Goal: Task Accomplishment & Management: Complete application form

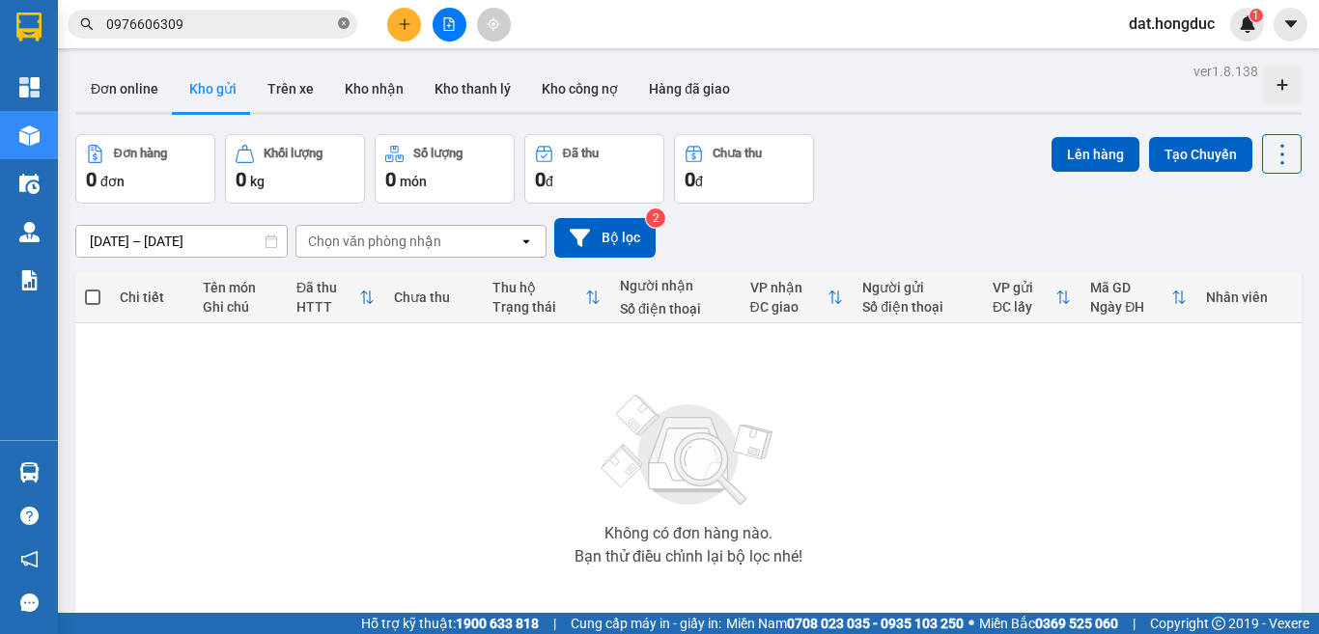
click at [339, 24] on icon "close-circle" at bounding box center [344, 23] width 12 height 12
click at [400, 21] on icon "plus" at bounding box center [405, 24] width 14 height 14
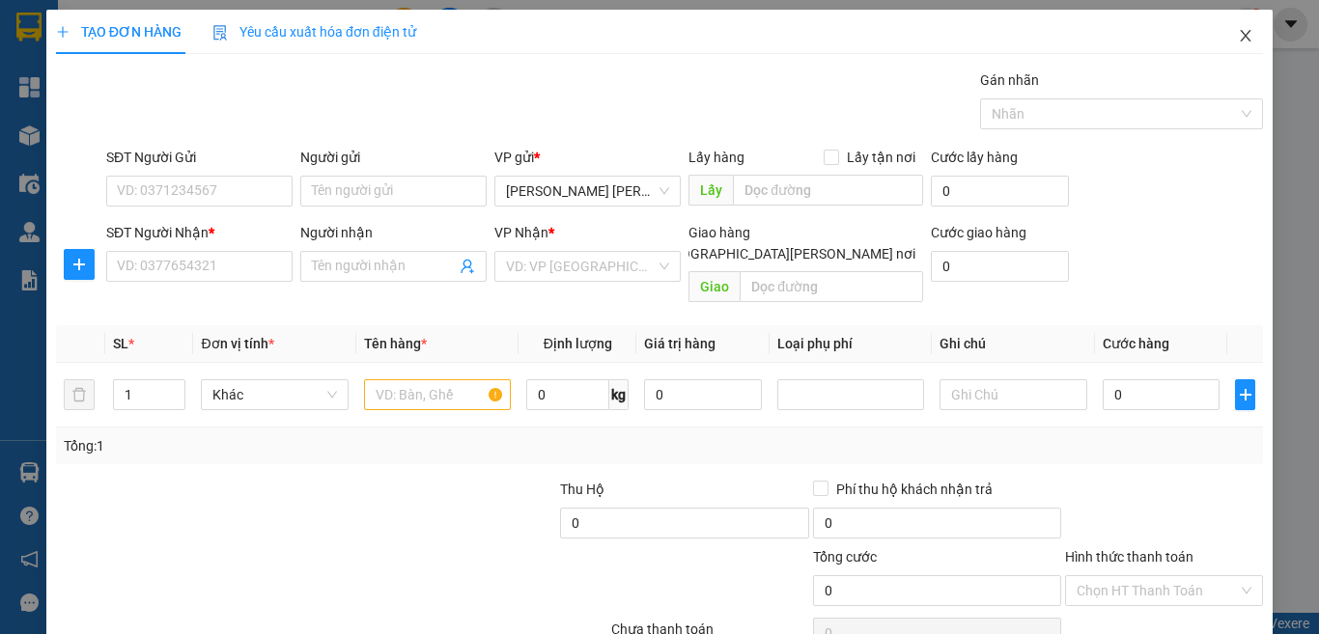
click at [1238, 33] on icon "close" at bounding box center [1245, 35] width 15 height 15
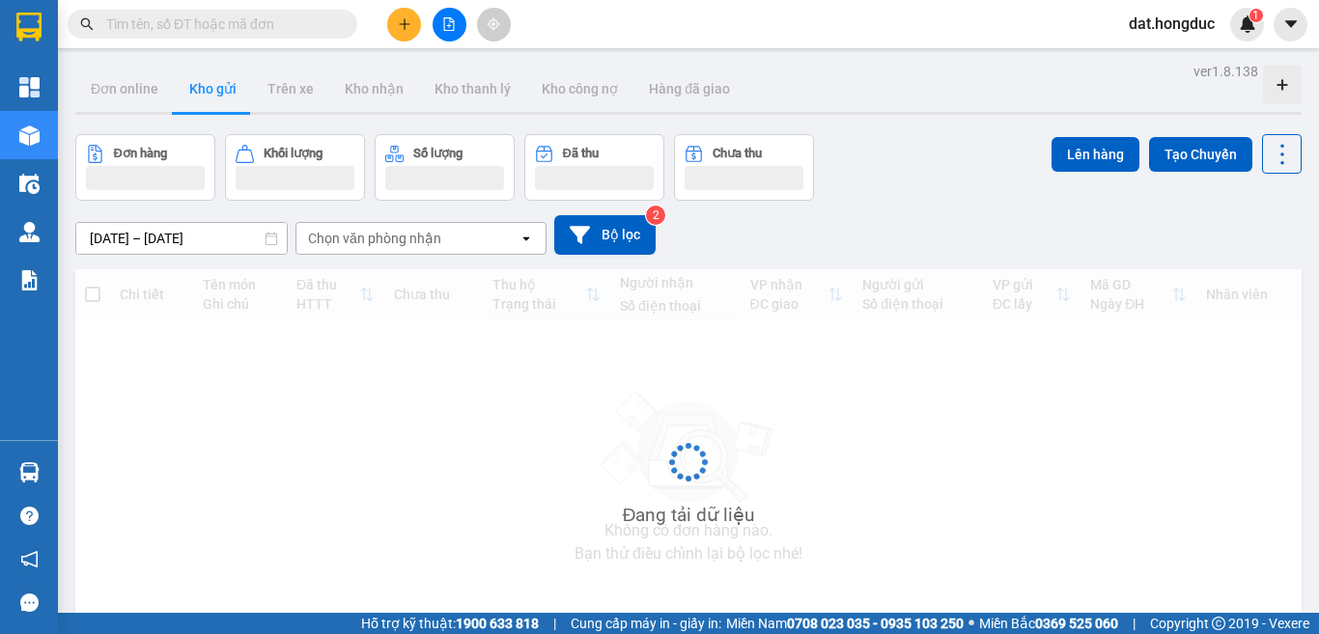
click at [221, 28] on input "text" at bounding box center [220, 24] width 228 height 21
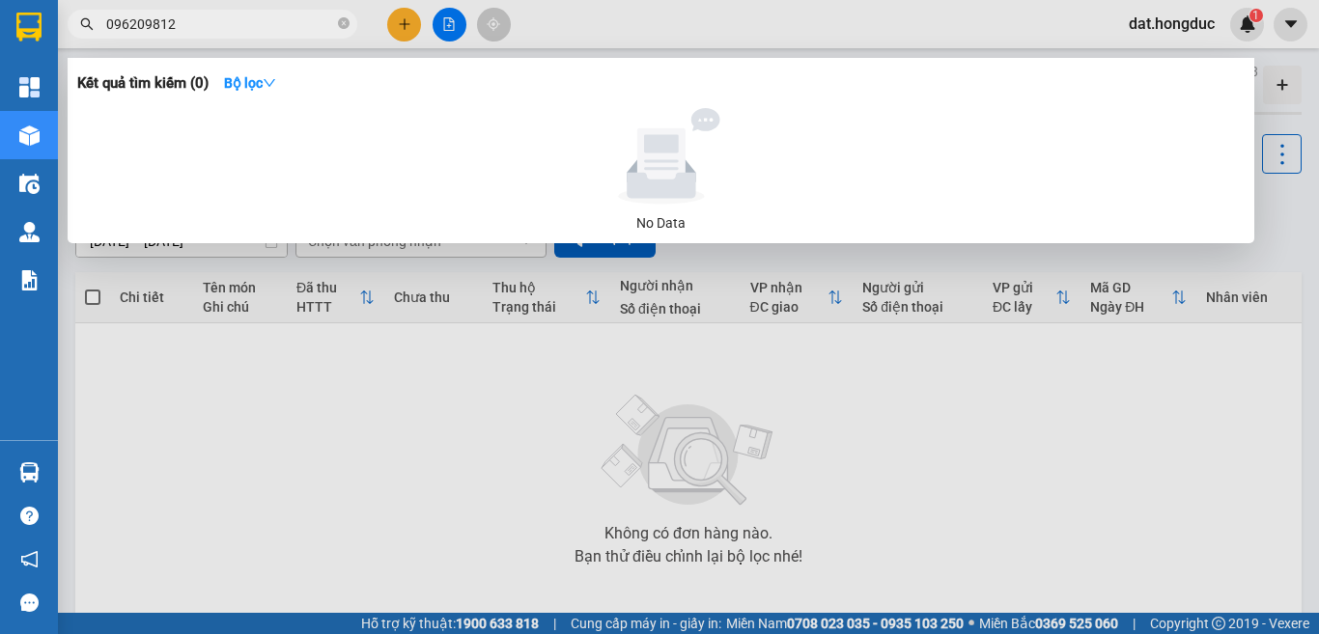
type input "0962098126"
drag, startPoint x: 189, startPoint y: 29, endPoint x: 76, endPoint y: 32, distance: 113.0
click at [76, 32] on span "0962098126" at bounding box center [213, 24] width 290 height 29
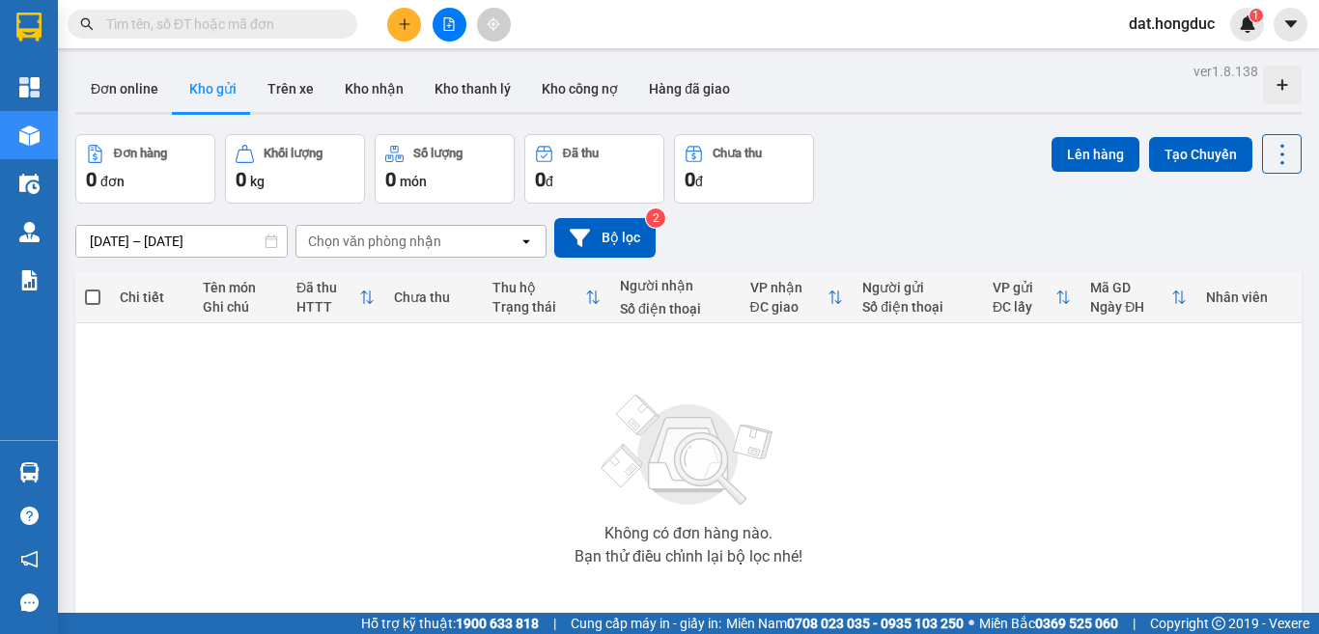
click at [405, 21] on icon "plus" at bounding box center [404, 23] width 1 height 11
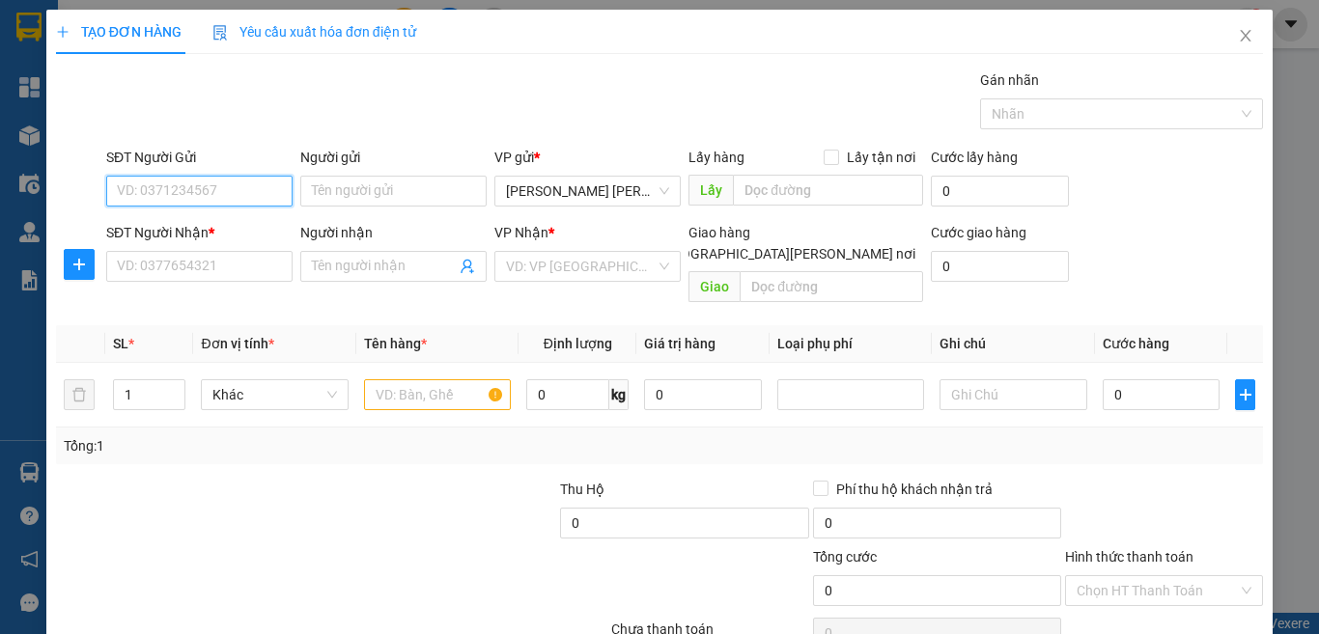
click at [252, 192] on input "SĐT Người Gửi" at bounding box center [199, 191] width 186 height 31
paste input "0962098126"
type input "0962098126"
click at [331, 185] on input "Người gửi" at bounding box center [393, 191] width 186 height 31
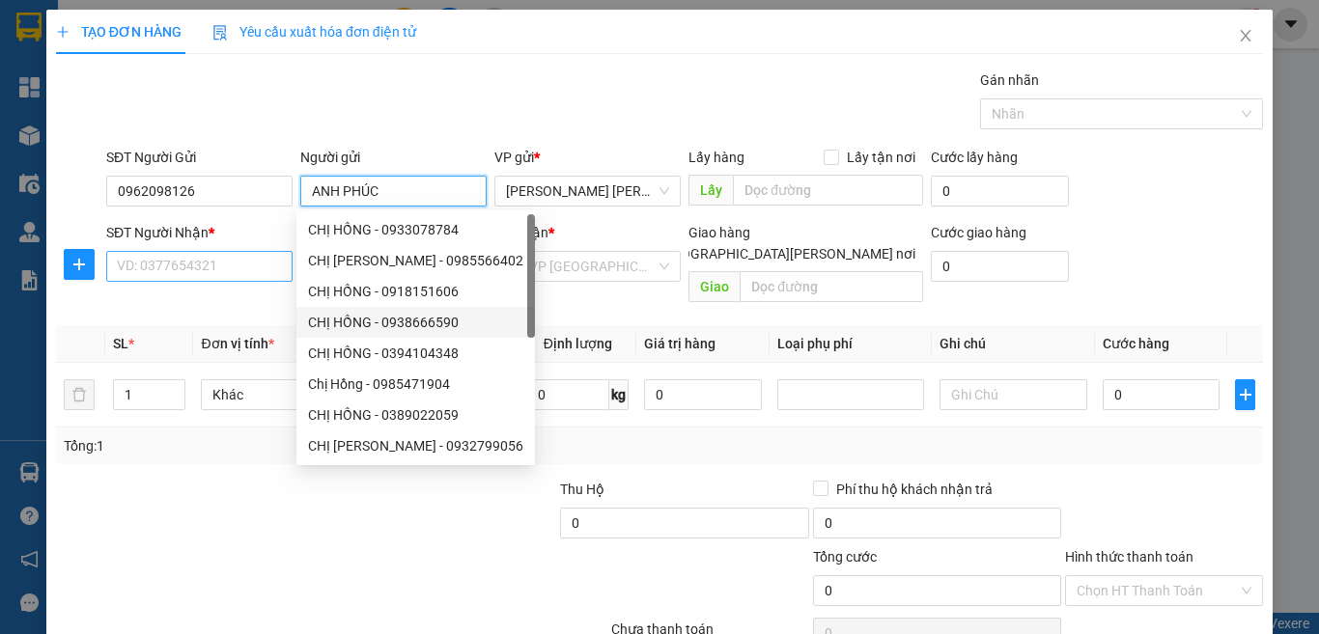
type input "ANH PHÚC"
click at [240, 261] on input "SĐT Người Nhận *" at bounding box center [199, 266] width 186 height 31
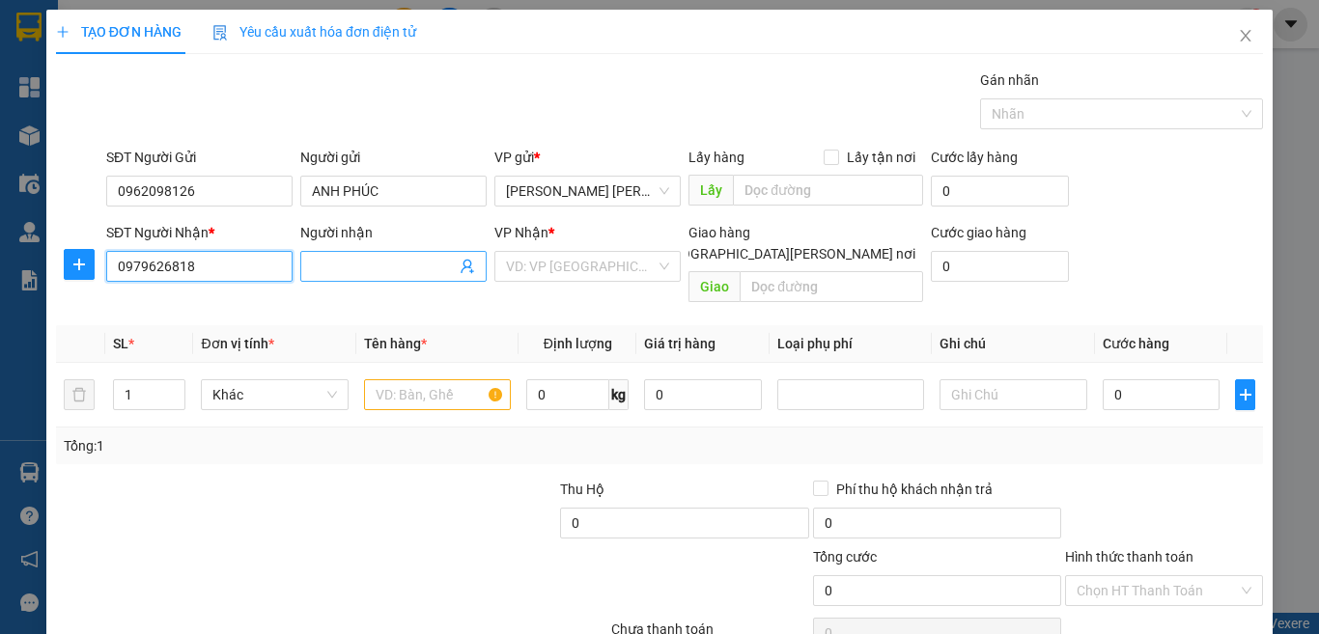
type input "0979626818"
click at [362, 267] on input "Người nhận" at bounding box center [384, 266] width 144 height 21
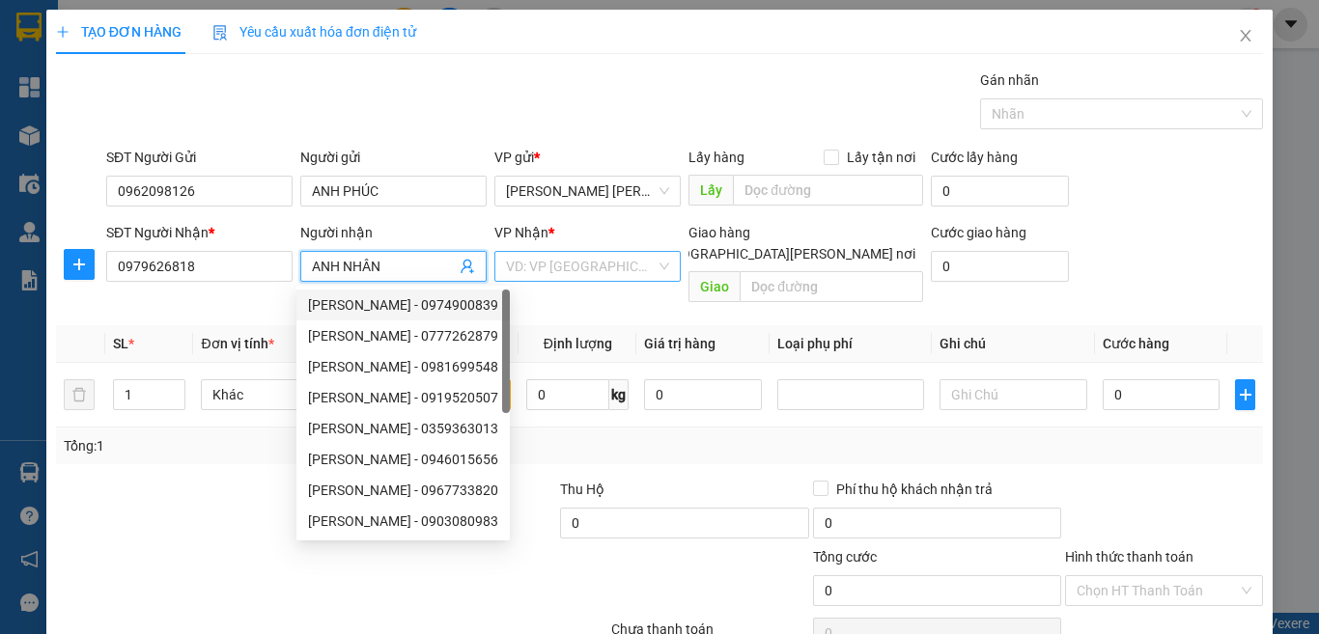
type input "ANH NHÂN"
click at [586, 253] on input "search" at bounding box center [581, 266] width 150 height 29
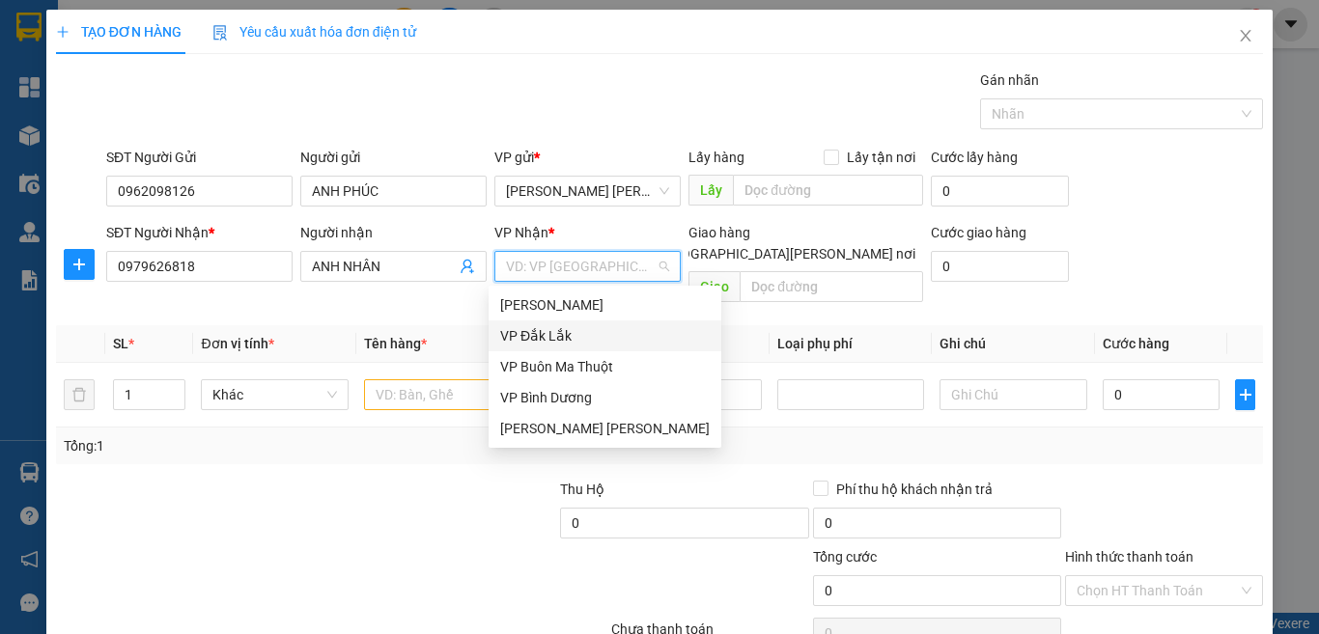
click at [563, 331] on div "VP Đắk Lắk" at bounding box center [605, 335] width 210 height 21
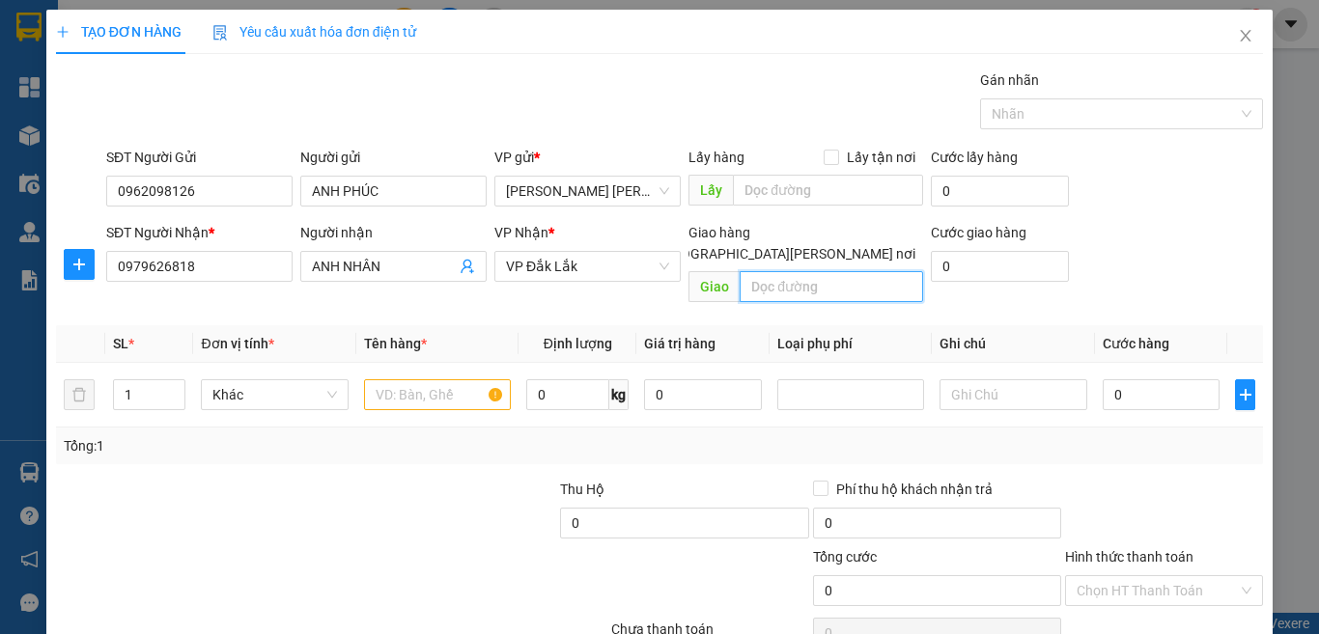
click at [778, 271] on input "text" at bounding box center [831, 286] width 183 height 31
click at [802, 271] on input "text" at bounding box center [831, 286] width 183 height 31
type input "HUB BMT"
click at [414, 379] on input "text" at bounding box center [437, 394] width 147 height 31
click at [169, 384] on span "up" at bounding box center [175, 390] width 12 height 12
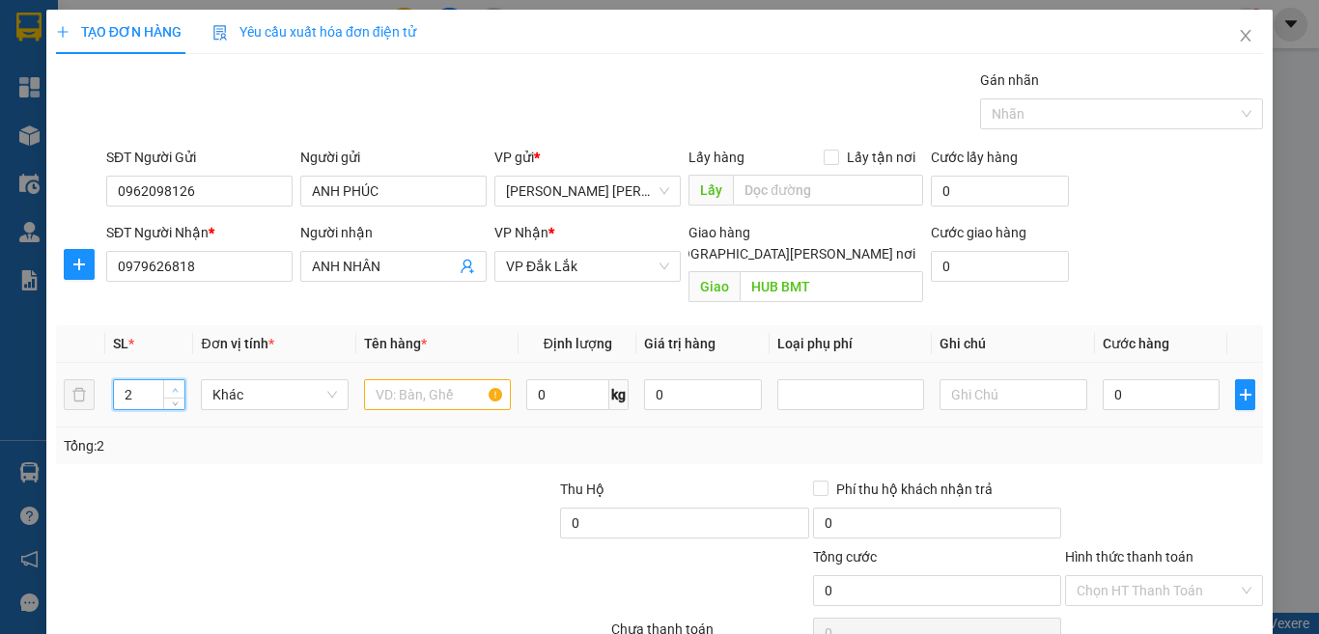
click at [177, 384] on span "up" at bounding box center [175, 390] width 12 height 12
click at [177, 392] on span "Decrease Value" at bounding box center [173, 400] width 21 height 17
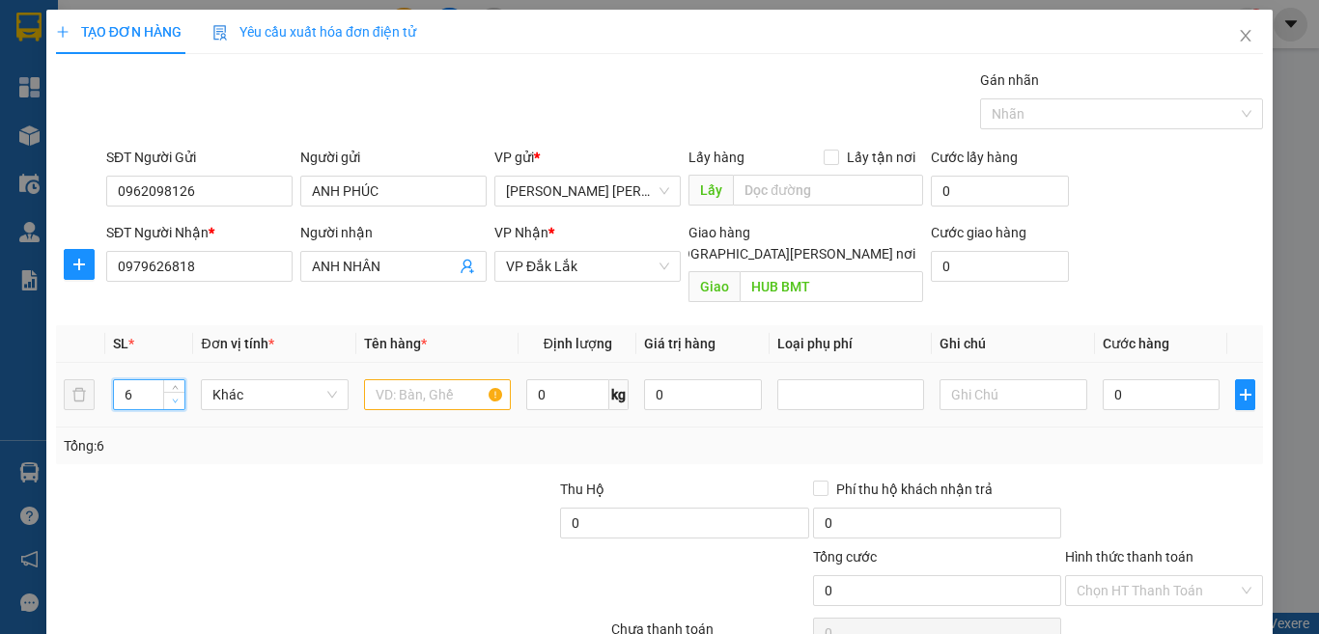
type input "5"
click at [398, 379] on input "text" at bounding box center [437, 394] width 147 height 31
click at [1178, 379] on input "0" at bounding box center [1162, 394] width 118 height 31
type input "1"
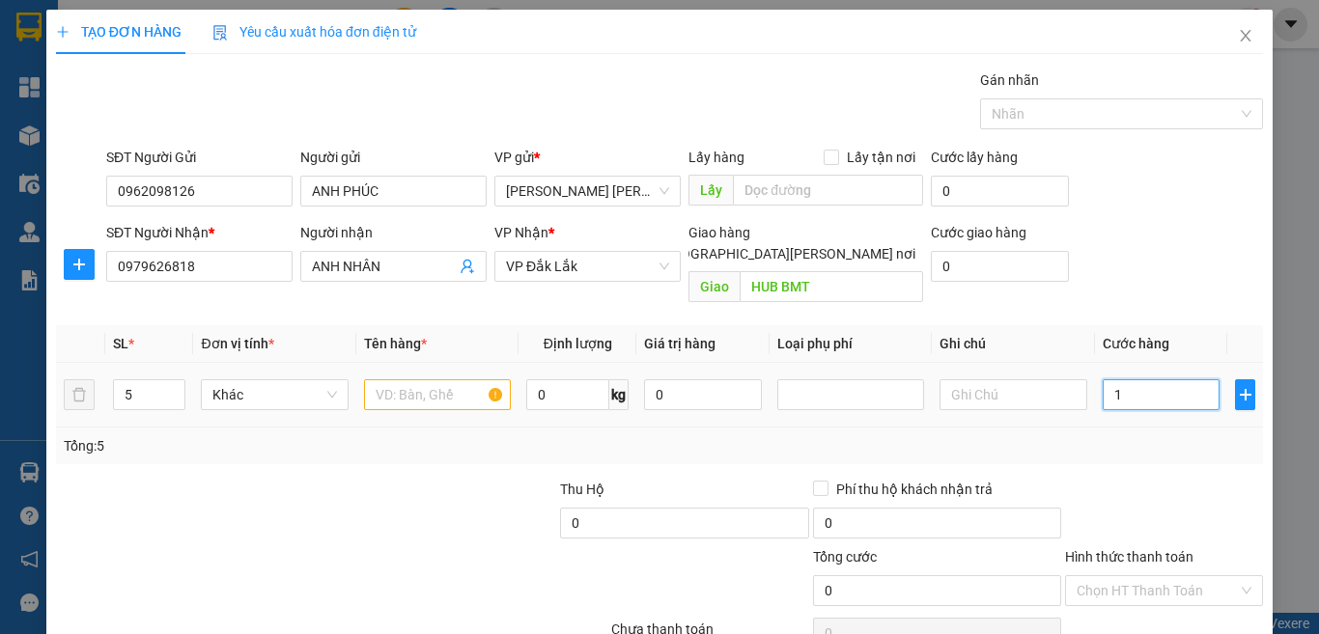
type input "1"
type input "15"
type input "150"
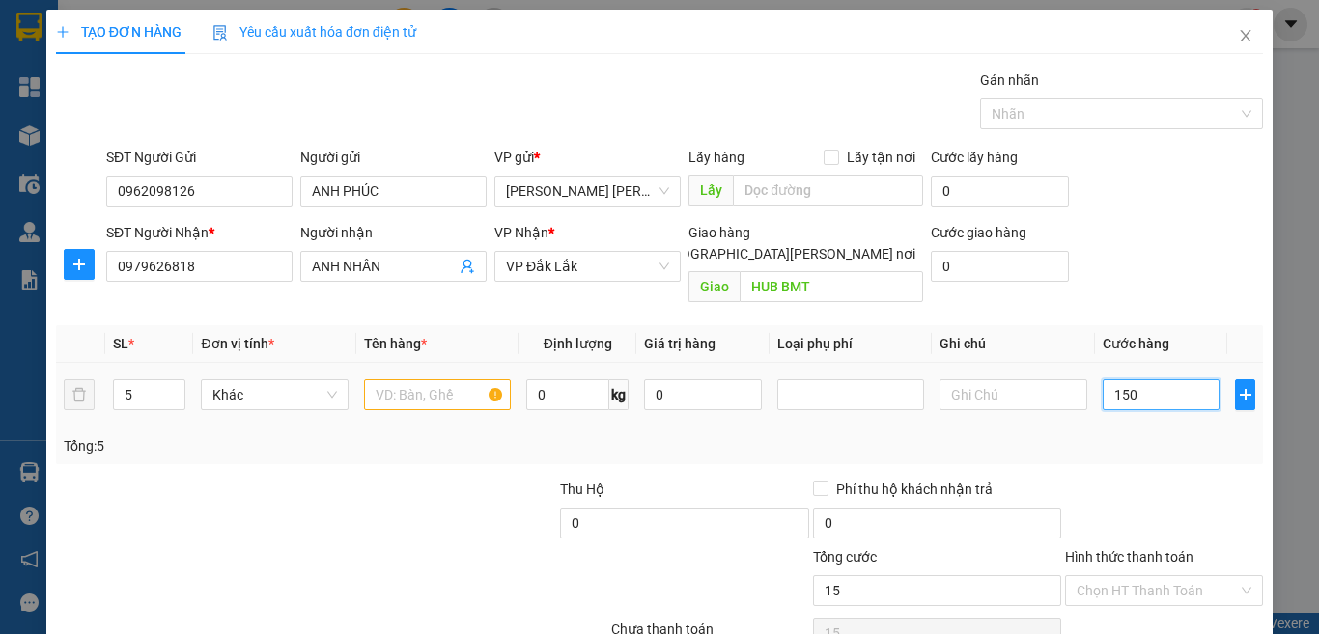
type input "150"
type input "15.000"
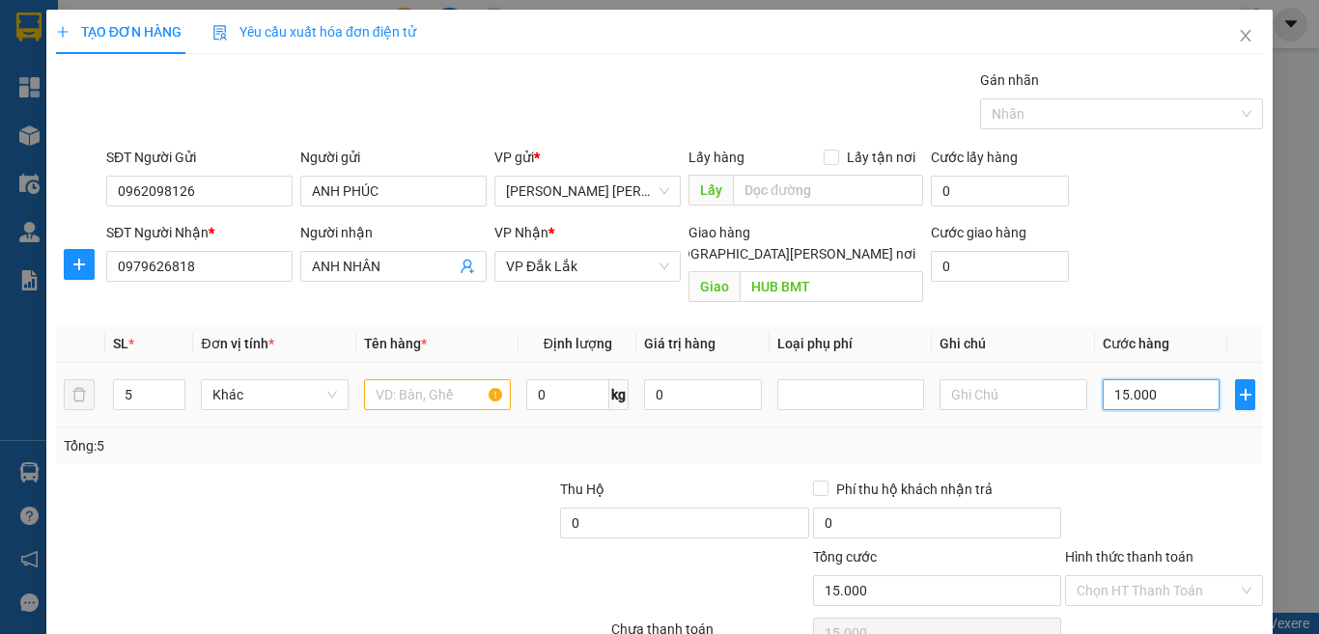
type input "150.000"
click at [438, 379] on input "text" at bounding box center [437, 394] width 147 height 31
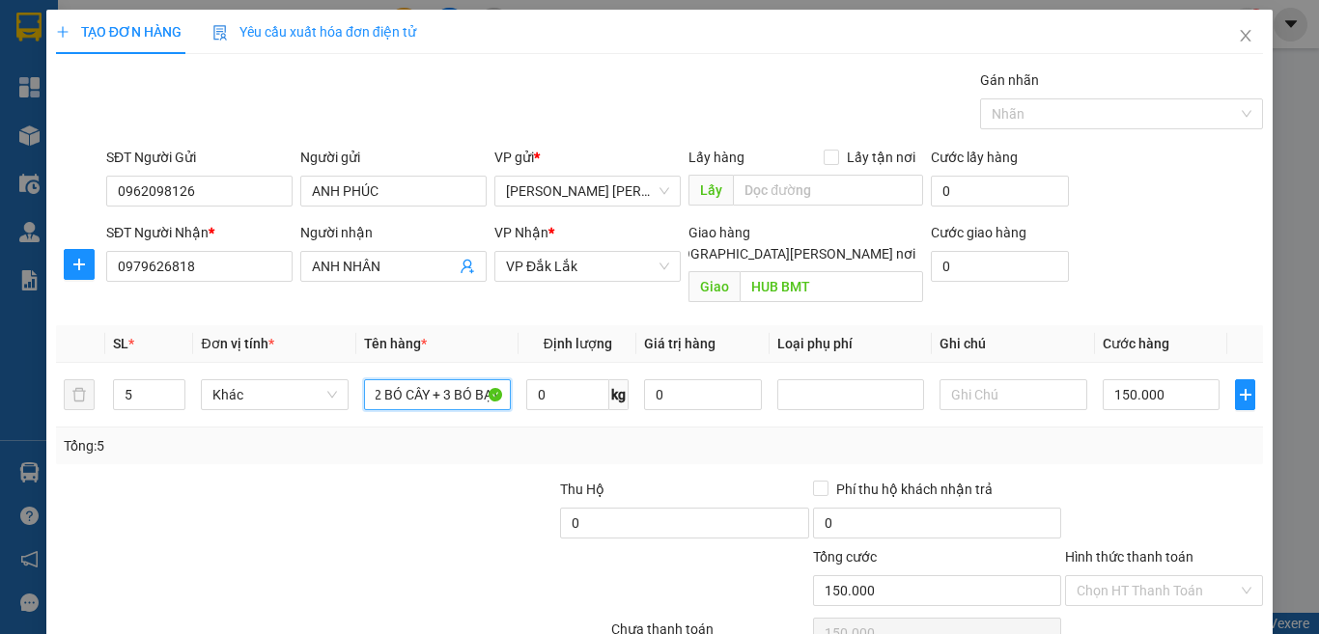
scroll to position [80, 0]
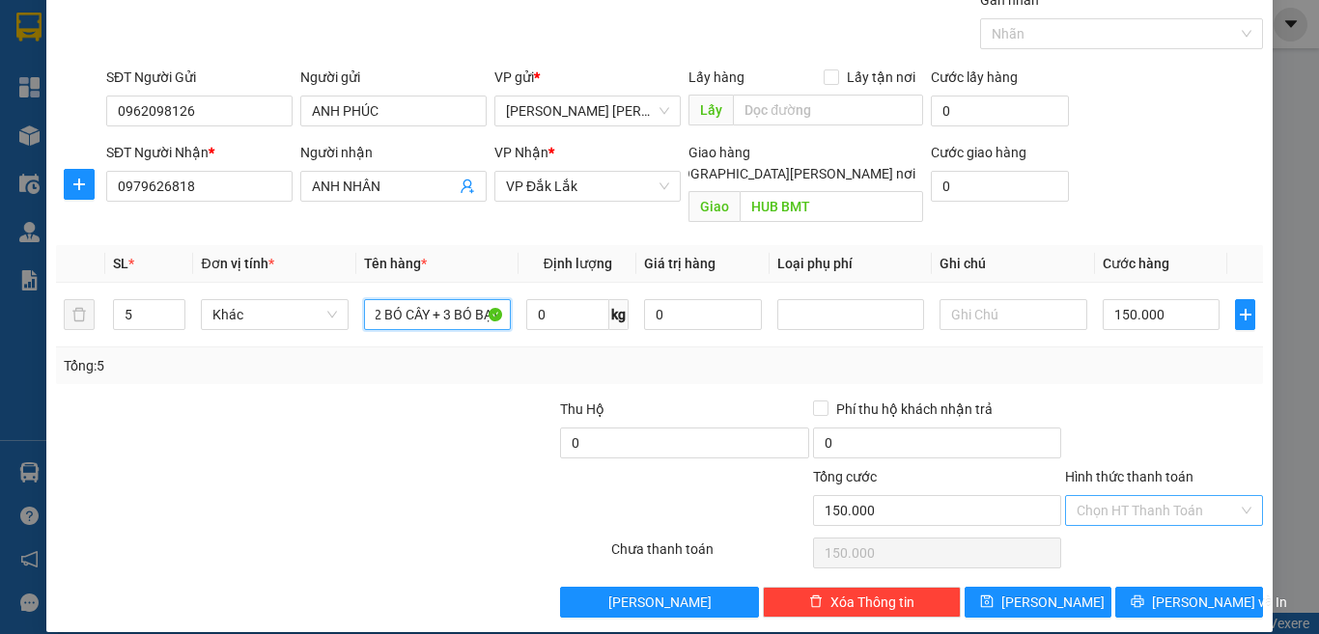
type input "2 BÓ CÂY + 3 BÓ BẠT"
click at [1135, 496] on input "Hình thức thanh toán" at bounding box center [1157, 510] width 161 height 29
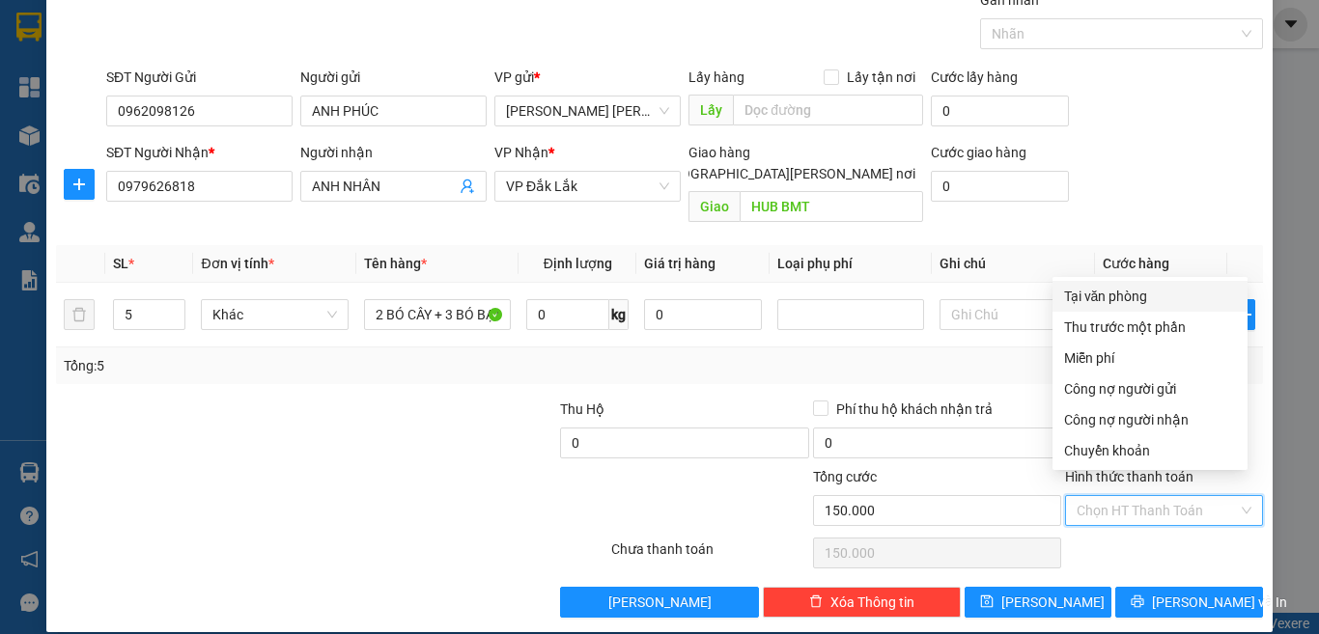
click at [1100, 287] on div "Tại văn phòng" at bounding box center [1150, 296] width 172 height 21
type input "0"
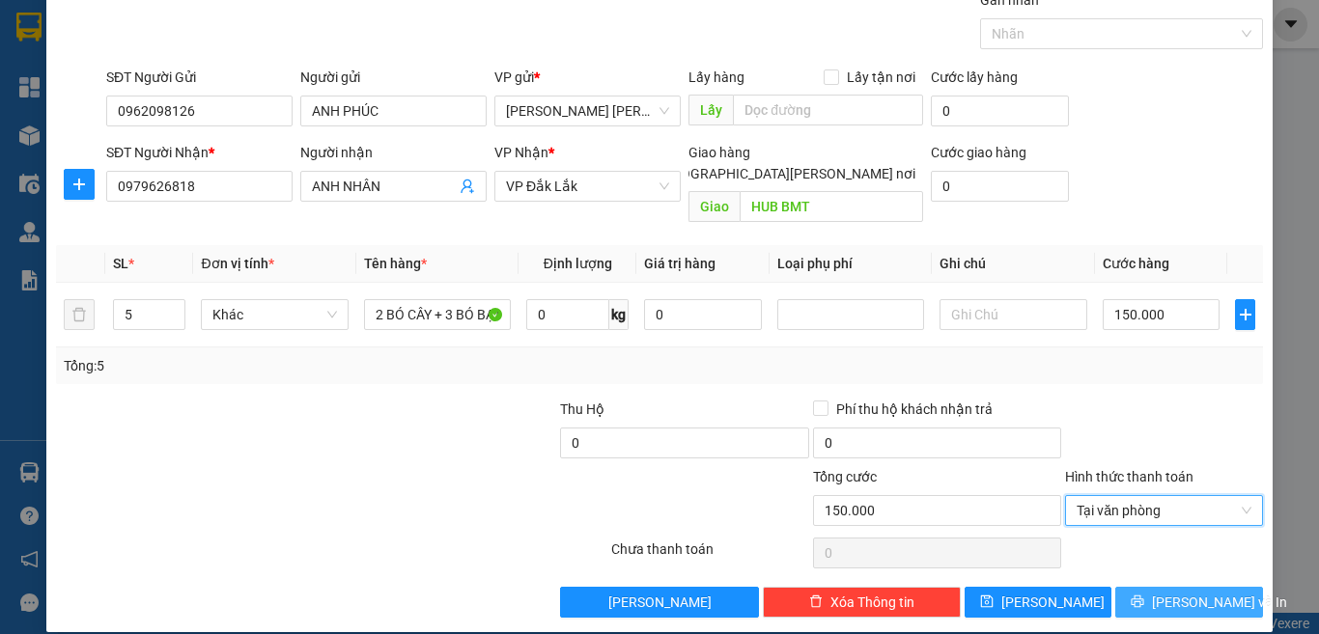
click at [1168, 592] on span "[PERSON_NAME] và In" at bounding box center [1219, 602] width 135 height 21
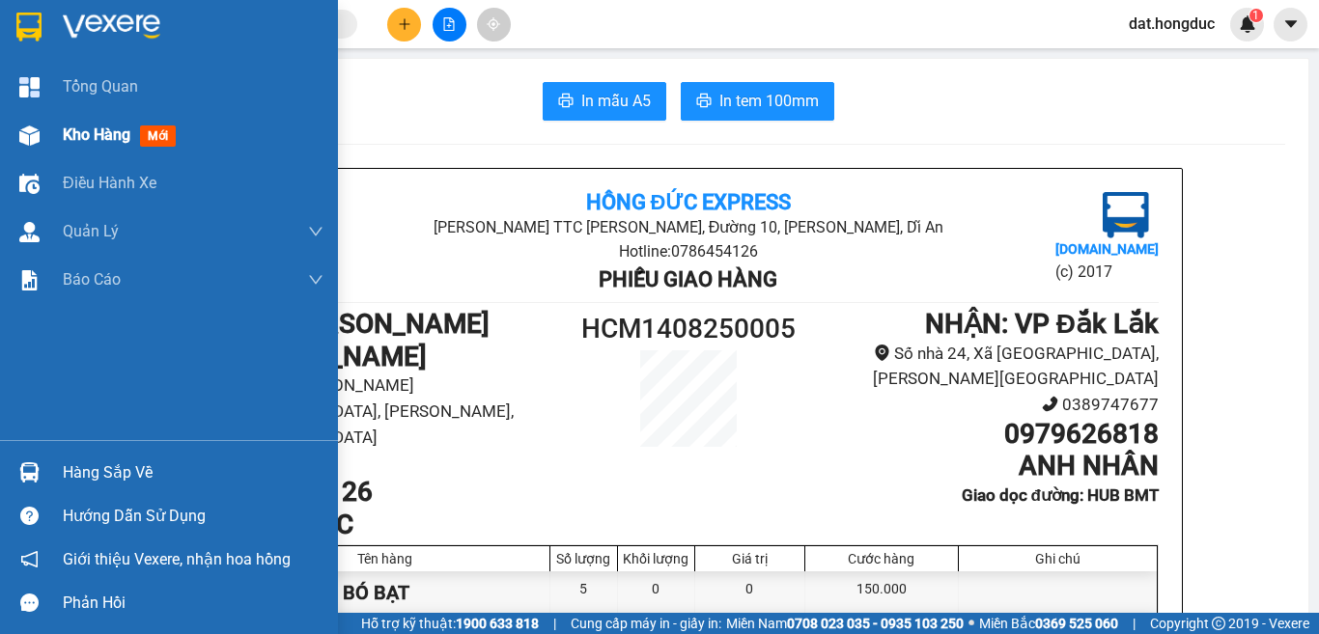
click at [93, 126] on span "Kho hàng" at bounding box center [97, 135] width 68 height 18
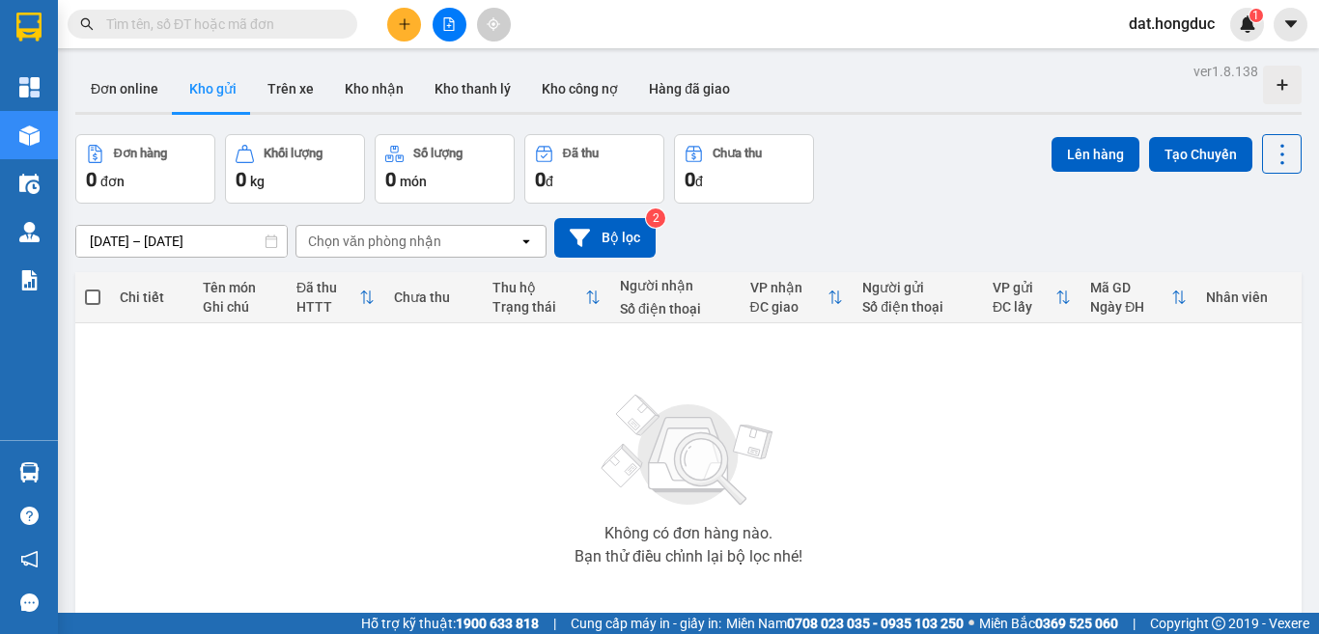
click at [212, 87] on button "Kho gửi" at bounding box center [213, 89] width 78 height 46
click at [631, 240] on button "Bộ lọc" at bounding box center [604, 238] width 101 height 40
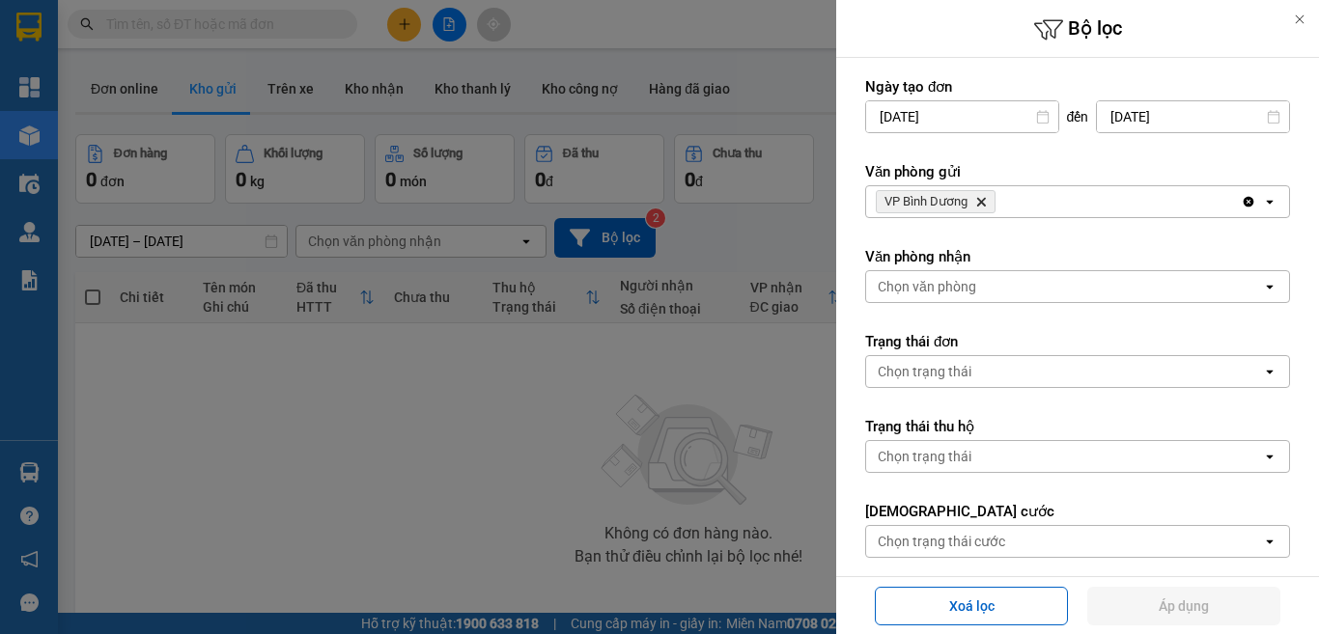
click at [978, 205] on icon "VP Bình Dương, close by backspace" at bounding box center [981, 202] width 9 height 9
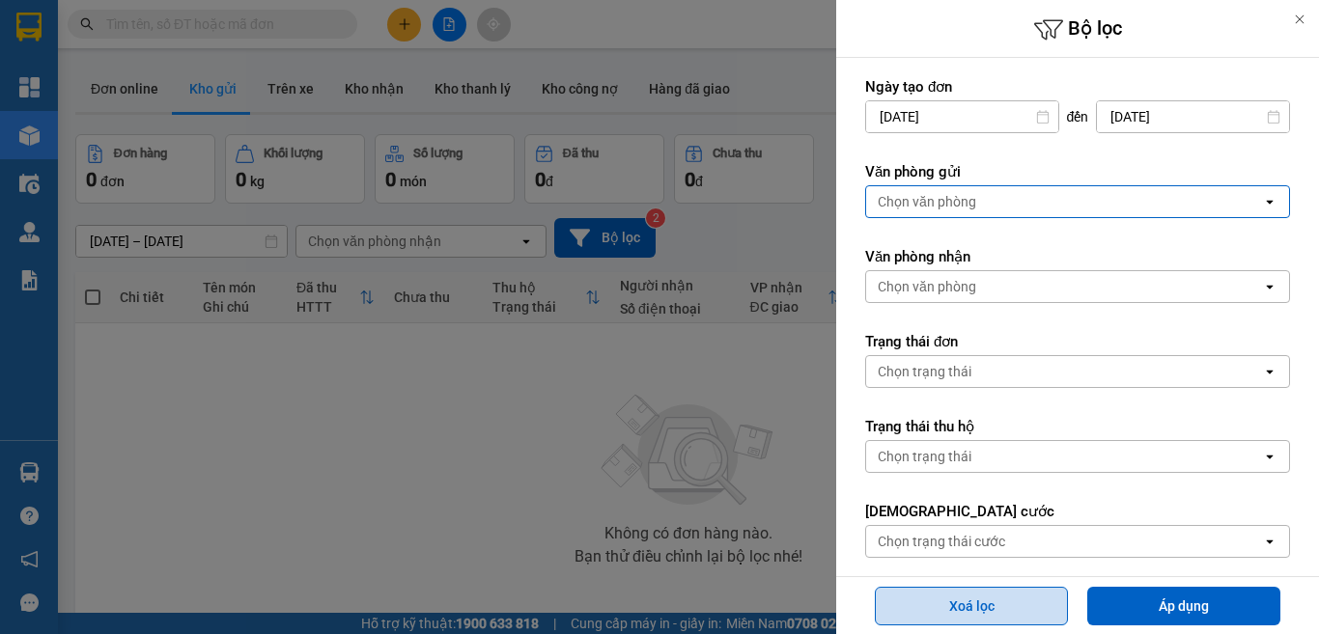
click at [979, 619] on button "Xoá lọc" at bounding box center [971, 606] width 193 height 39
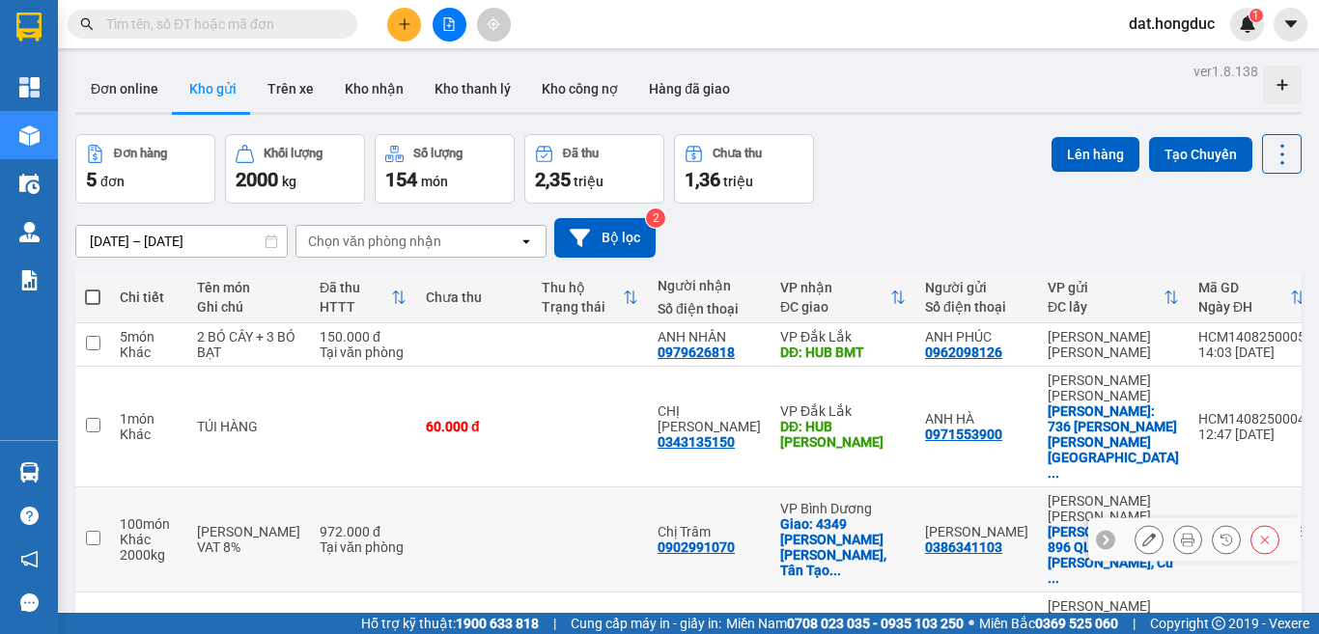
scroll to position [92, 0]
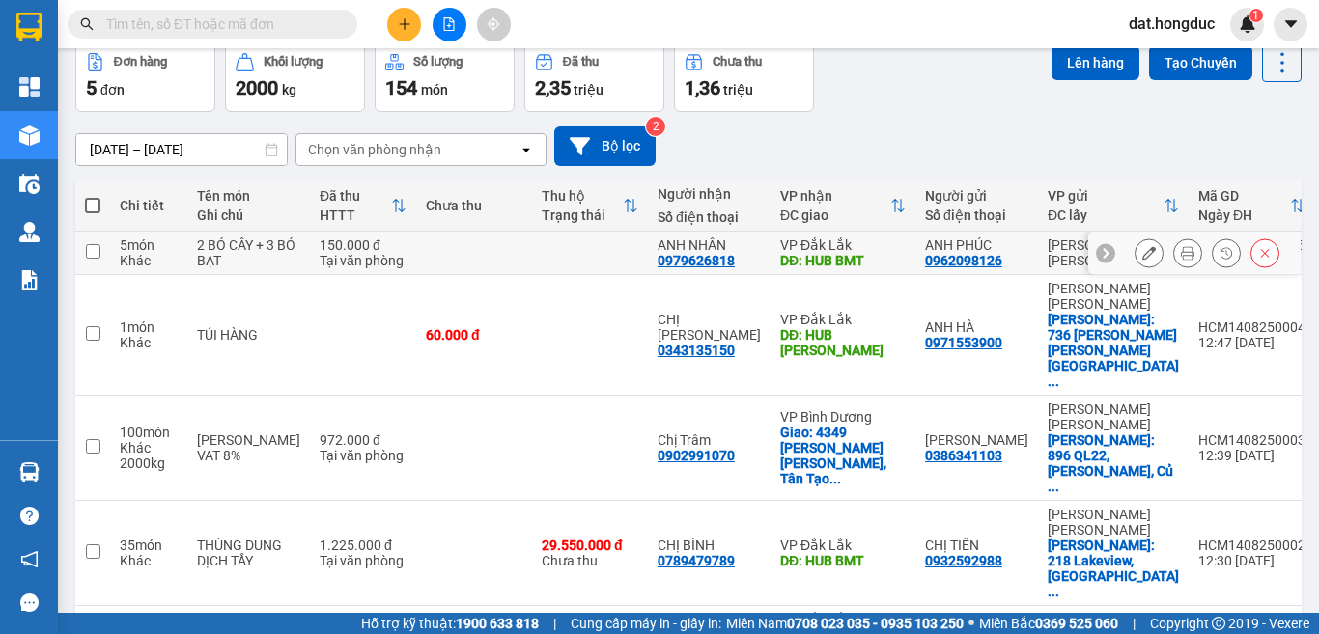
drag, startPoint x: 894, startPoint y: 268, endPoint x: 827, endPoint y: 269, distance: 67.6
click at [532, 306] on td at bounding box center [590, 335] width 116 height 121
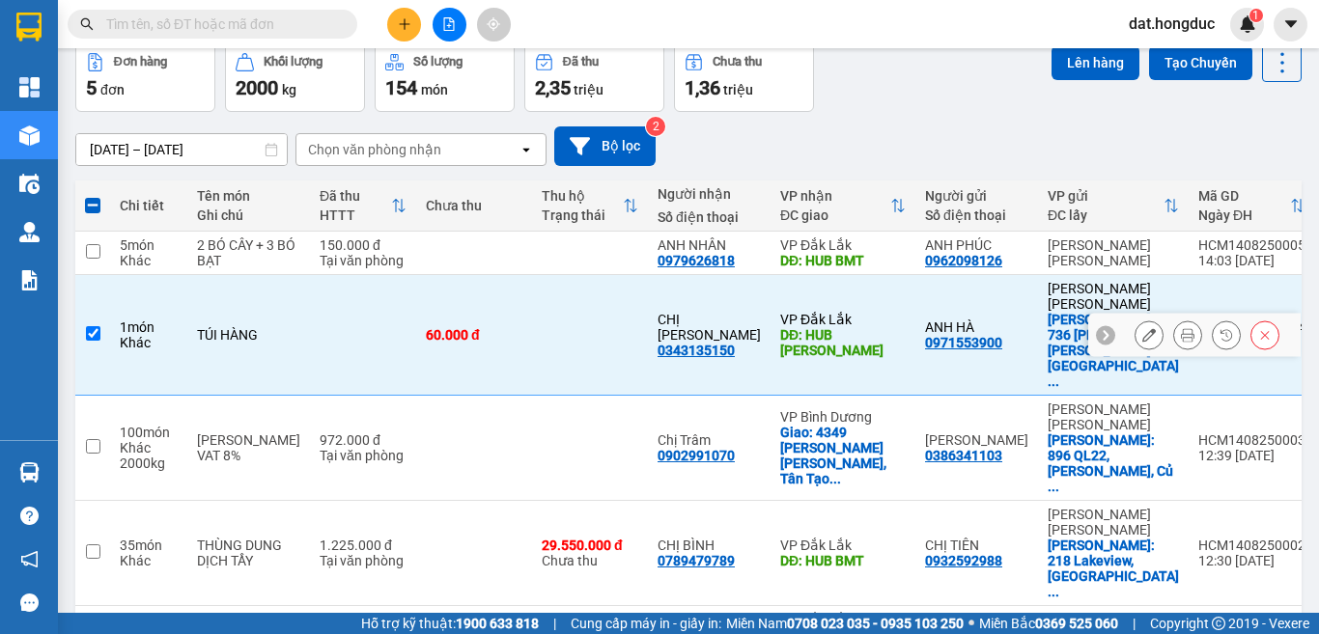
click at [92, 326] on input "checkbox" at bounding box center [93, 333] width 14 height 14
checkbox input "false"
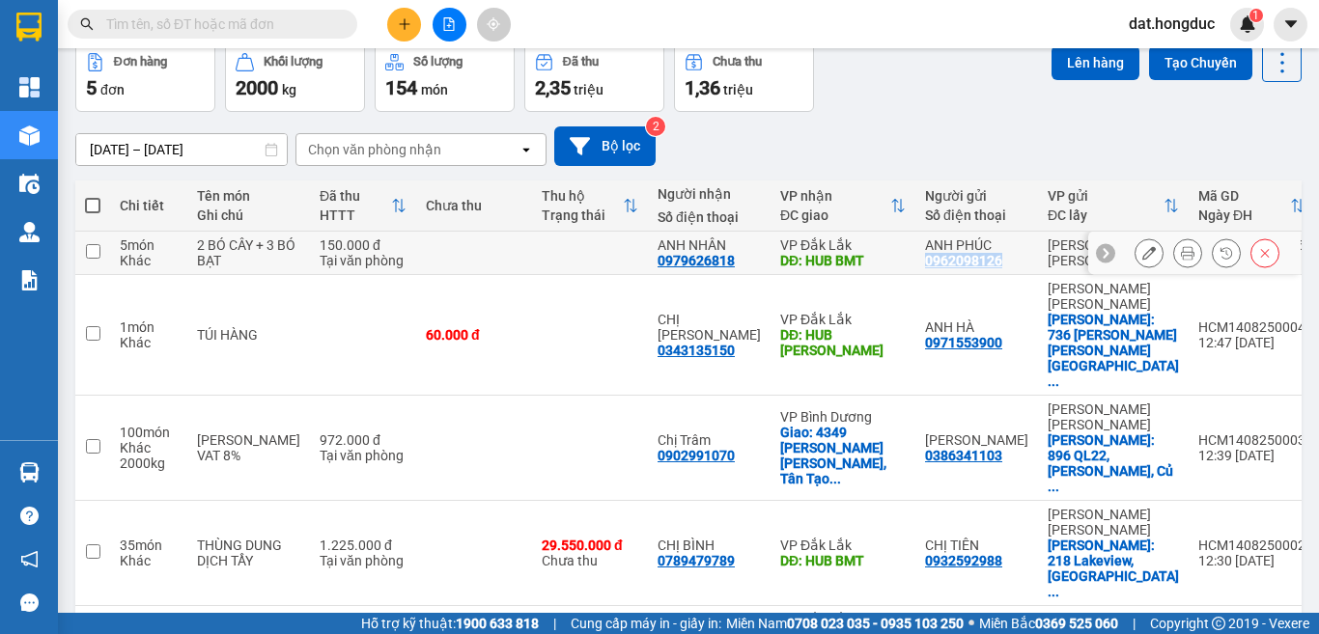
drag, startPoint x: 956, startPoint y: 272, endPoint x: 864, endPoint y: 275, distance: 91.8
click at [915, 275] on td "[PERSON_NAME] 0962098126" at bounding box center [976, 253] width 123 height 43
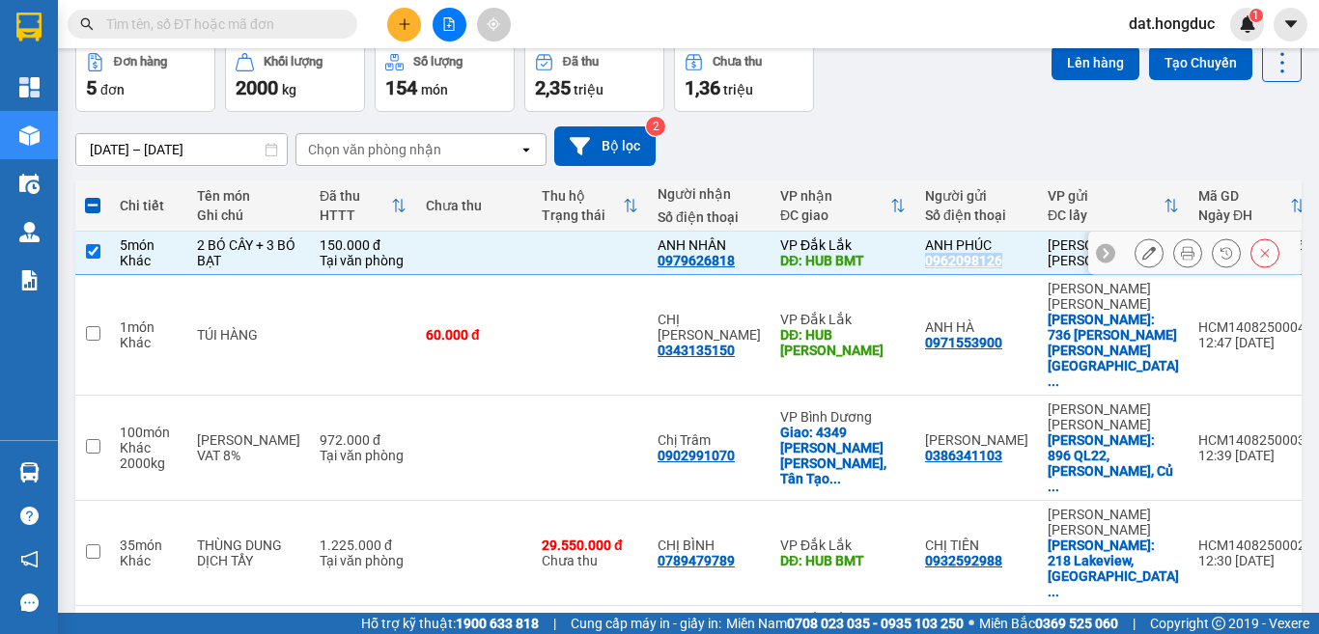
copy div "0962098126"
drag, startPoint x: 700, startPoint y: 268, endPoint x: 614, endPoint y: 276, distance: 86.3
click at [648, 275] on td "[PERSON_NAME] 0979626818" at bounding box center [709, 253] width 123 height 43
checkbox input "false"
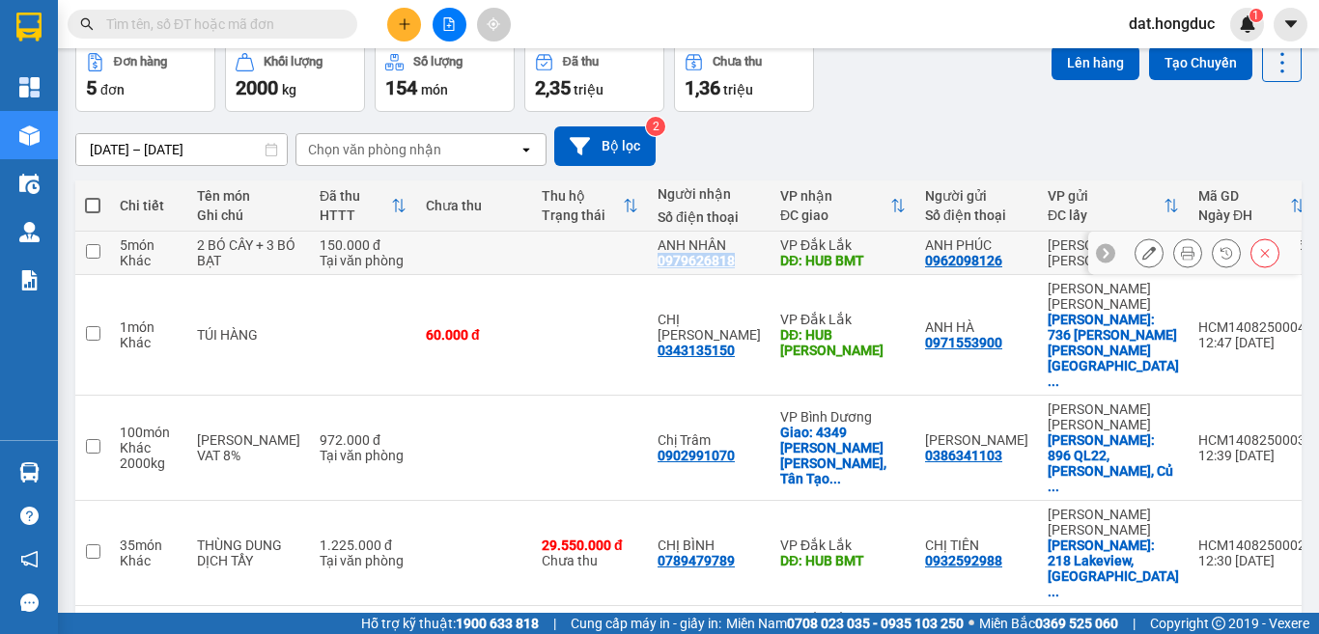
copy div "0979626818"
click at [246, 25] on input "text" at bounding box center [220, 24] width 228 height 21
type input "D"
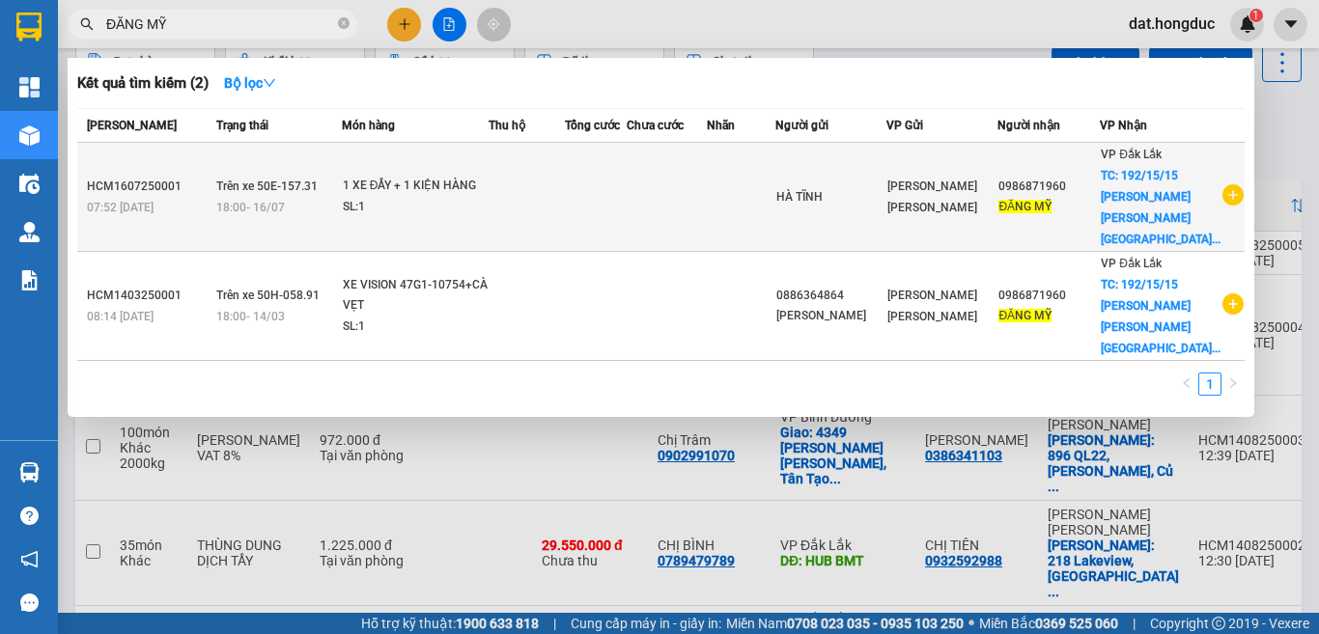
type input "ĐĂNG MỸ"
click at [934, 213] on td "[PERSON_NAME] [PERSON_NAME]" at bounding box center [941, 197] width 111 height 109
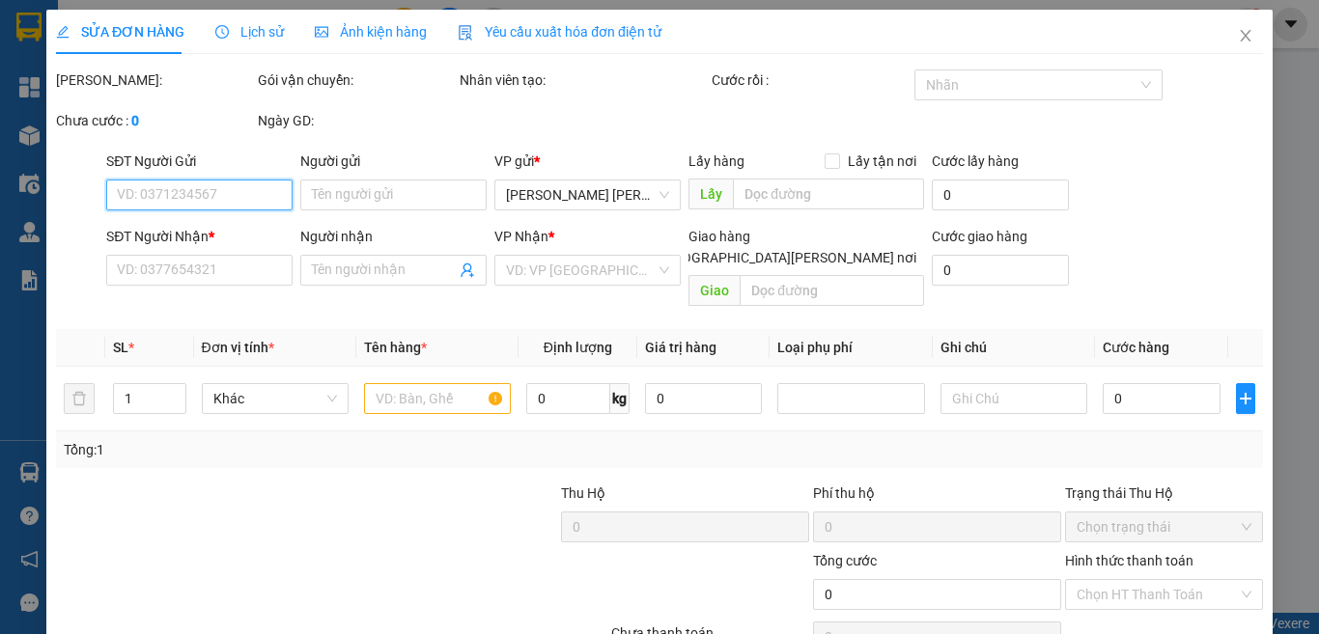
type input "HÀ TĨNH"
type input "0986871960"
type input "ĐĂNG MỸ"
checkbox input "true"
type input "192/15/15 [PERSON_NAME], [PERSON_NAME], TpBMT"
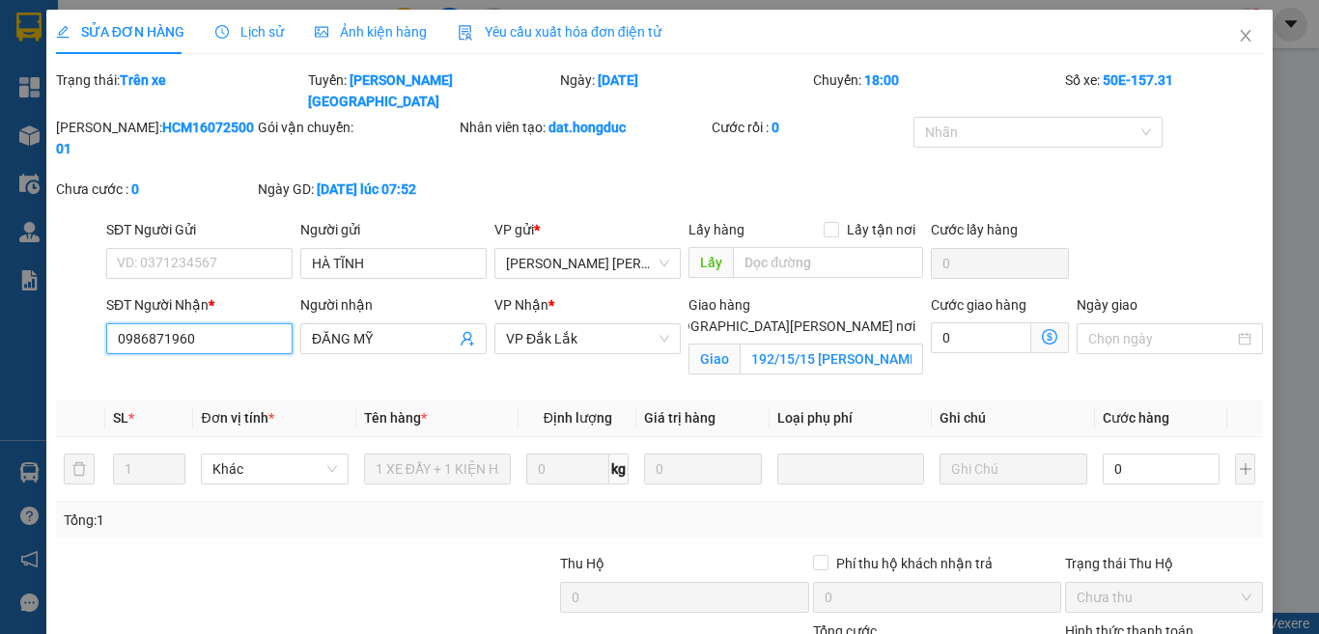
drag, startPoint x: 229, startPoint y: 300, endPoint x: 63, endPoint y: 297, distance: 166.1
click at [66, 297] on div "SĐT Người [PERSON_NAME] * 0986871960 0986871960 Người [PERSON_NAME] MỸ [PERSON_…" at bounding box center [659, 340] width 1211 height 91
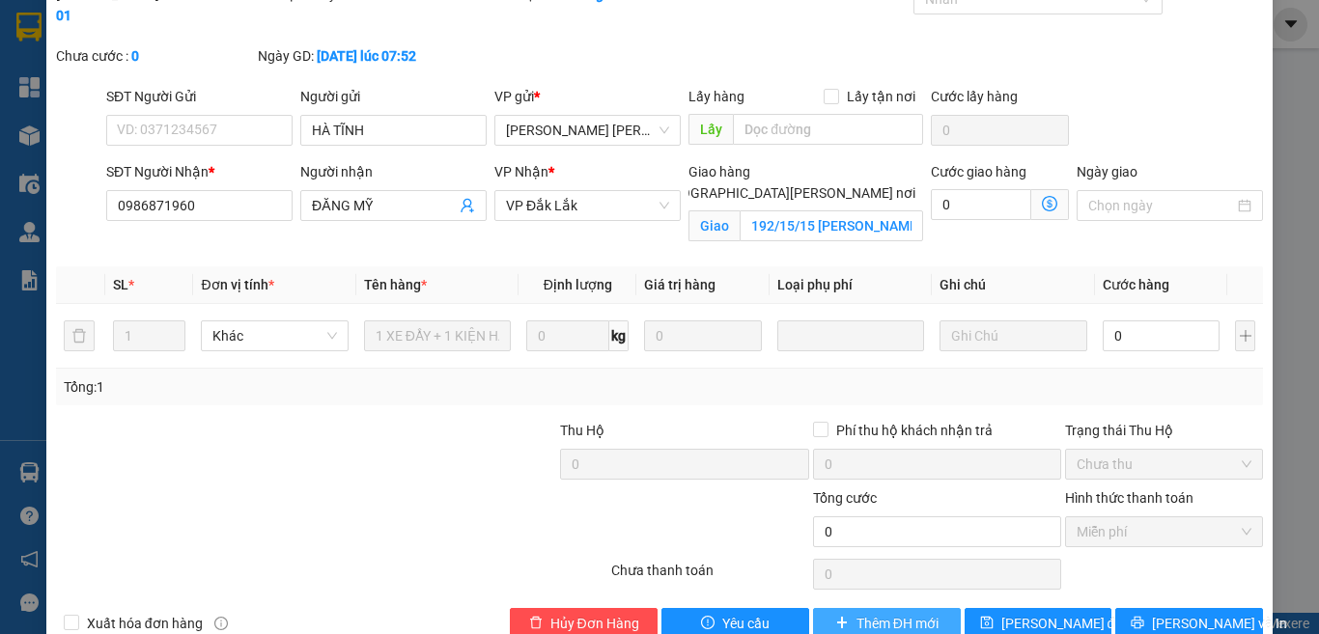
click at [864, 608] on button "Thêm ĐH mới" at bounding box center [887, 623] width 148 height 31
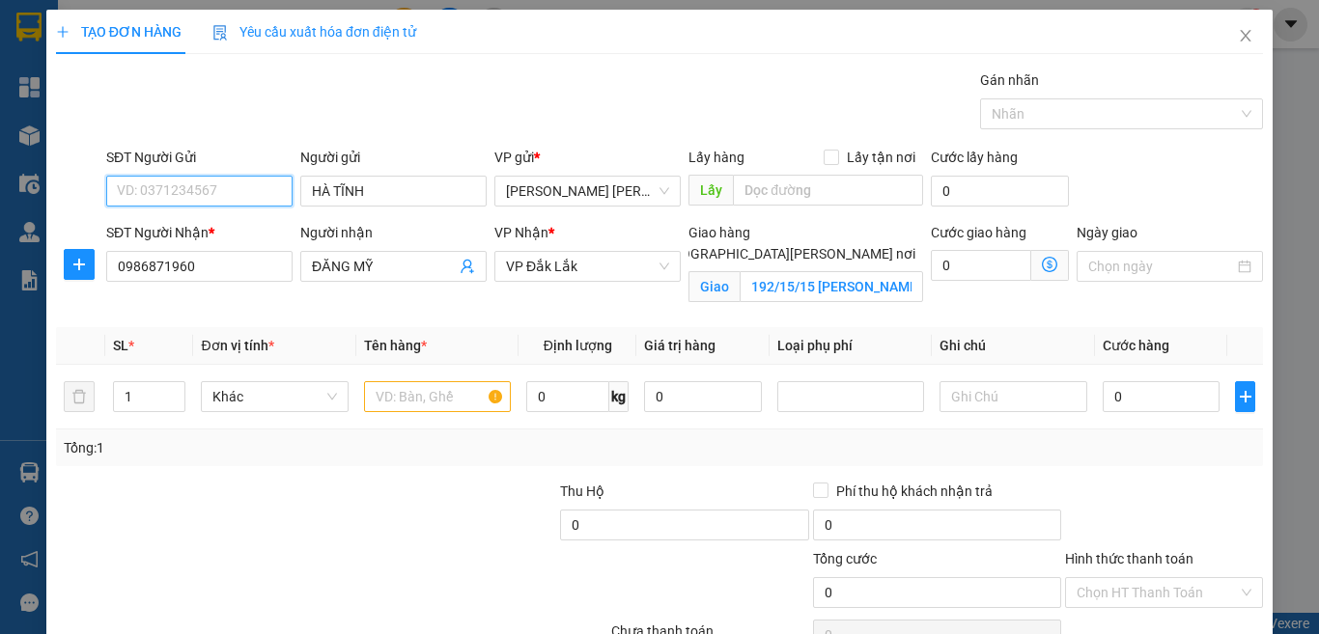
click at [228, 191] on input "SĐT Người Gửi" at bounding box center [199, 191] width 186 height 31
paste input "0908639497"
type input "0908639497"
drag, startPoint x: 391, startPoint y: 187, endPoint x: 285, endPoint y: 193, distance: 106.4
click at [285, 193] on div "SĐT Người Gửi 0908639497 Người gửi HÀ [PERSON_NAME] [PERSON_NAME] VP gửi * [PER…" at bounding box center [684, 181] width 1165 height 68
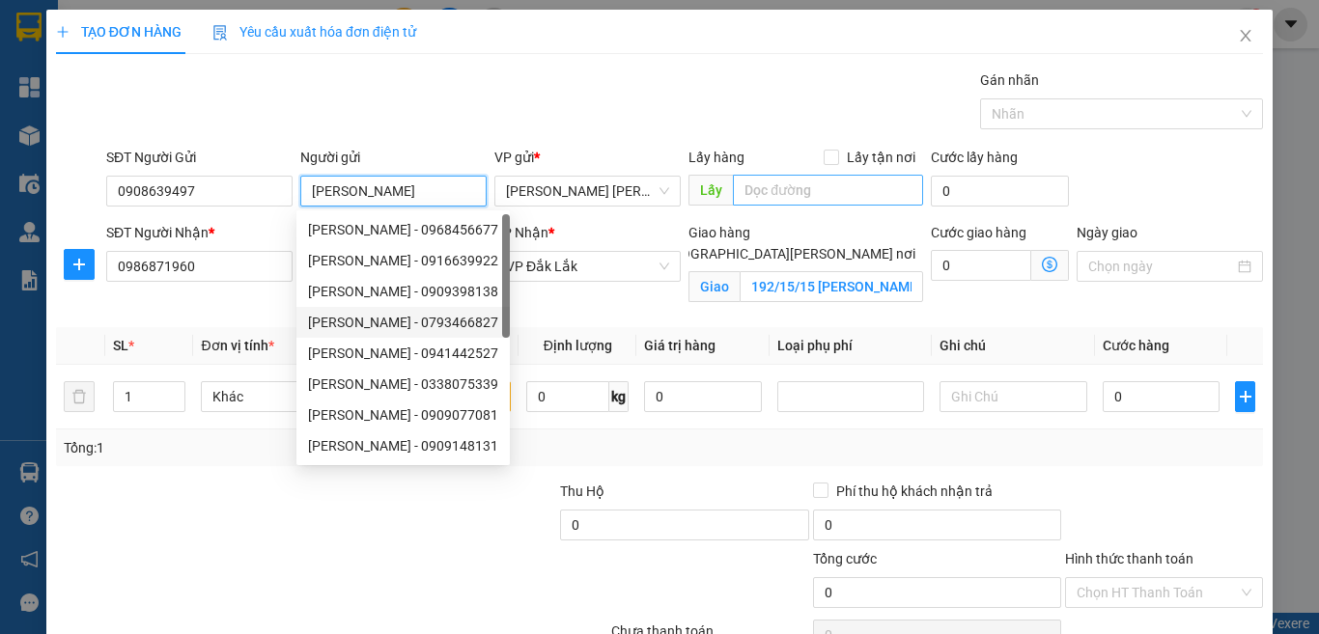
type input "[PERSON_NAME]"
click at [801, 190] on input "text" at bounding box center [828, 190] width 190 height 31
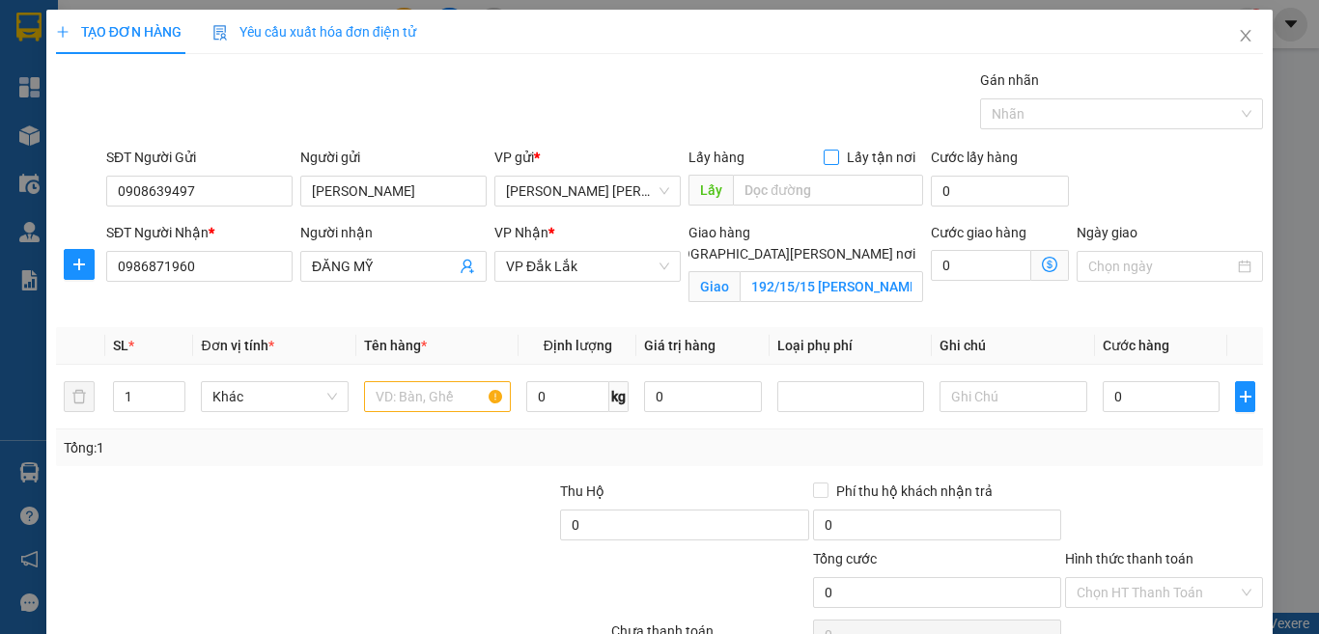
click at [824, 157] on input "Lấy tận nơi" at bounding box center [831, 157] width 14 height 14
checkbox input "true"
click at [836, 185] on input "text" at bounding box center [828, 190] width 190 height 31
paste input "331 [GEOGRAPHIC_DATA], [PERSON_NAME]"
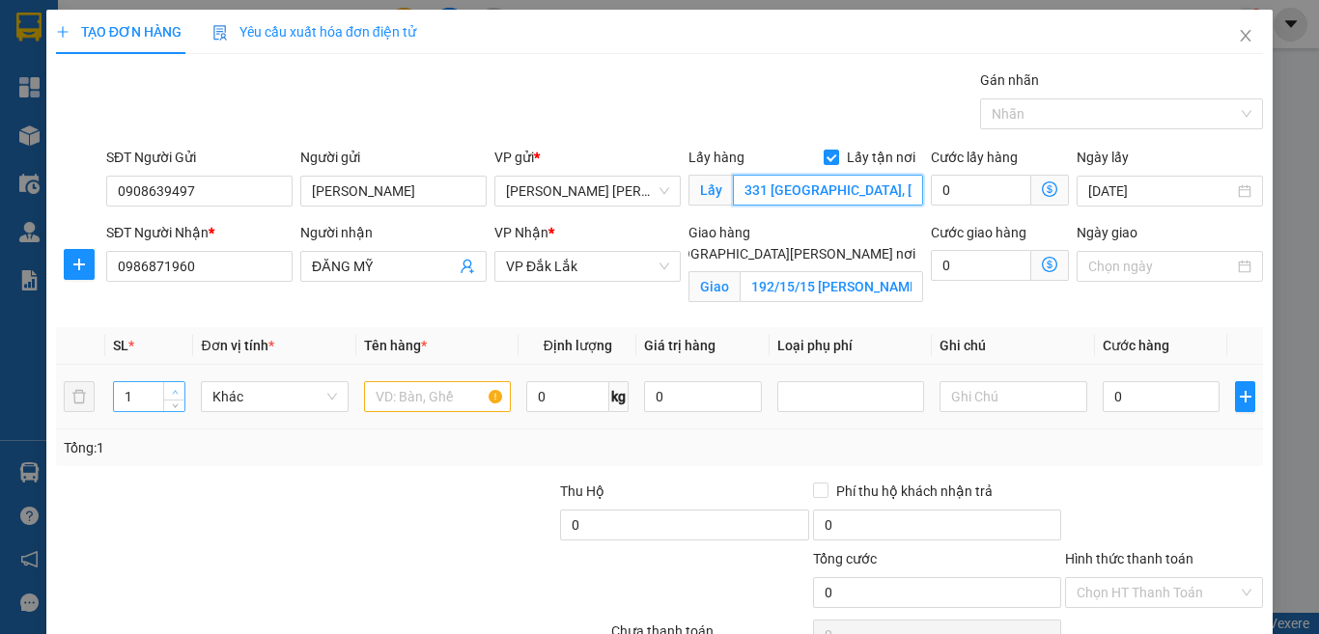
type input "331 [GEOGRAPHIC_DATA], [PERSON_NAME]"
click at [172, 389] on icon "up" at bounding box center [175, 392] width 7 height 7
type input "2"
click at [426, 392] on input "text" at bounding box center [437, 396] width 147 height 31
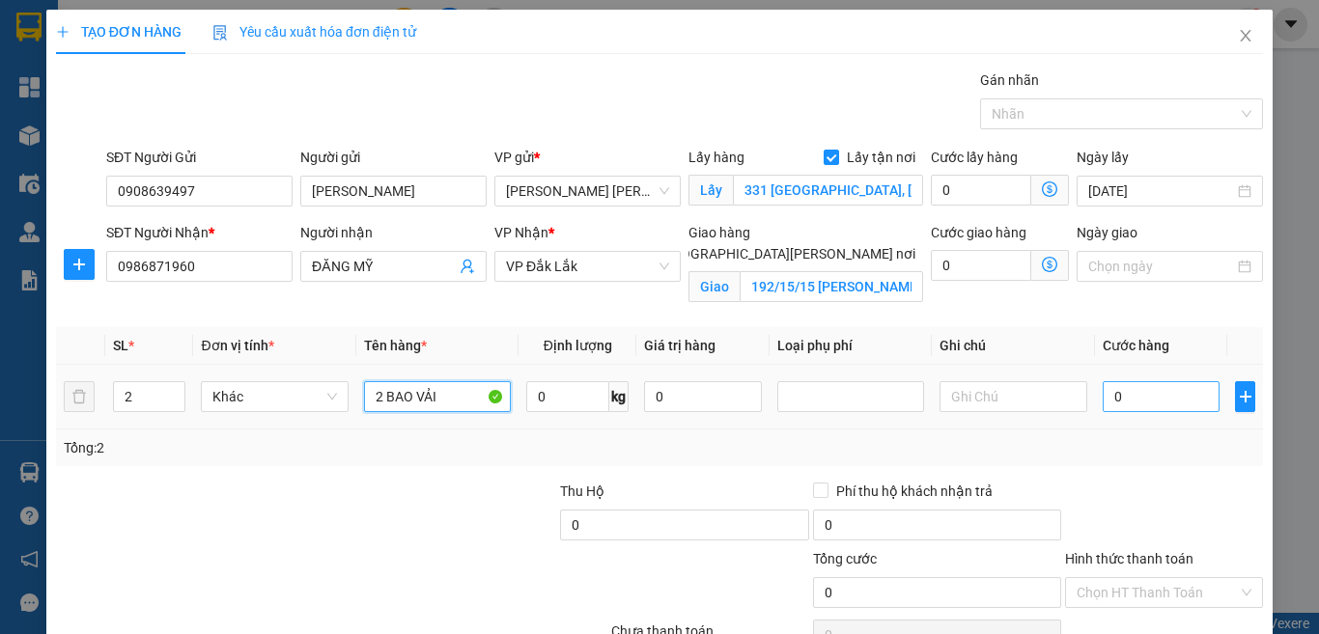
type input "2 BAO VẢI"
click at [1147, 398] on input "0" at bounding box center [1162, 396] width 118 height 31
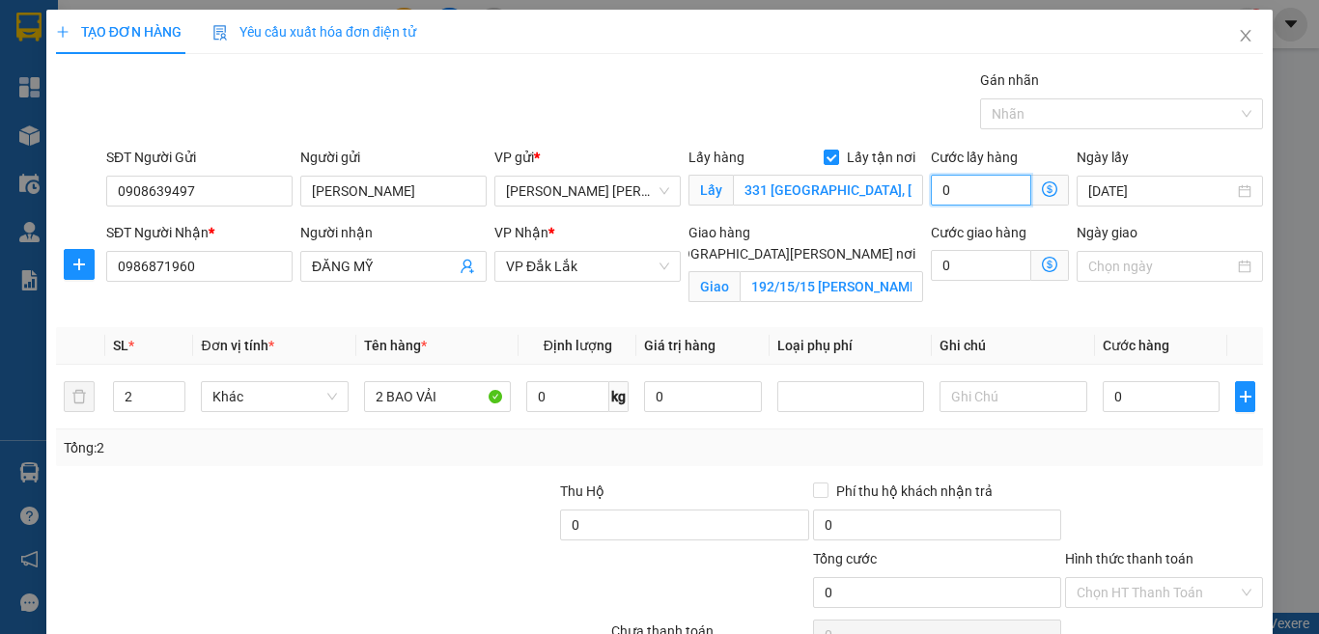
click at [950, 182] on input "0" at bounding box center [981, 190] width 100 height 31
type input "9"
type input "90"
type input "90.000"
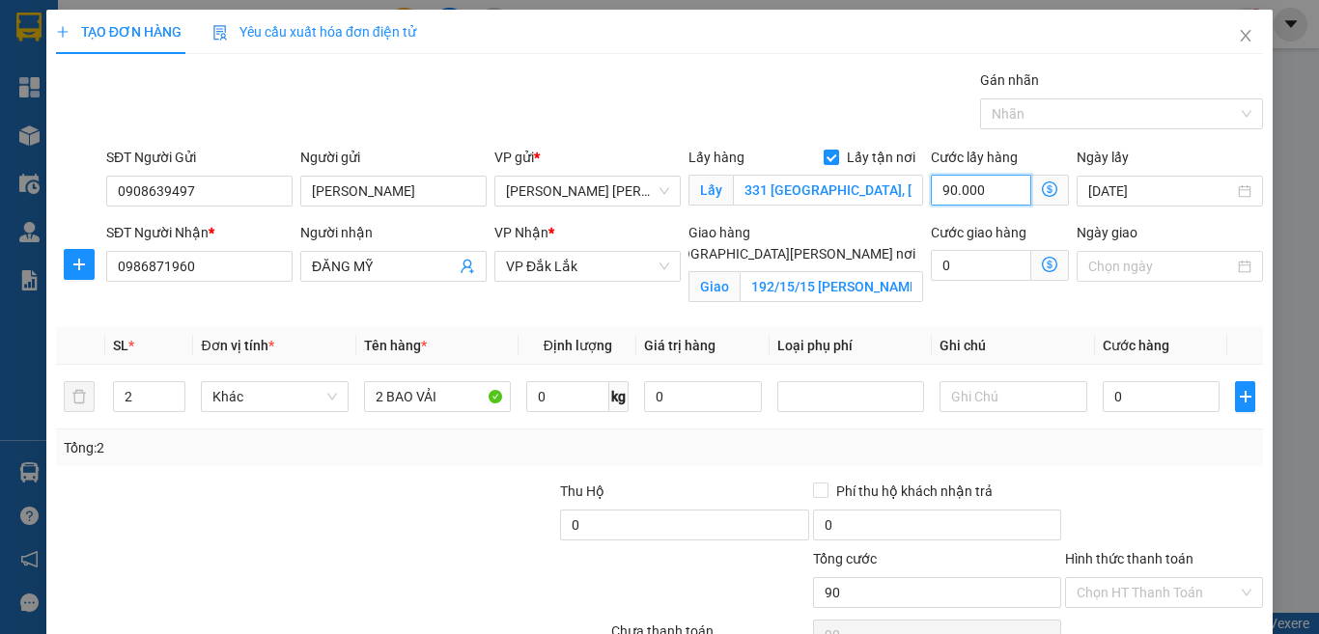
type input "90.000"
click at [1142, 398] on input "0" at bounding box center [1162, 396] width 118 height 31
type input "1"
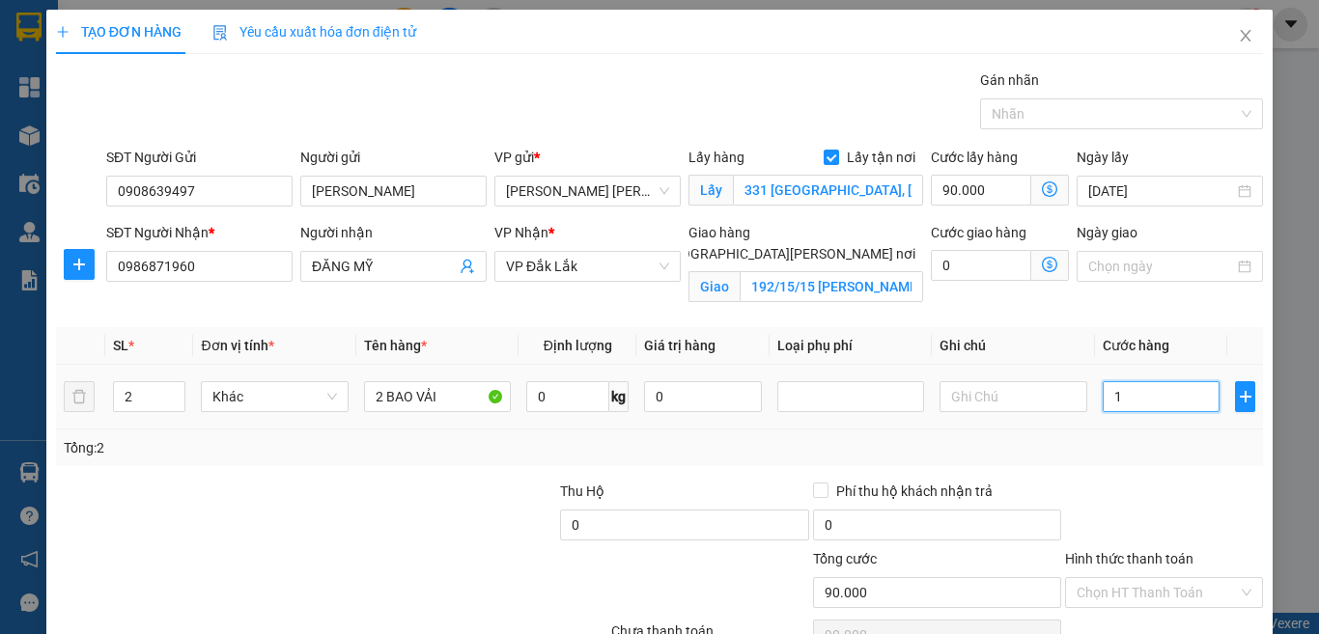
type input "90.001"
type input "13"
type input "90.013"
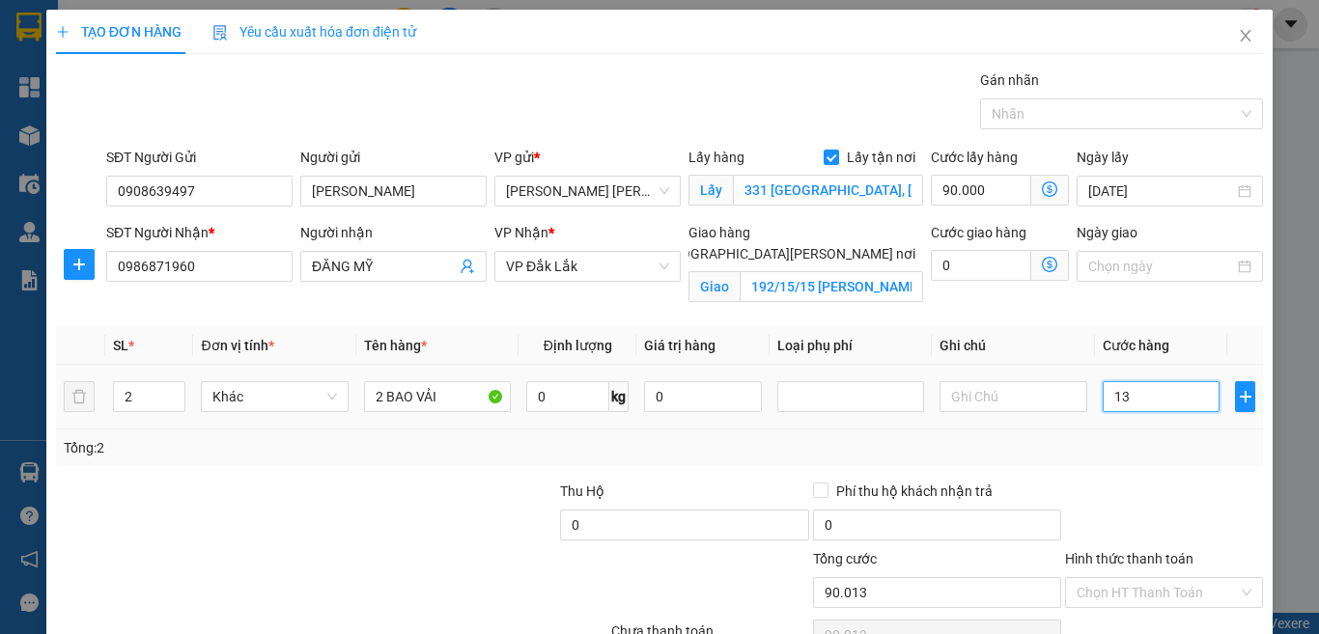
type input "130"
type input "90.130"
type input "13.000"
type input "103.000"
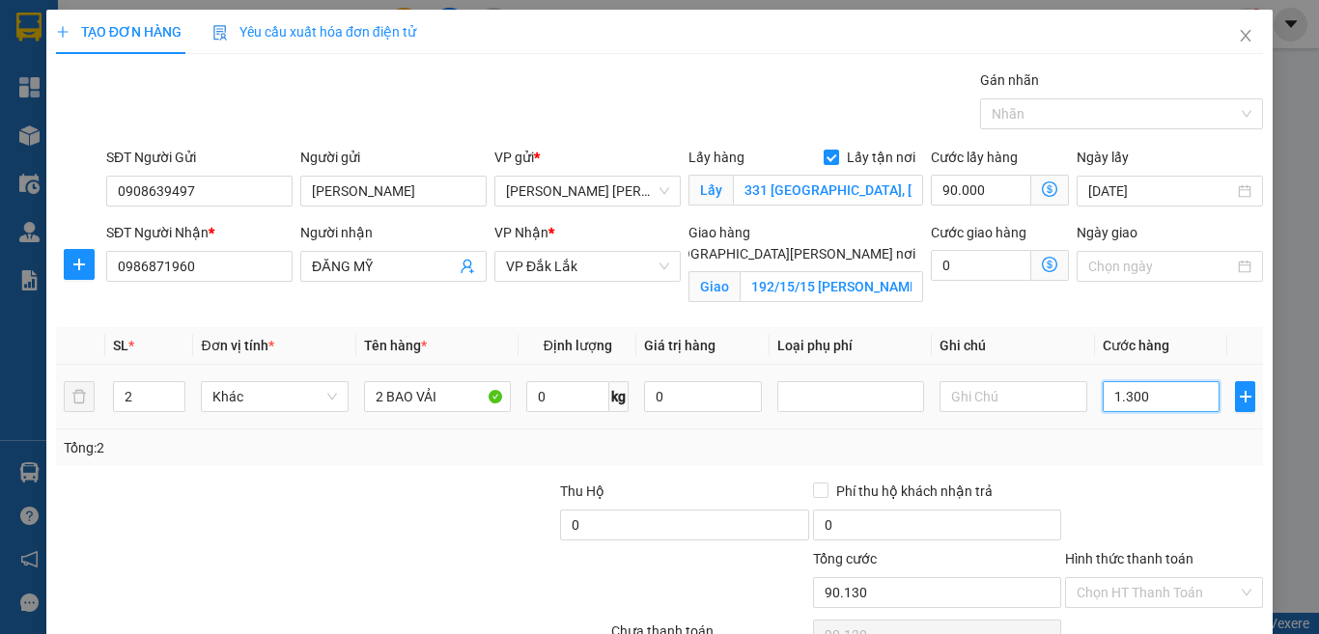
type input "103.000"
type input "130.000"
type input "220.000"
type input "130.000"
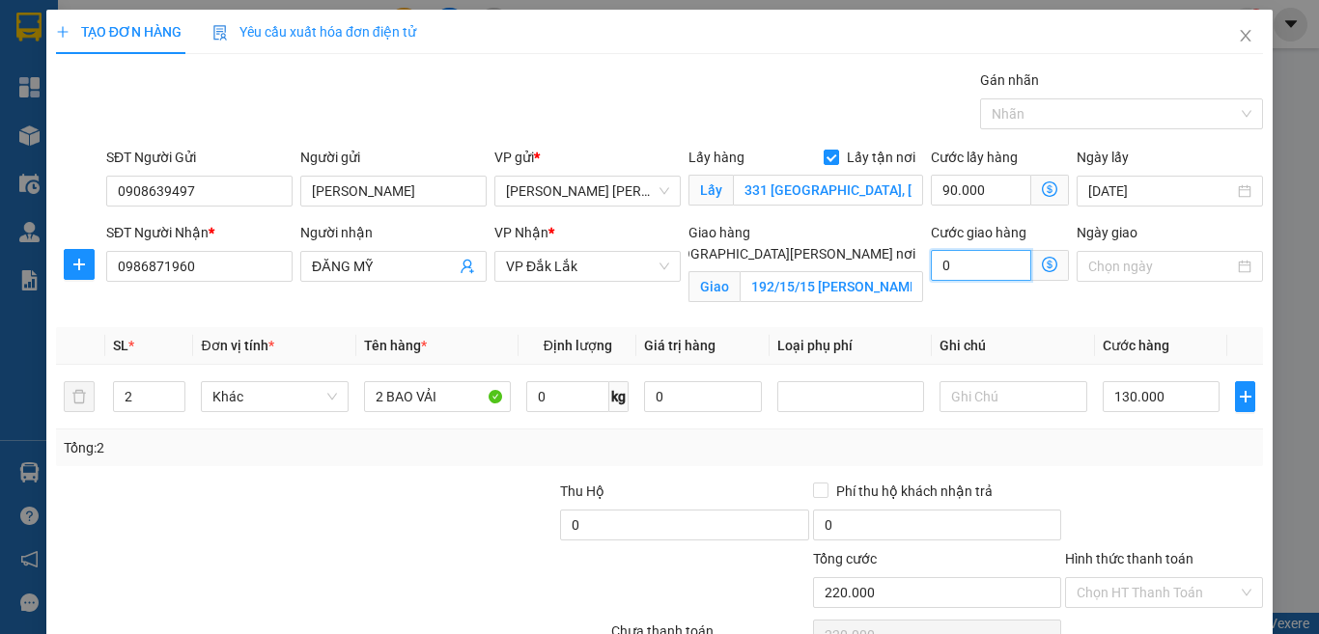
click at [955, 265] on input "0" at bounding box center [981, 265] width 100 height 31
type input "5"
type input "220.005"
type input "50"
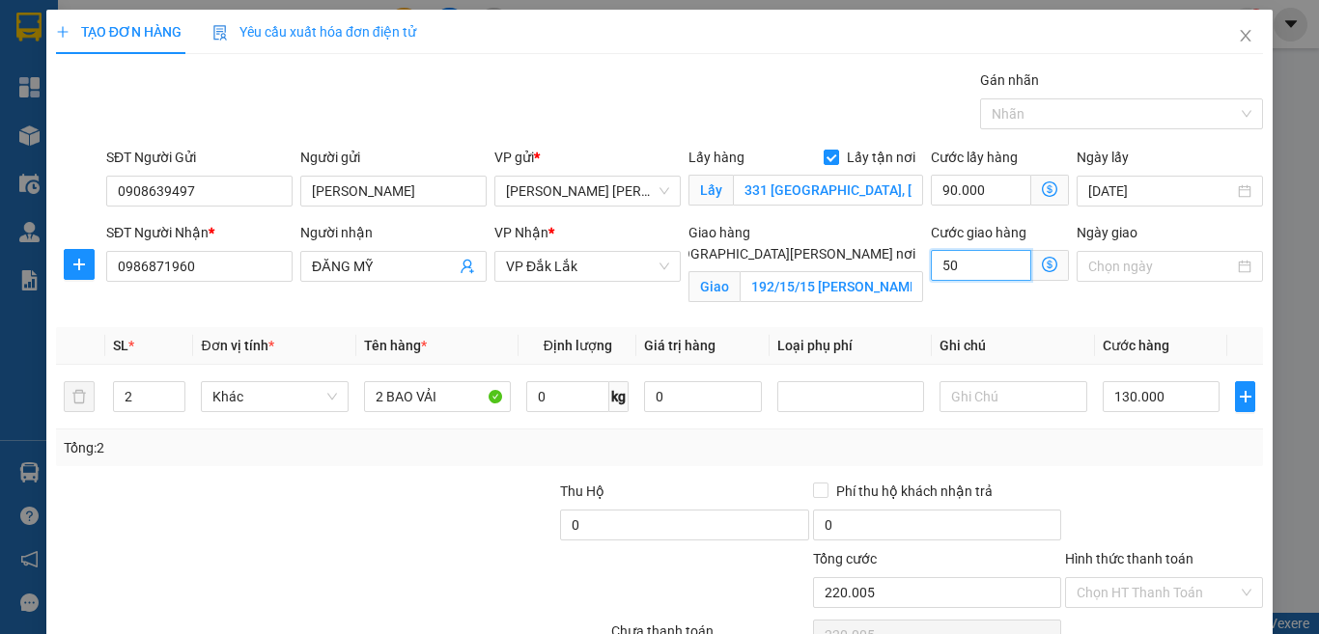
type input "220.050"
type input "50.000"
type input "270.000"
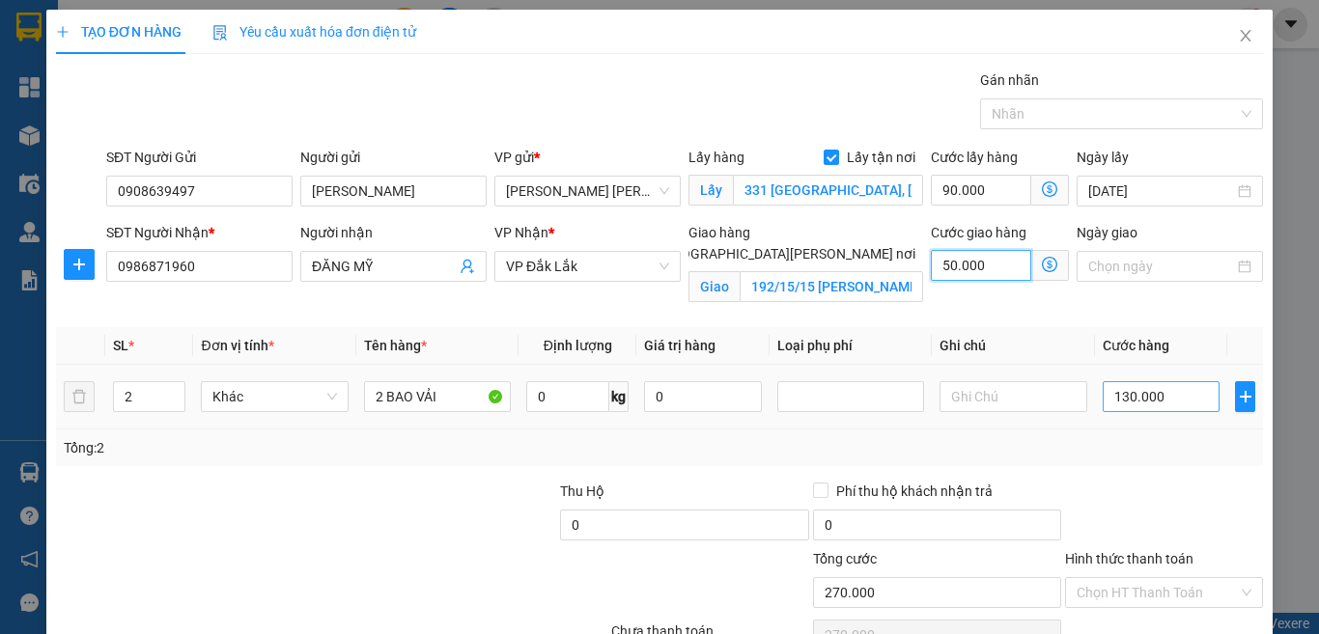
scroll to position [103, 0]
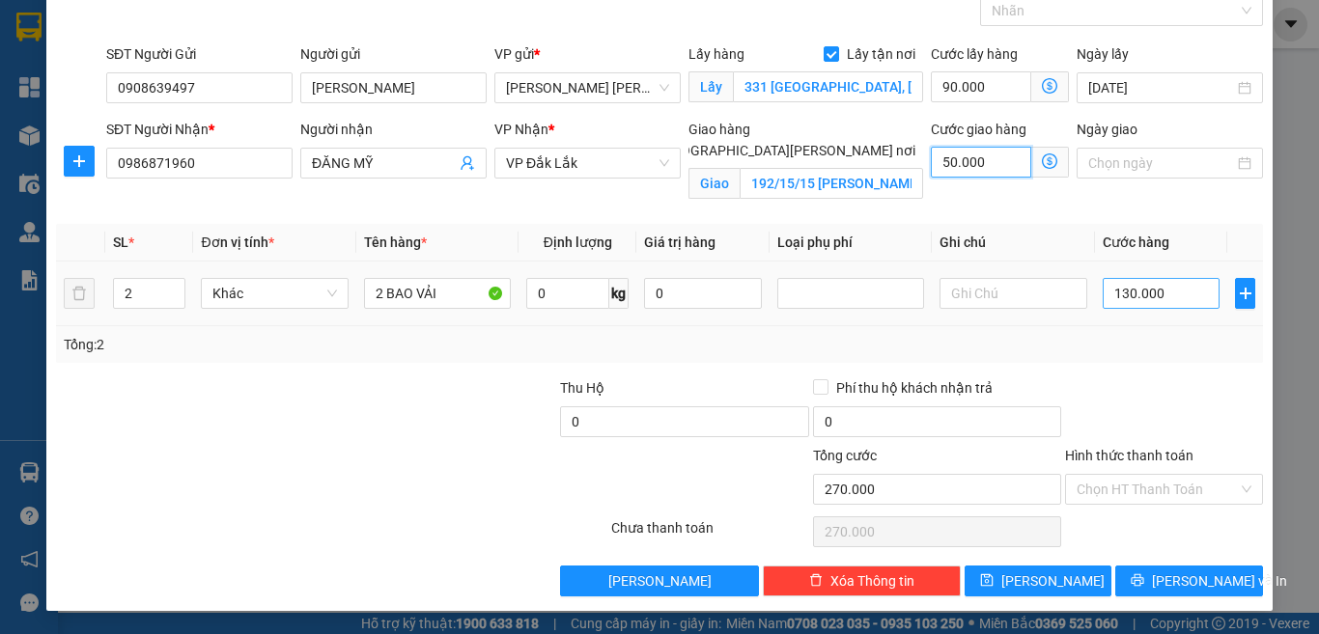
type input "50.000"
click at [1153, 287] on input "130.000" at bounding box center [1162, 293] width 118 height 31
click at [1153, 345] on div "Tổng: 2" at bounding box center [660, 344] width 1192 height 21
click at [1103, 395] on div at bounding box center [1164, 412] width 202 height 68
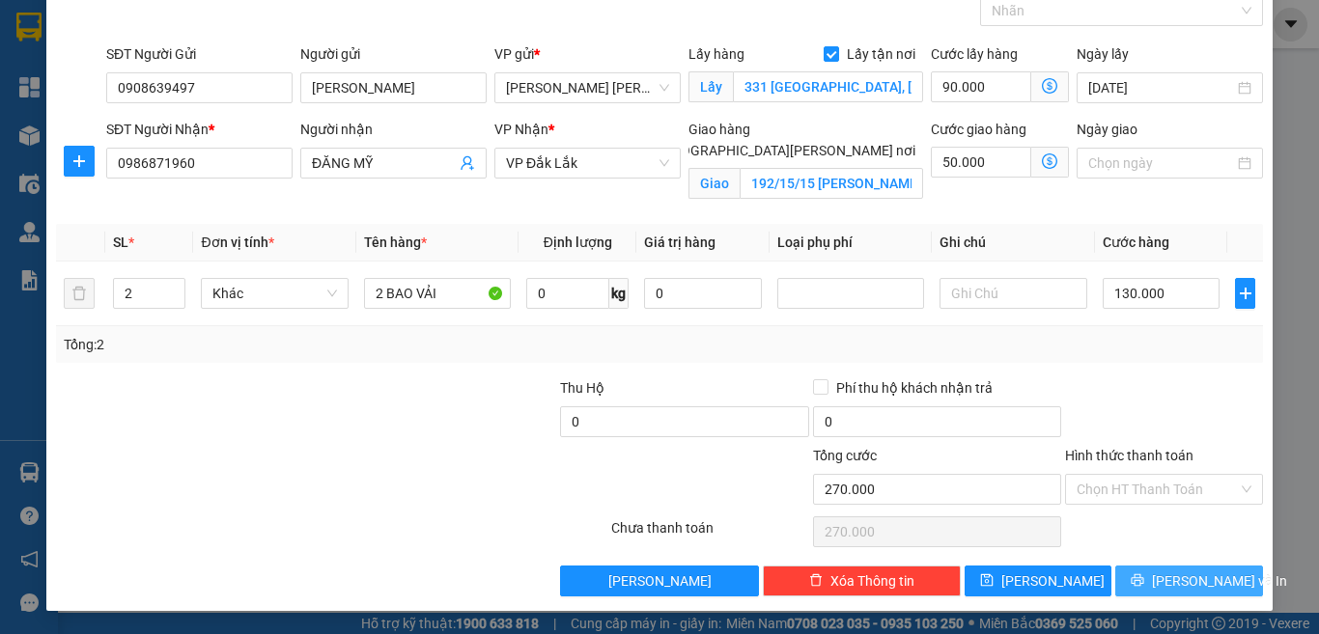
drag, startPoint x: 1176, startPoint y: 585, endPoint x: 1007, endPoint y: 455, distance: 213.4
click at [1176, 585] on span "[PERSON_NAME] và In" at bounding box center [1219, 581] width 135 height 21
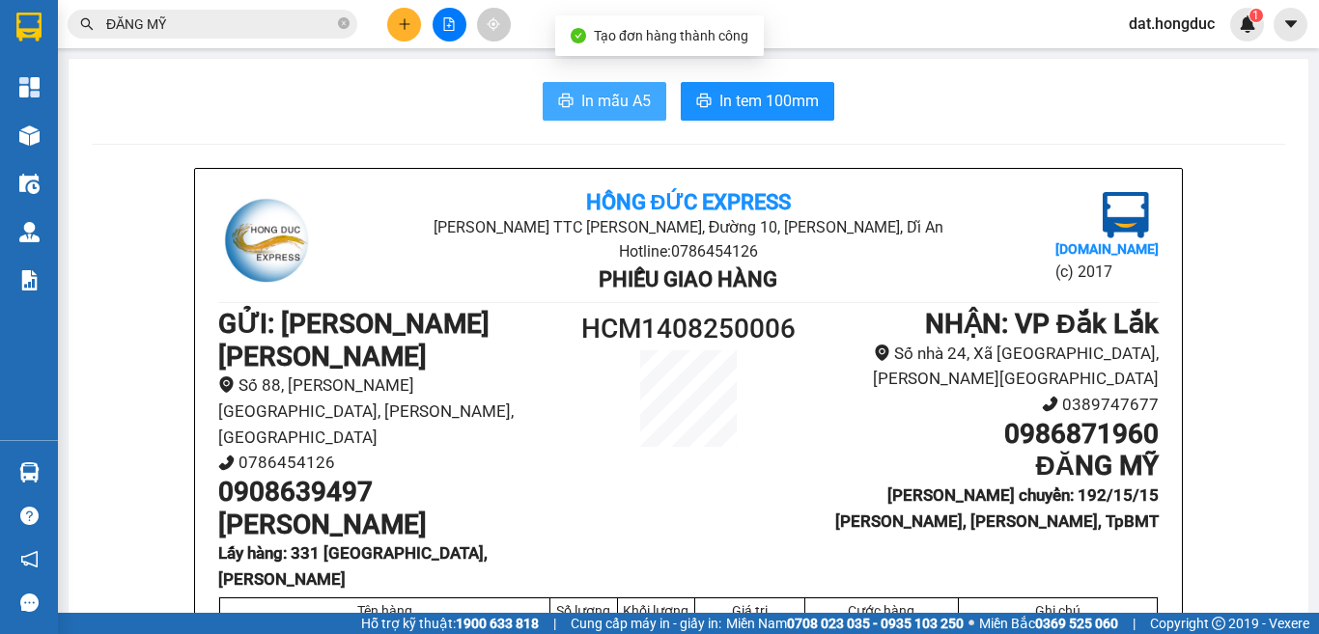
click at [648, 109] on button "In mẫu A5" at bounding box center [605, 101] width 124 height 39
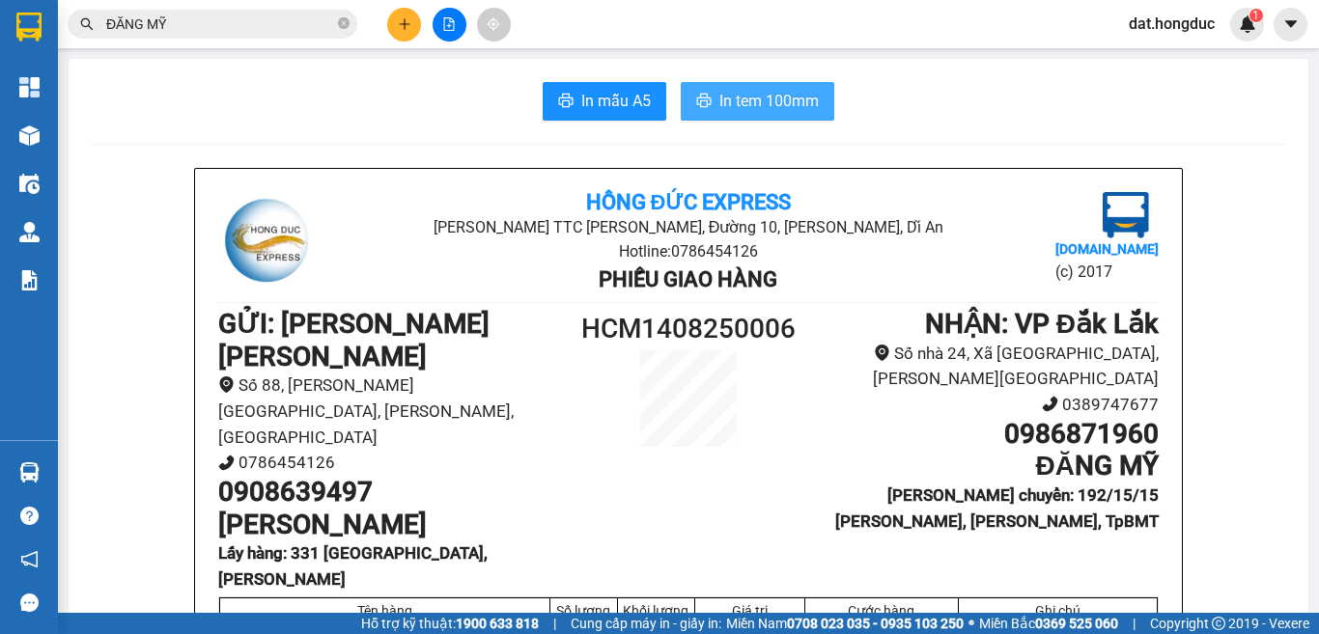
click at [742, 97] on span "In tem 100mm" at bounding box center [768, 101] width 99 height 24
click at [348, 24] on icon "close-circle" at bounding box center [344, 23] width 12 height 12
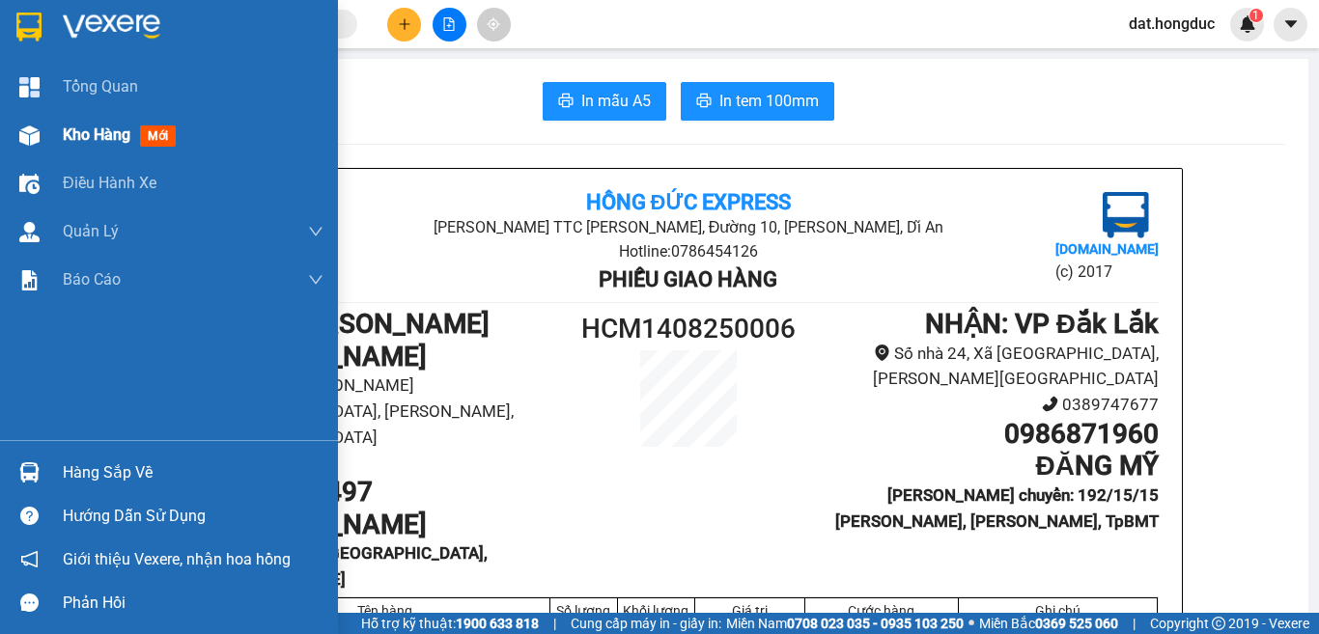
click at [104, 148] on div "Kho hàng mới" at bounding box center [193, 135] width 261 height 48
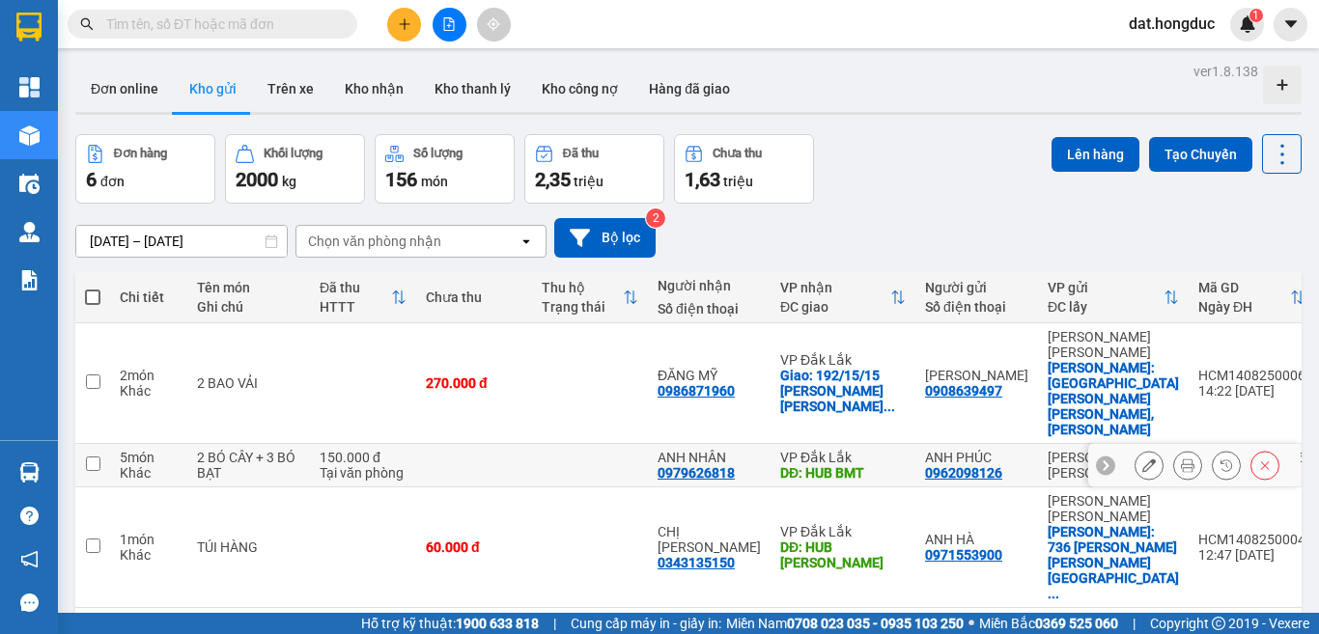
click at [1181, 459] on icon at bounding box center [1188, 466] width 14 height 14
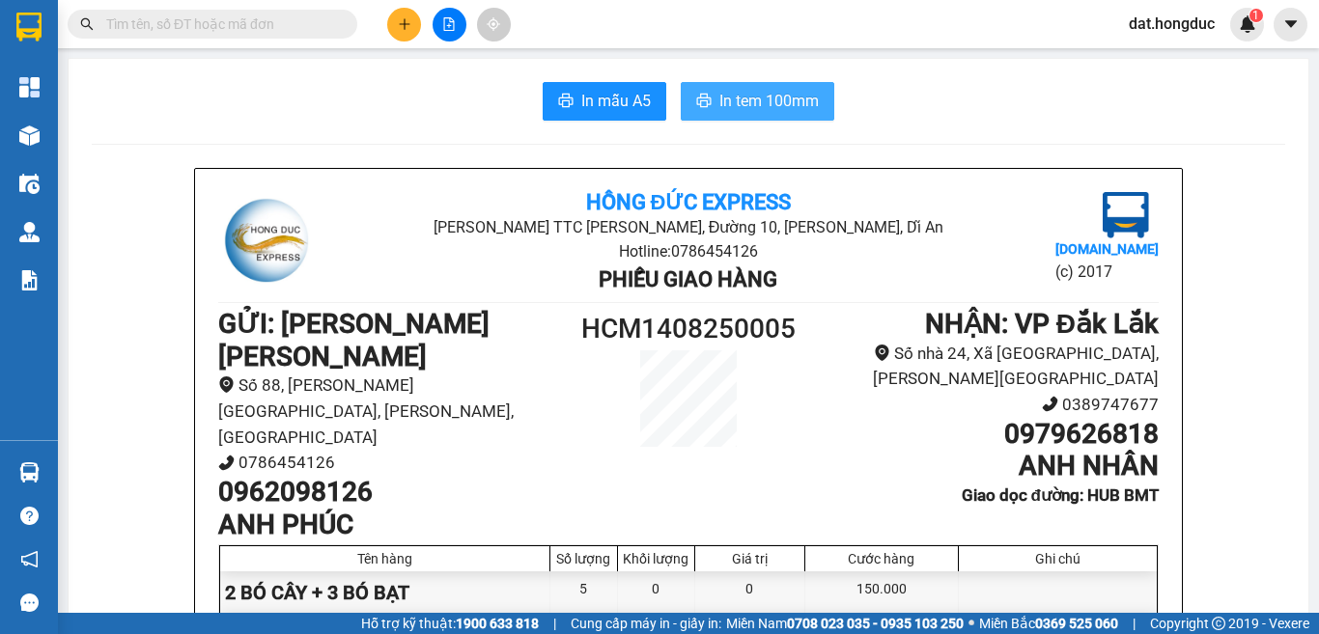
click at [735, 88] on button "In tem 100mm" at bounding box center [758, 101] width 154 height 39
click at [588, 94] on span "In mẫu A5" at bounding box center [616, 101] width 70 height 24
click at [723, 98] on span "In tem 100mm" at bounding box center [768, 101] width 99 height 24
click at [567, 101] on button "In mẫu A5" at bounding box center [605, 101] width 124 height 39
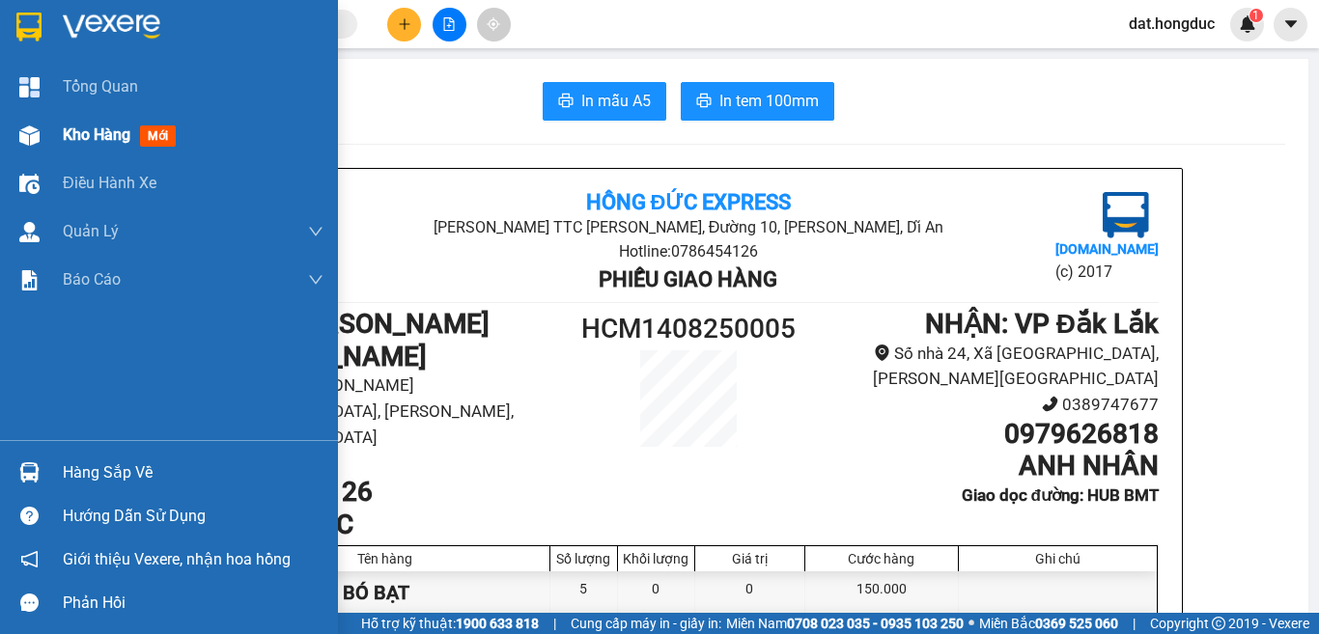
click at [127, 150] on div "Kho hàng mới" at bounding box center [193, 135] width 261 height 48
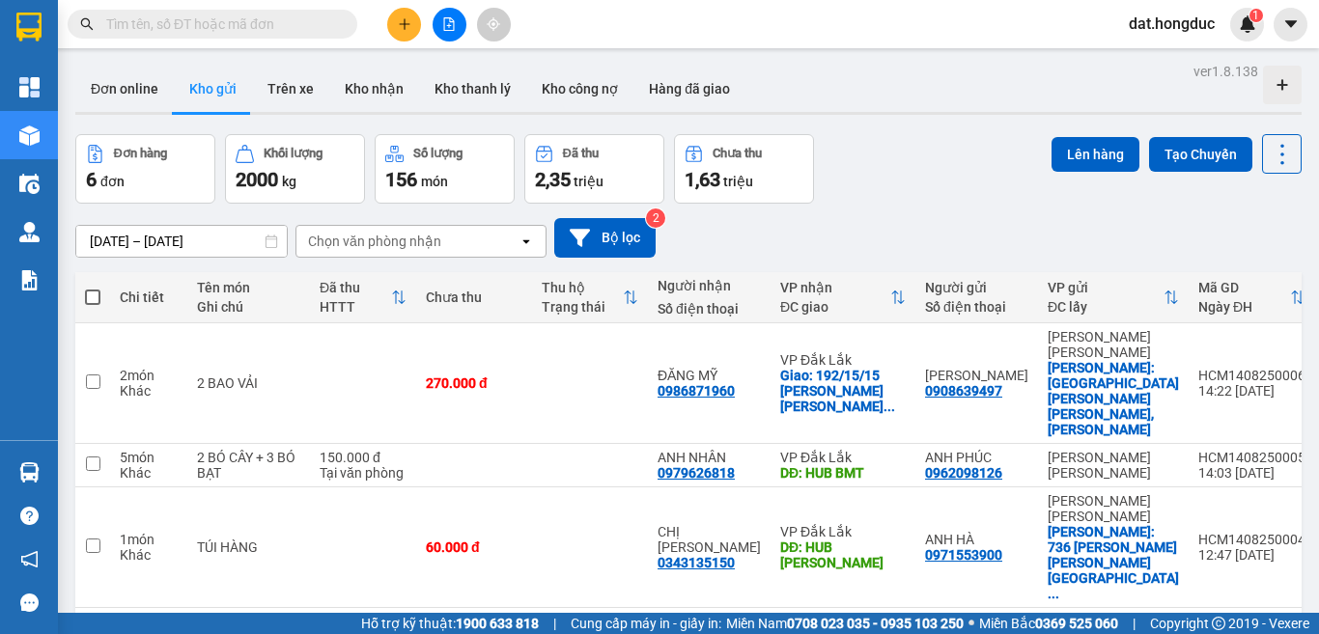
click at [93, 294] on span at bounding box center [92, 297] width 15 height 15
click at [93, 288] on input "checkbox" at bounding box center [93, 288] width 0 height 0
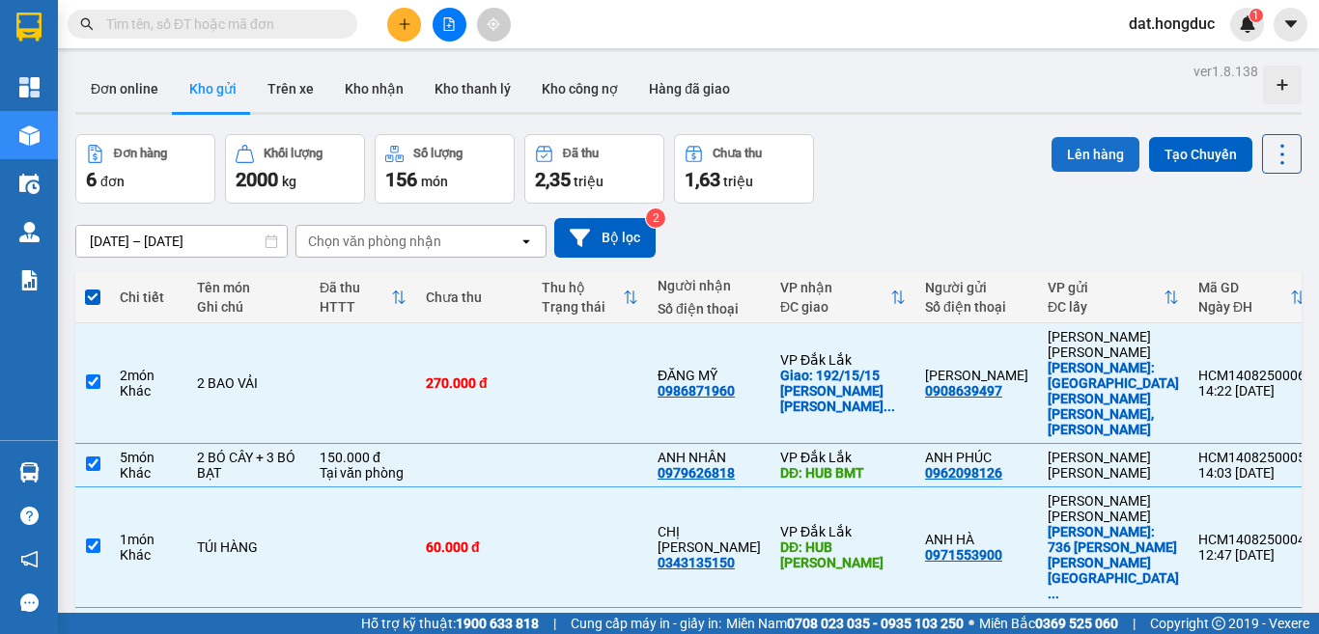
click at [1052, 150] on button "Lên hàng" at bounding box center [1096, 154] width 88 height 35
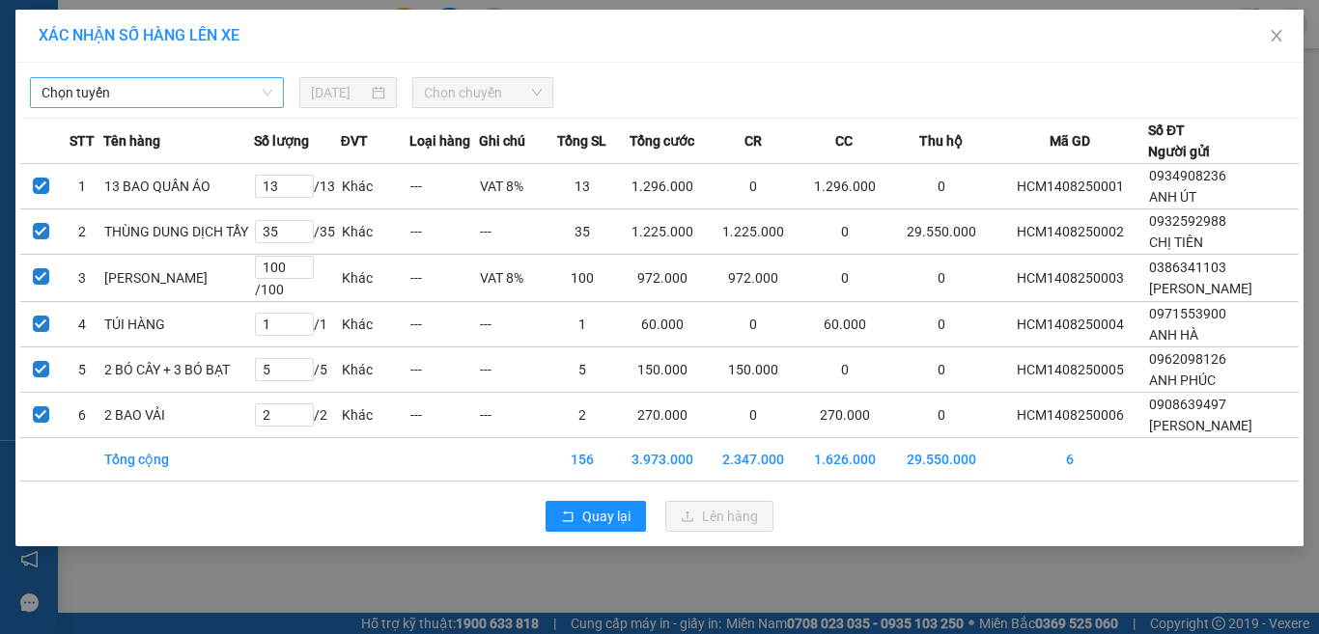
click at [195, 83] on span "Chọn tuyến" at bounding box center [157, 92] width 231 height 29
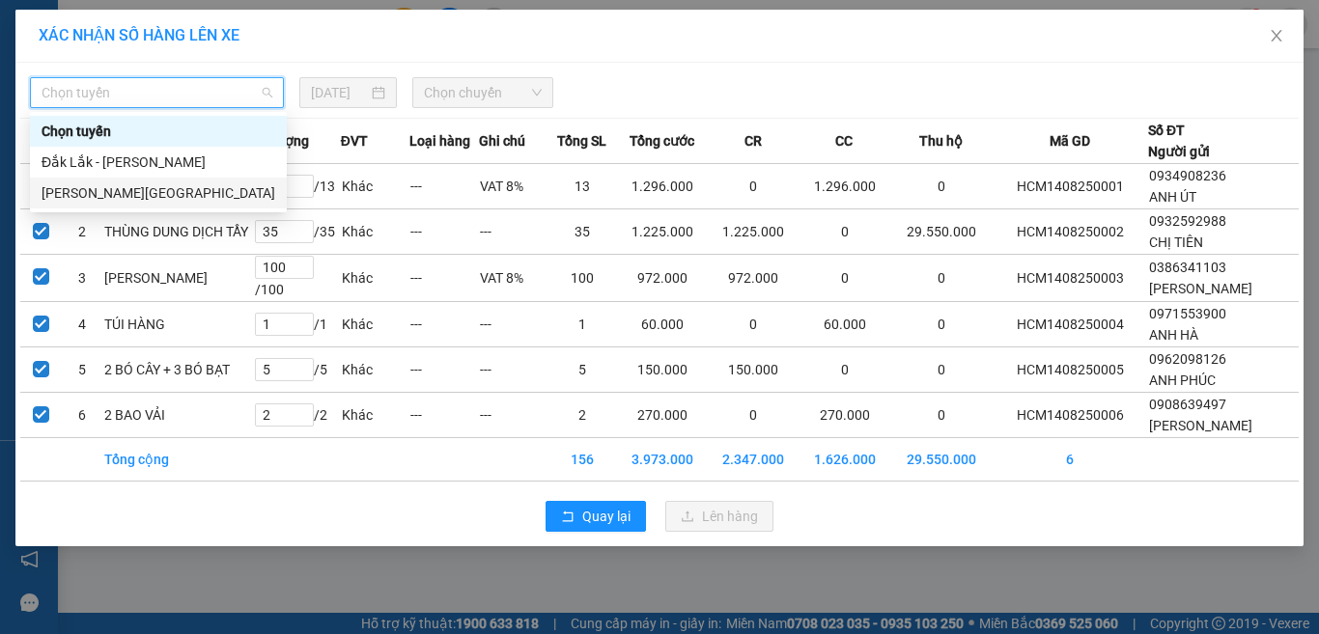
click at [112, 193] on div "[PERSON_NAME][GEOGRAPHIC_DATA]" at bounding box center [159, 192] width 234 height 21
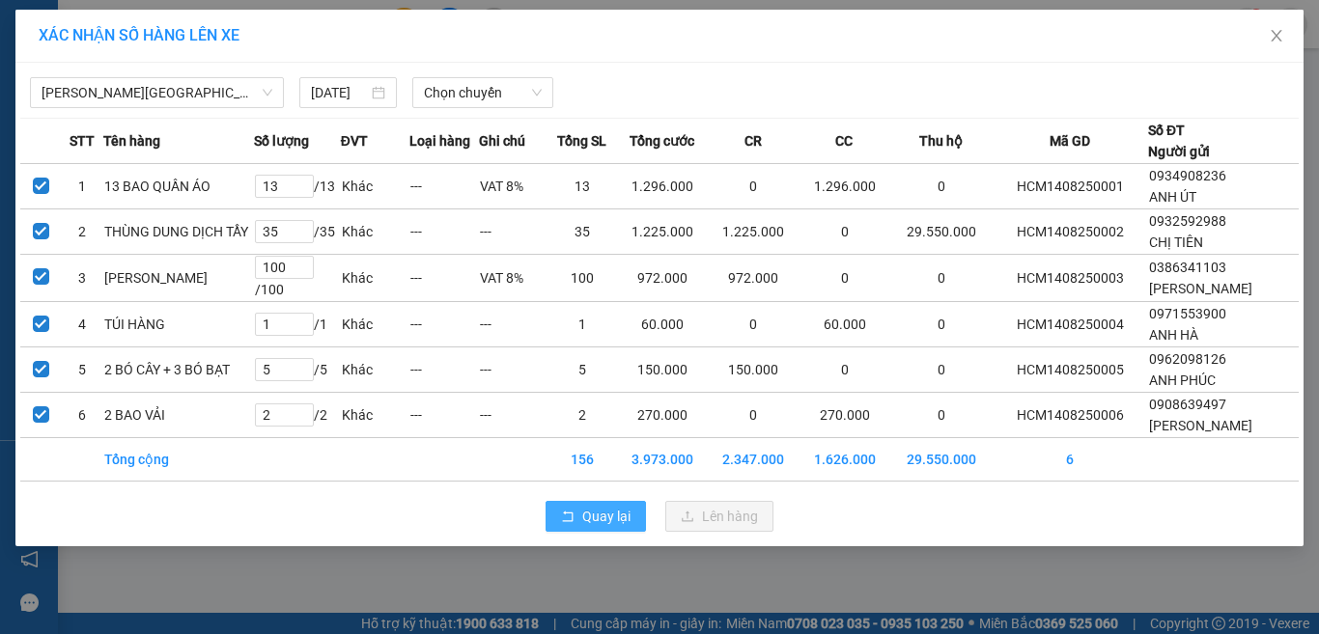
click at [628, 527] on span "Quay lại" at bounding box center [606, 516] width 48 height 21
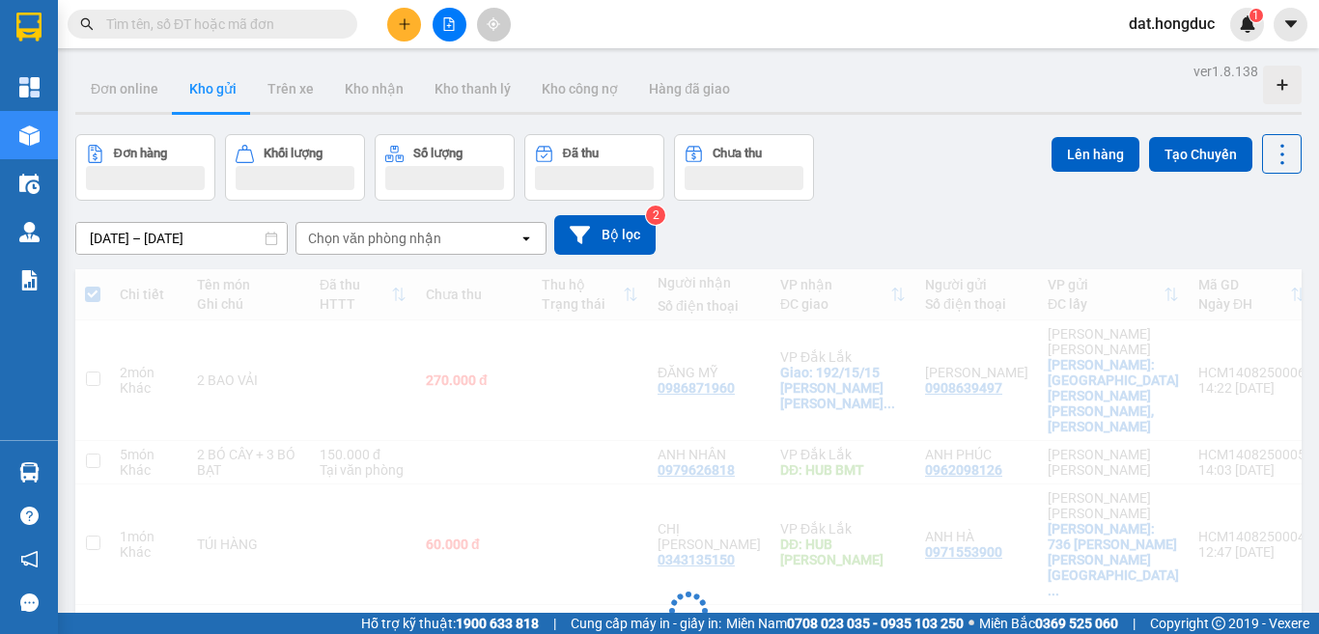
click at [1280, 34] on button at bounding box center [1291, 25] width 34 height 34
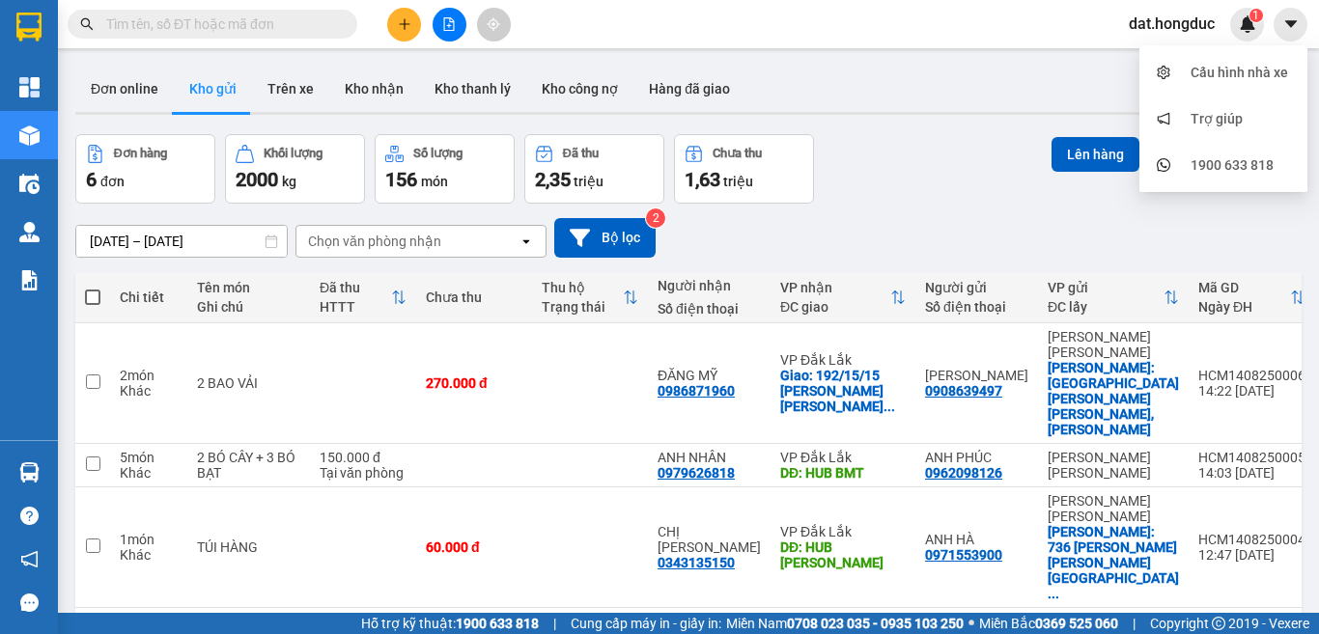
click at [221, 28] on input "text" at bounding box center [220, 24] width 228 height 21
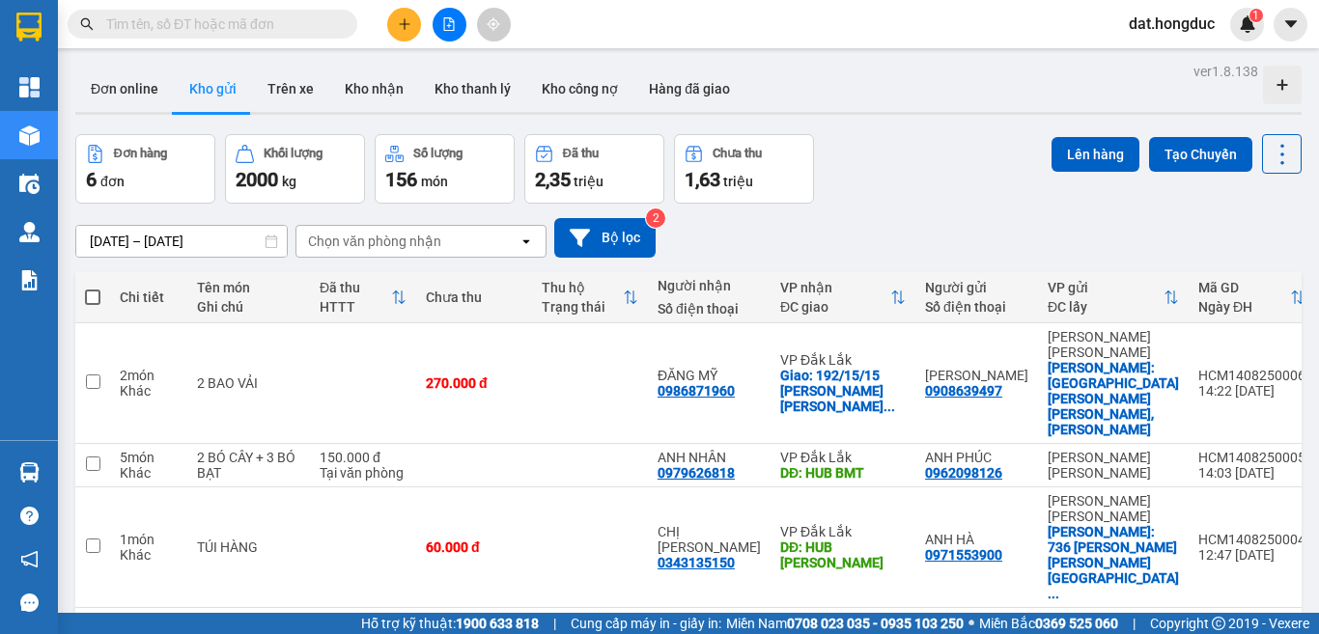
paste input "VPĐL1308250002"
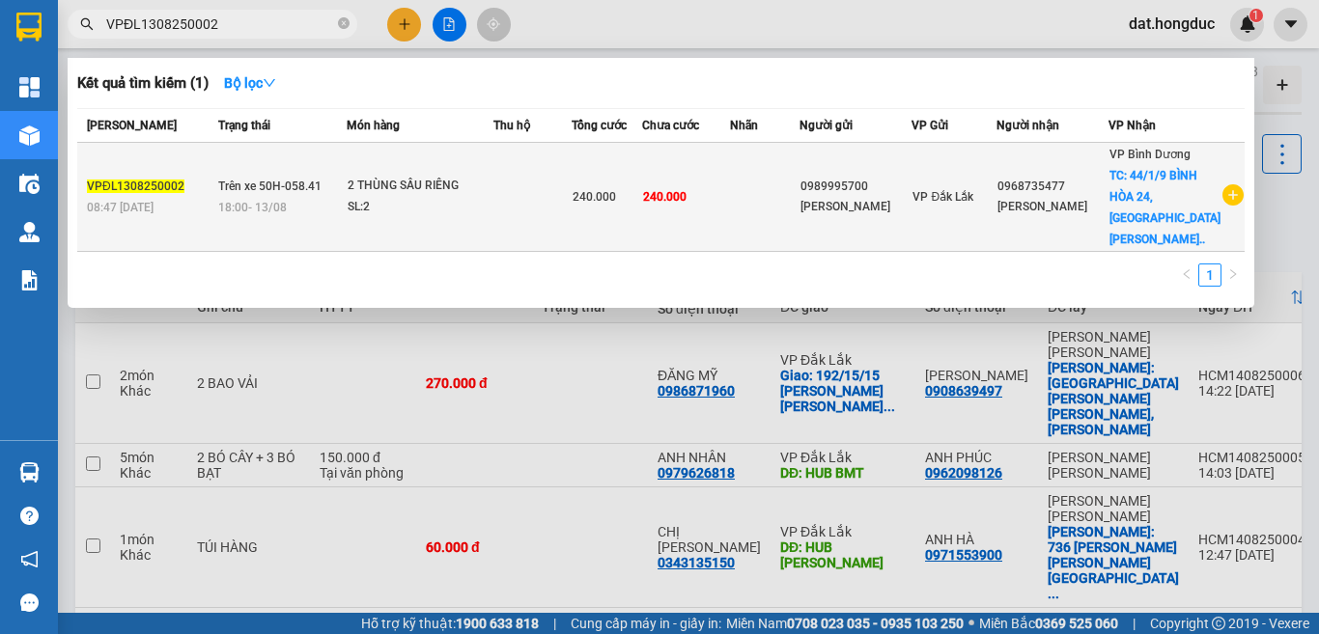
type input "VPĐL1308250002"
click at [139, 197] on div "08:47 [DATE]" at bounding box center [150, 207] width 126 height 21
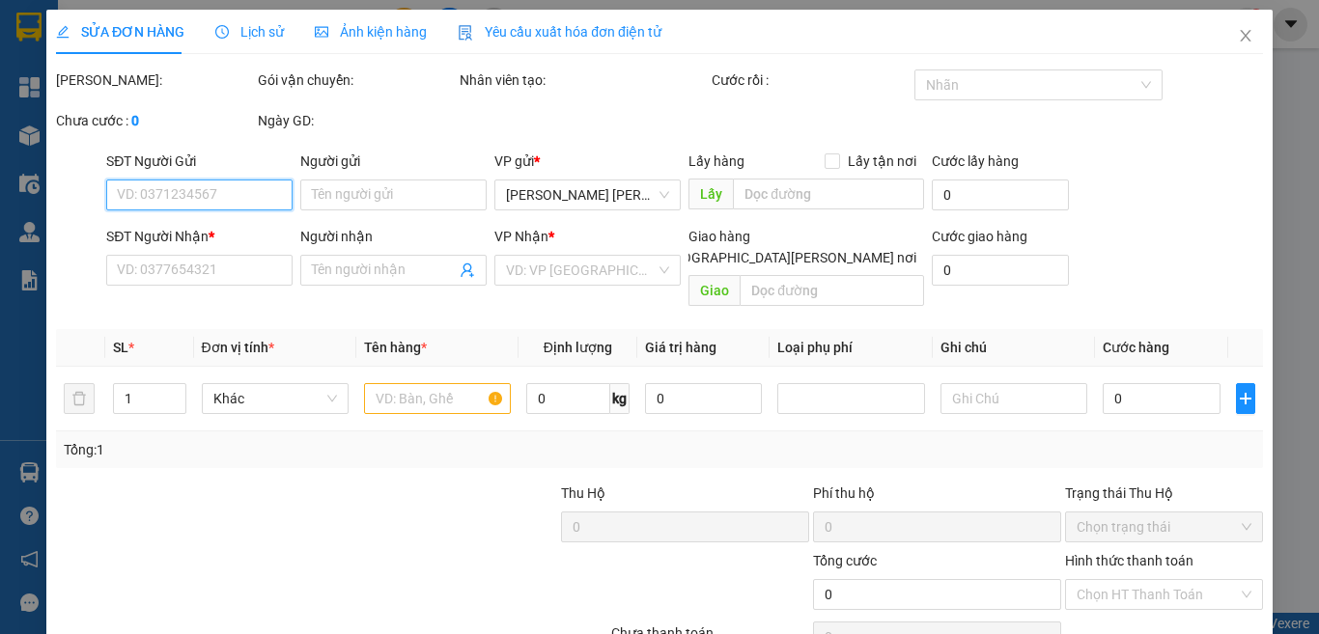
type input "0989995700"
type input "[PERSON_NAME]"
type input "0968735477"
type input "[PERSON_NAME]"
checkbox input "true"
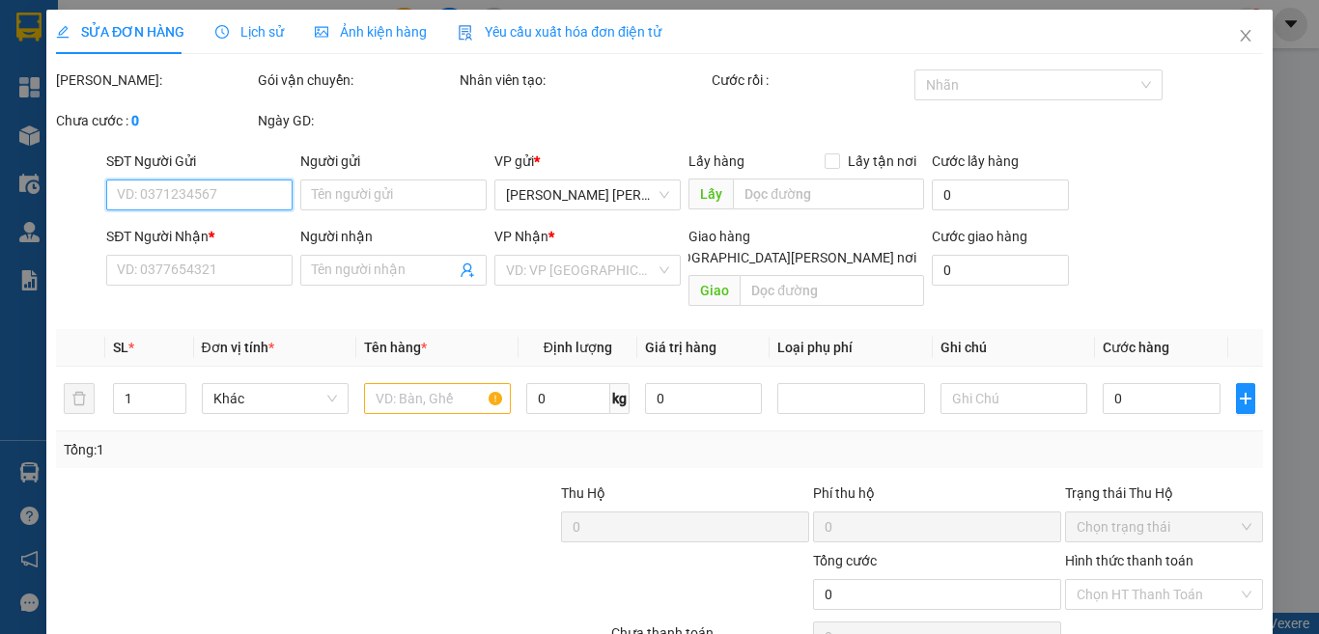
type input "44/1/9 BÌNH HÒA 24,[PERSON_NAME][GEOGRAPHIC_DATA]"
type input "240.000"
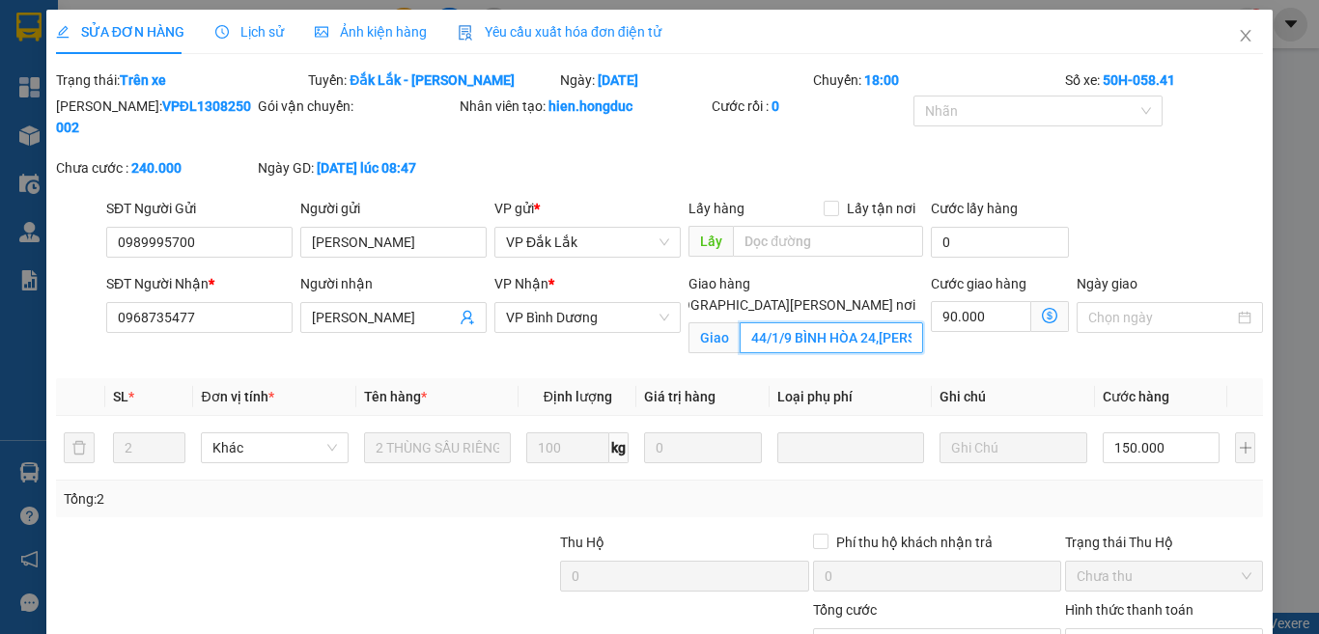
click at [858, 323] on input "44/1/9 BÌNH HÒA 24,[PERSON_NAME][GEOGRAPHIC_DATA]" at bounding box center [831, 338] width 183 height 31
click at [1238, 36] on icon "close" at bounding box center [1245, 35] width 15 height 15
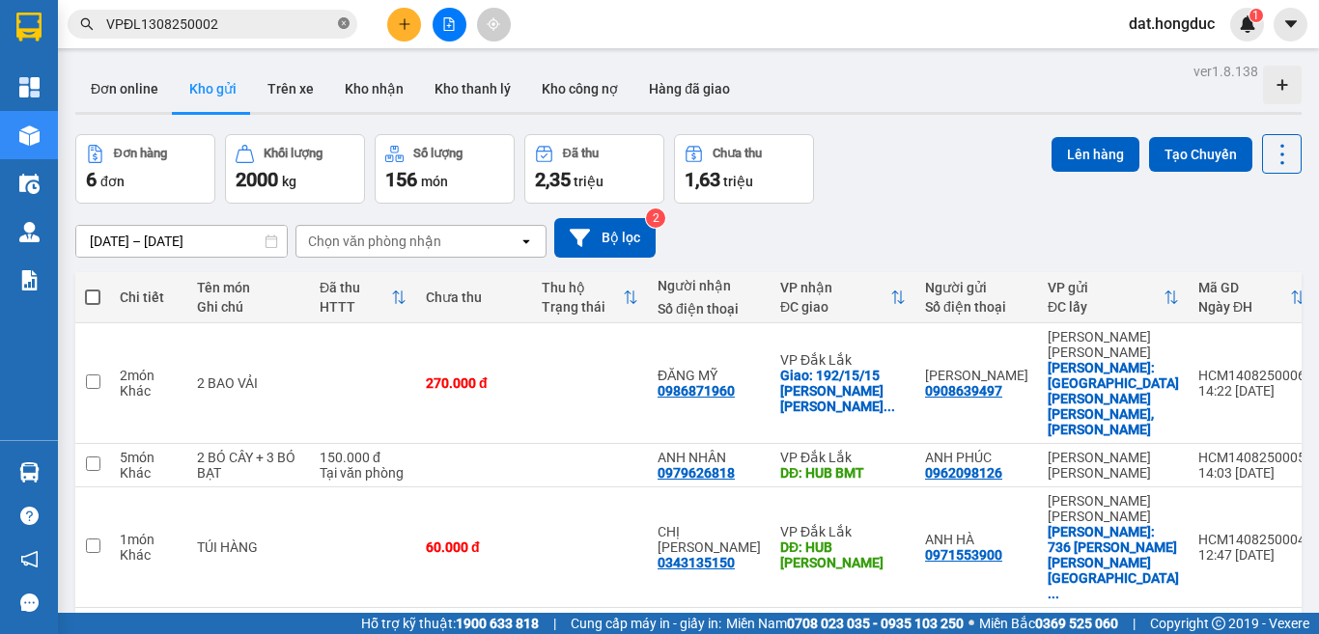
click at [340, 23] on icon "close-circle" at bounding box center [344, 23] width 12 height 12
click at [398, 20] on icon "plus" at bounding box center [405, 24] width 14 height 14
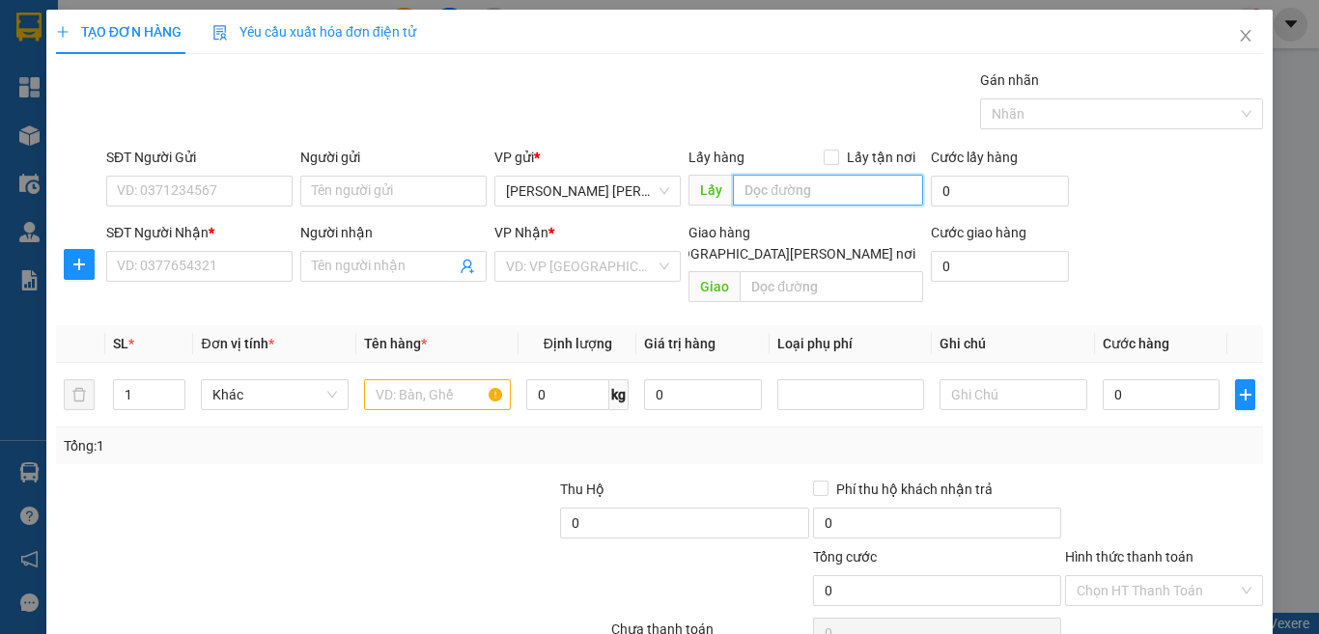
drag, startPoint x: 802, startPoint y: 261, endPoint x: 819, endPoint y: 178, distance: 84.6
drag, startPoint x: 819, startPoint y: 178, endPoint x: 788, endPoint y: 187, distance: 32.4
paste input "44/1/9 BÌNH HÒA 24,[PERSON_NAME][GEOGRAPHIC_DATA]"
type input "44/1/9 BÌNH HÒA 24,[PERSON_NAME][GEOGRAPHIC_DATA]"
click at [825, 159] on input "Lấy tận nơi" at bounding box center [831, 157] width 14 height 14
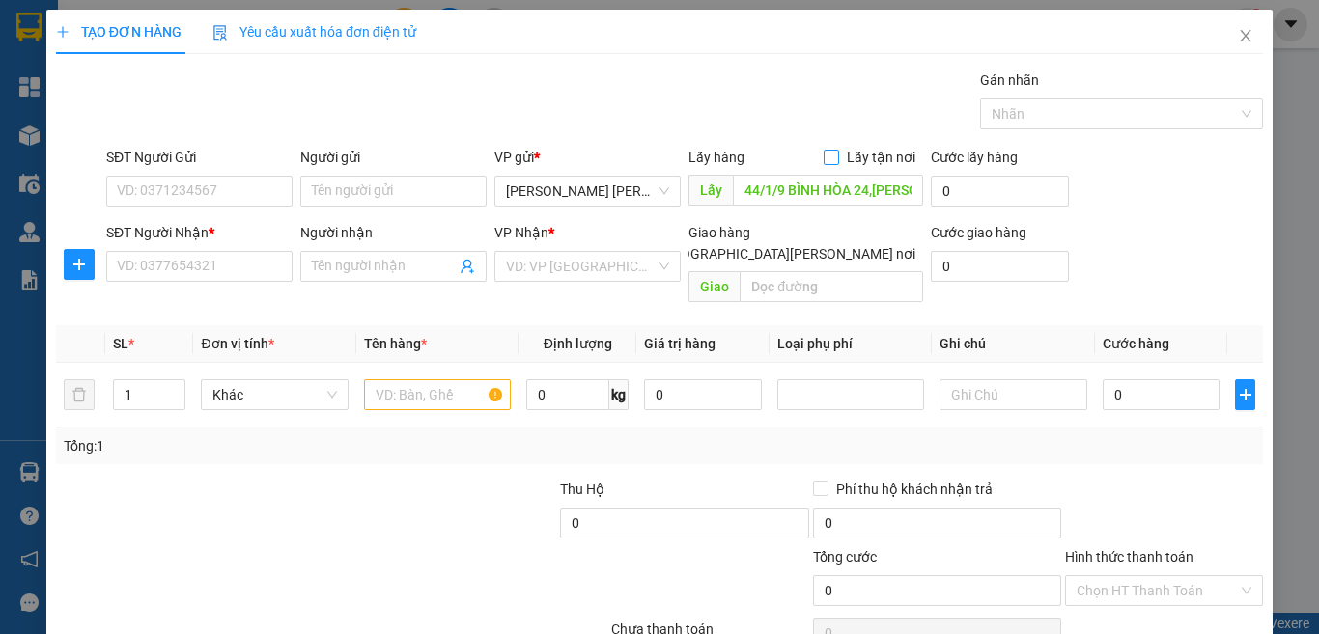
checkbox input "true"
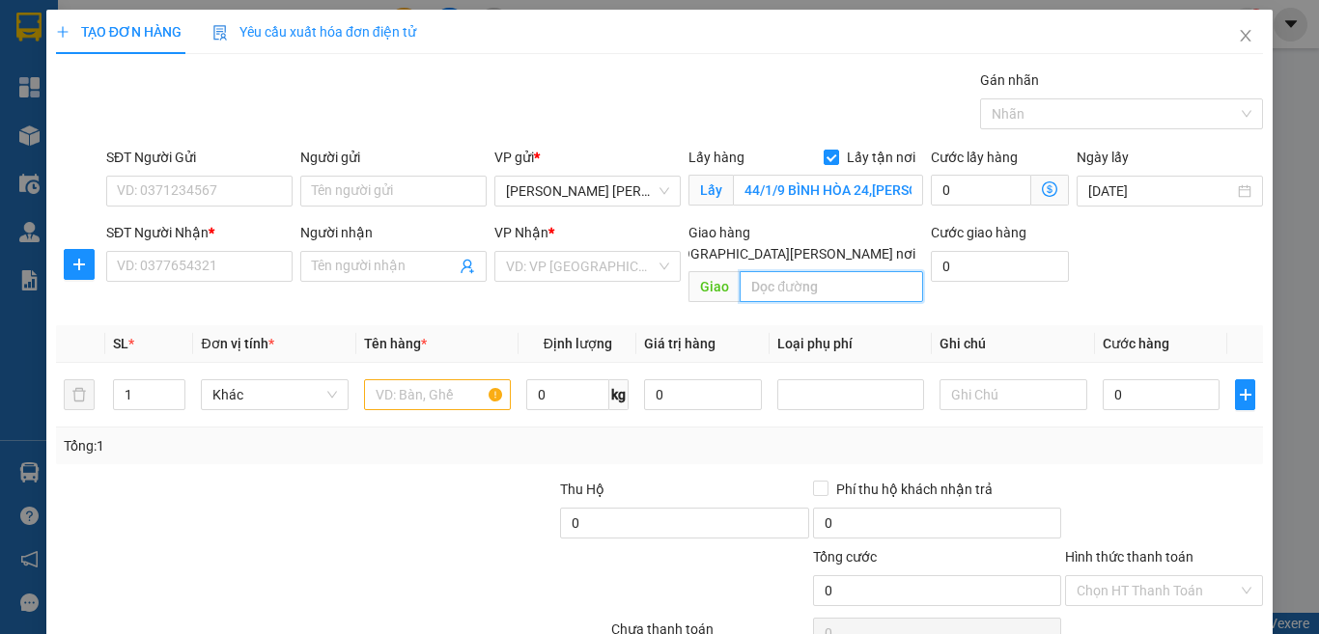
click at [807, 271] on input "text" at bounding box center [831, 286] width 183 height 31
type input "HUB [PERSON_NAME]"
click at [955, 189] on input "0" at bounding box center [981, 190] width 100 height 31
type input "4"
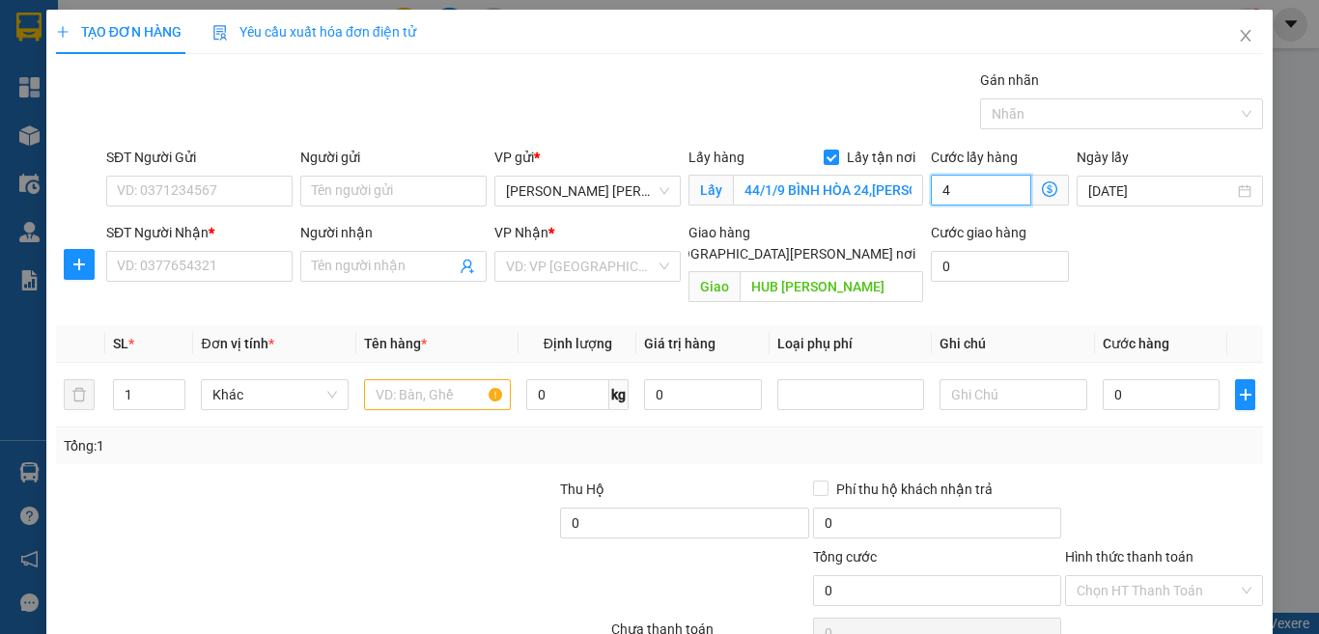
type input "4"
type input "45"
type input "450"
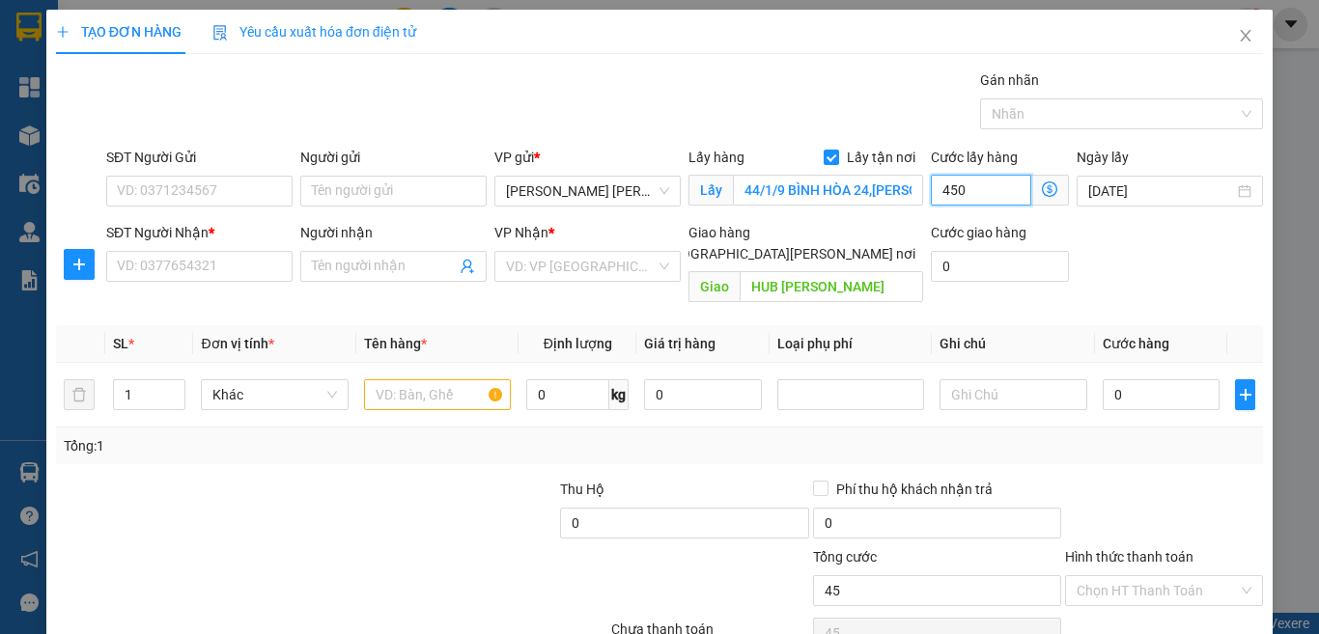
type input "450"
type input "45.000"
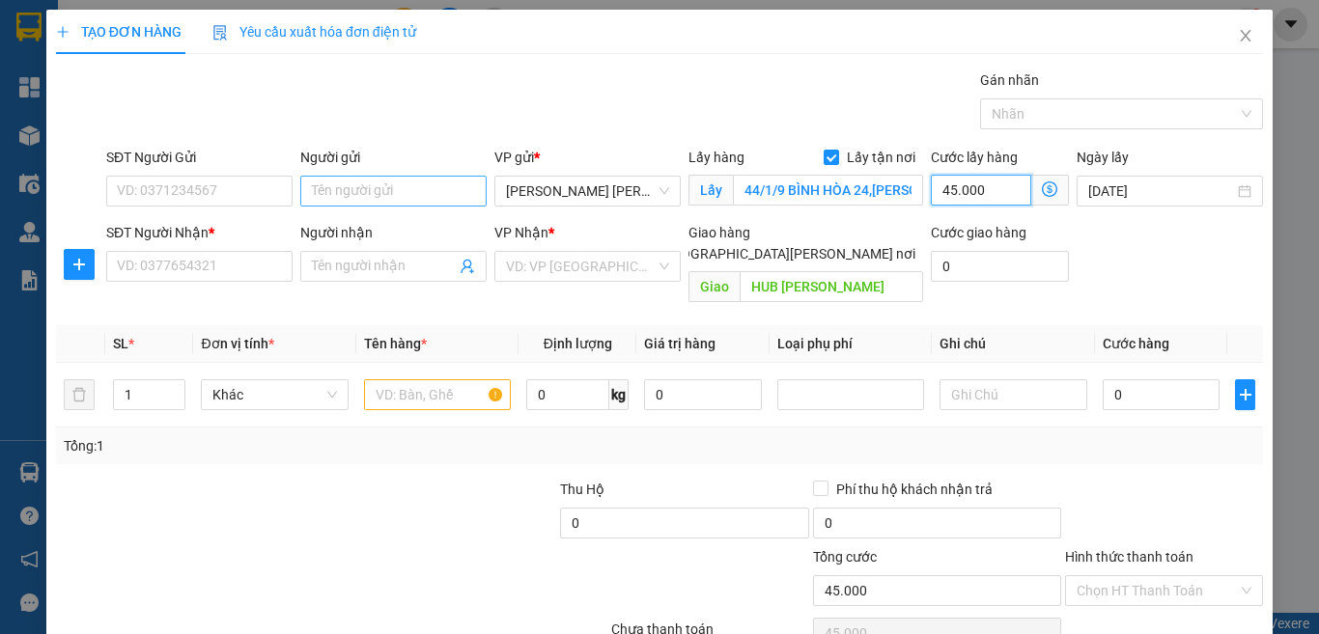
type input "45.000"
click at [392, 187] on input "Người gửi" at bounding box center [393, 191] width 186 height 31
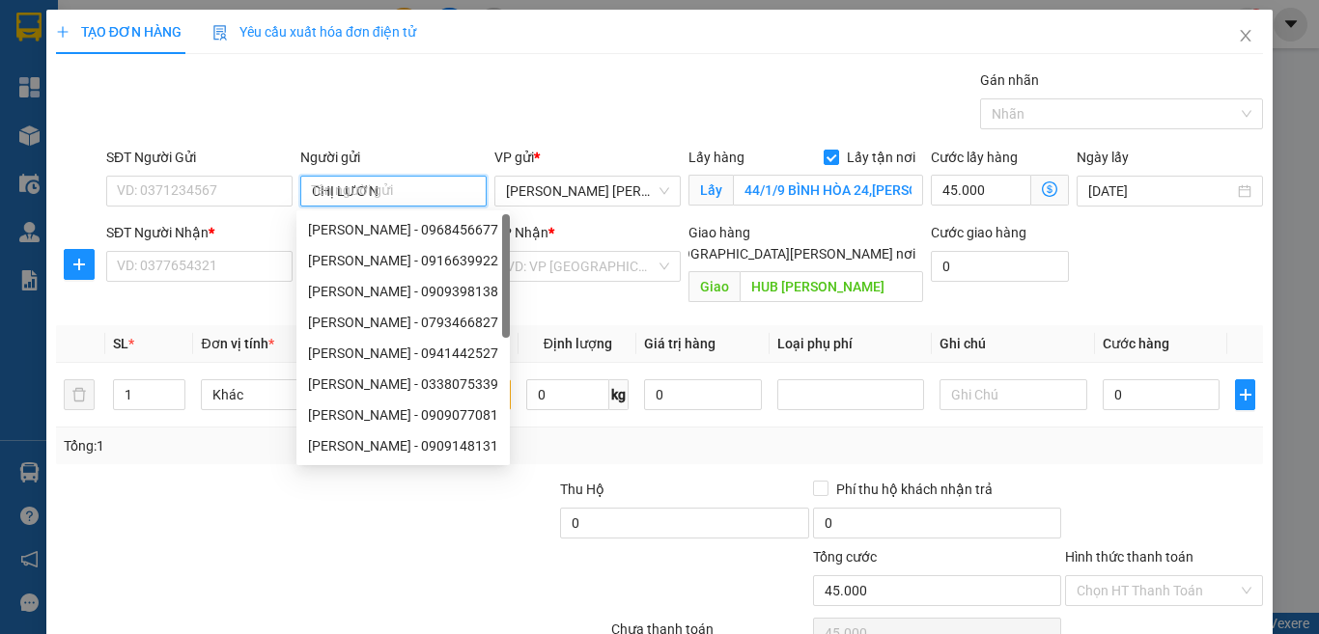
type input "[PERSON_NAME]"
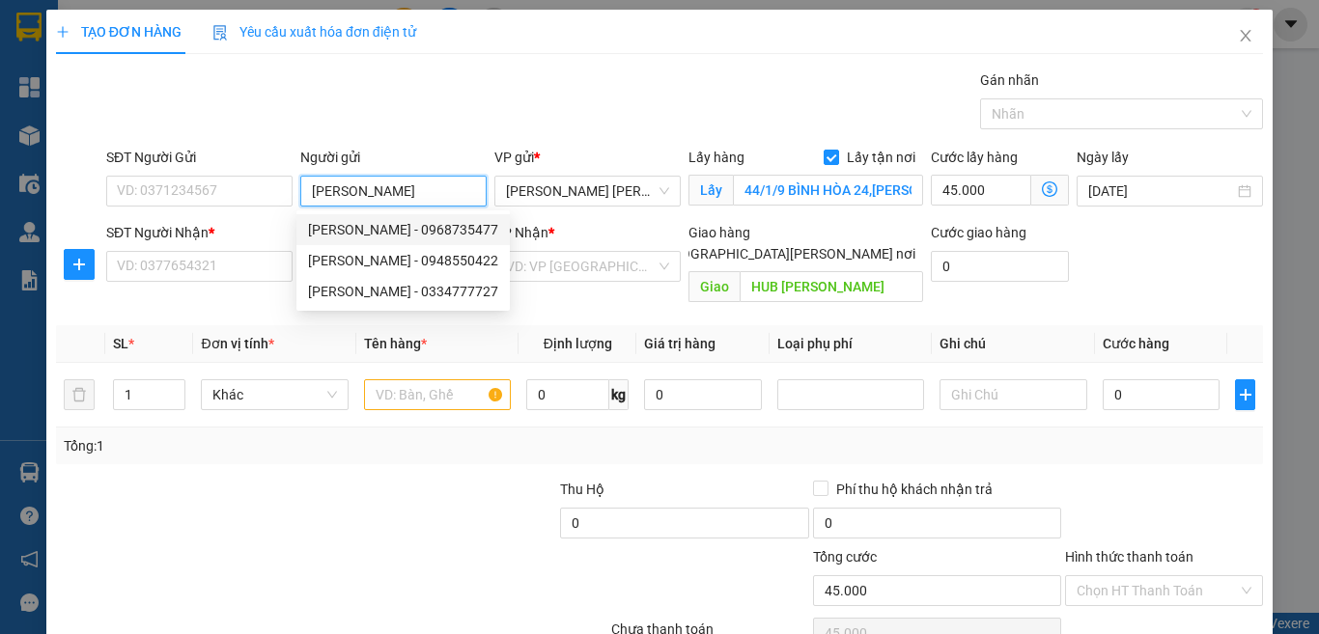
click at [453, 226] on div "[PERSON_NAME] - 0968735477" at bounding box center [403, 229] width 190 height 21
type input "0968735477"
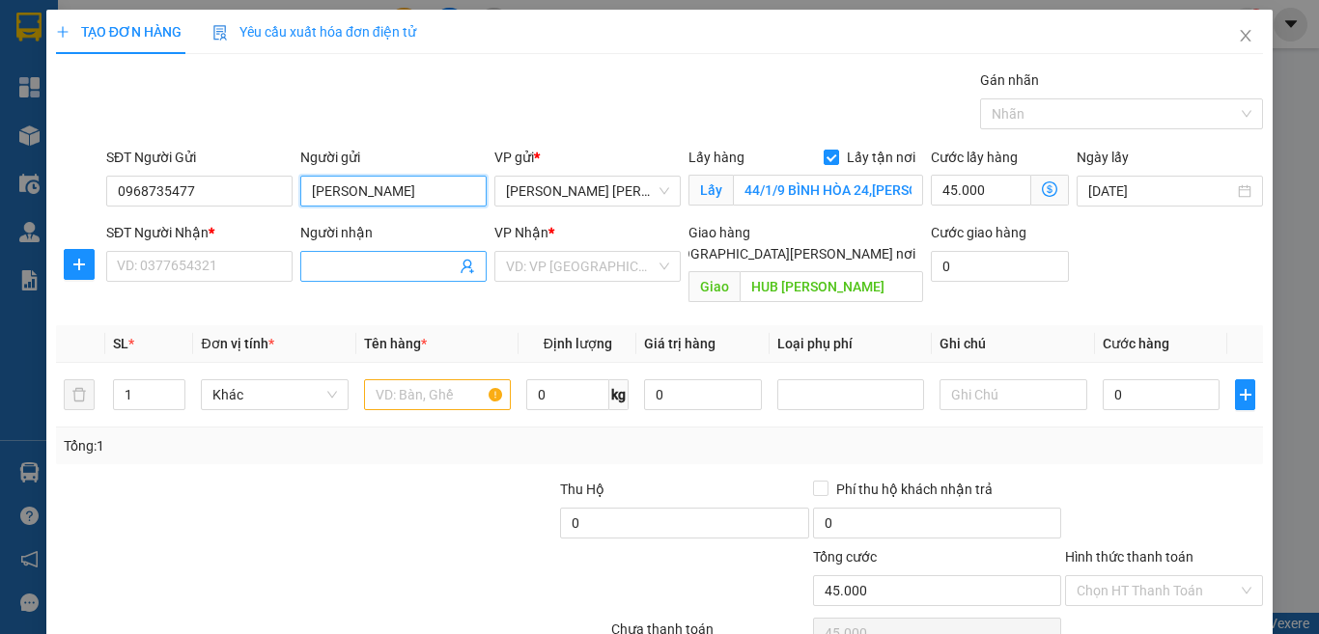
type input "[PERSON_NAME]"
click at [330, 267] on input "Người nhận" at bounding box center [384, 266] width 144 height 21
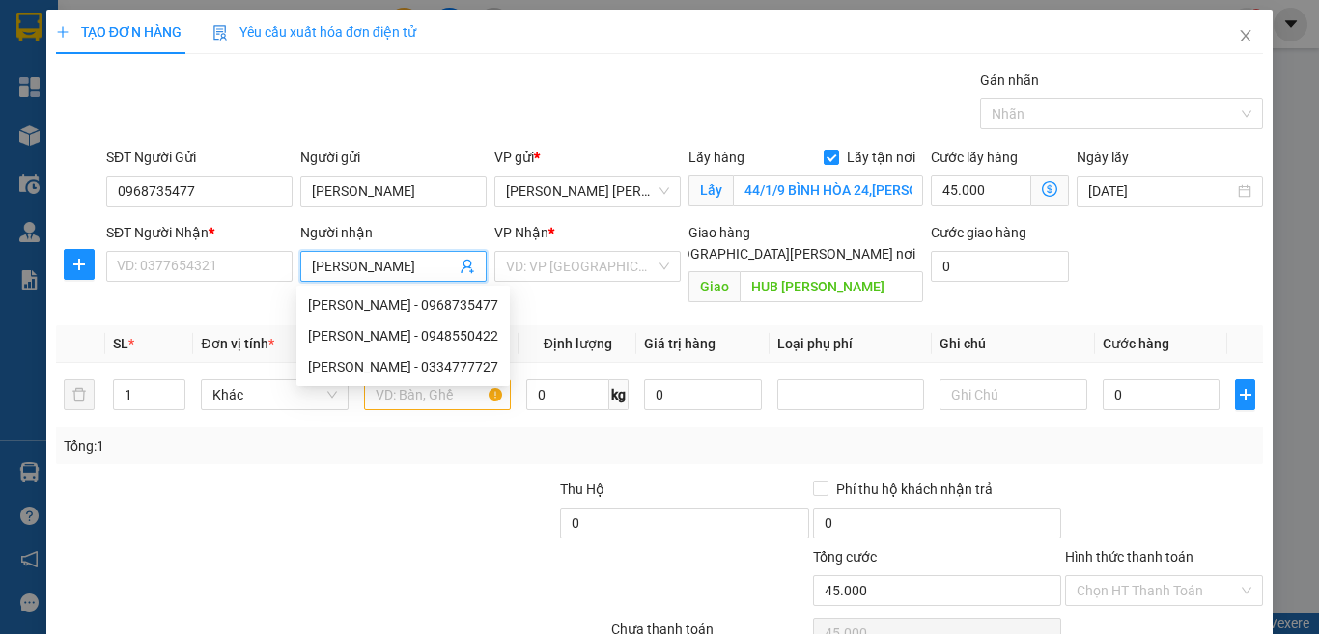
type input "[PERSON_NAME]"
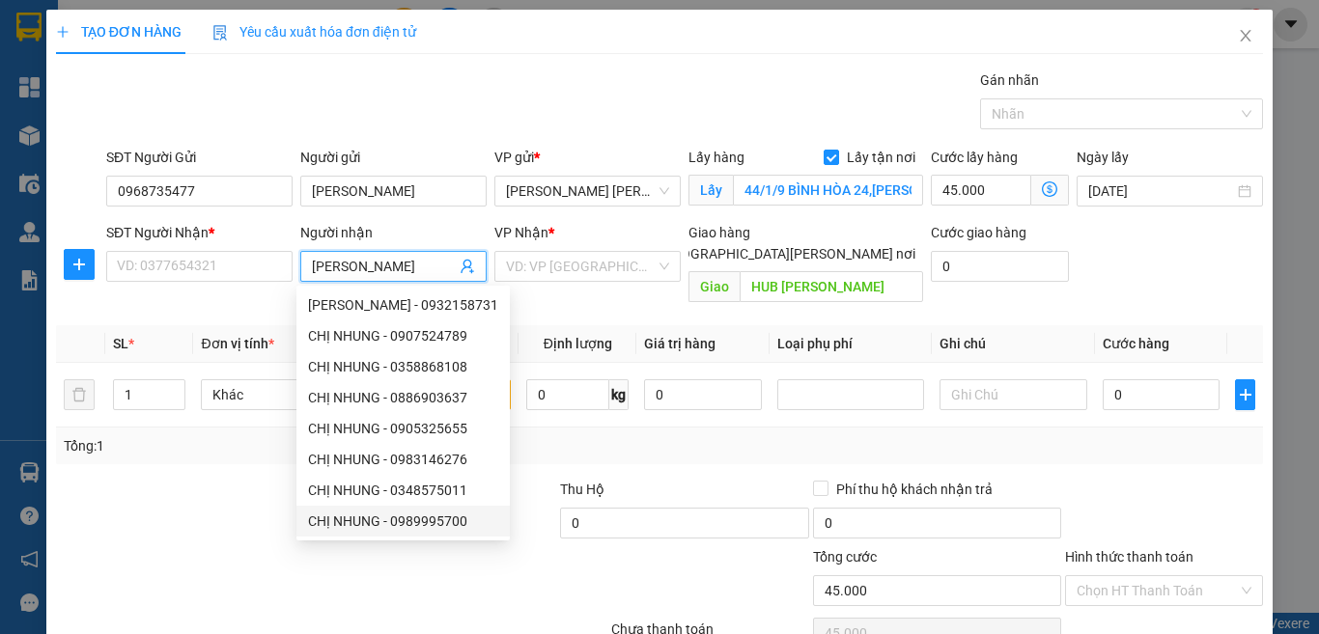
click at [435, 533] on div "CHỊ NHUNG - 0989995700" at bounding box center [402, 521] width 213 height 31
type input "0989995700"
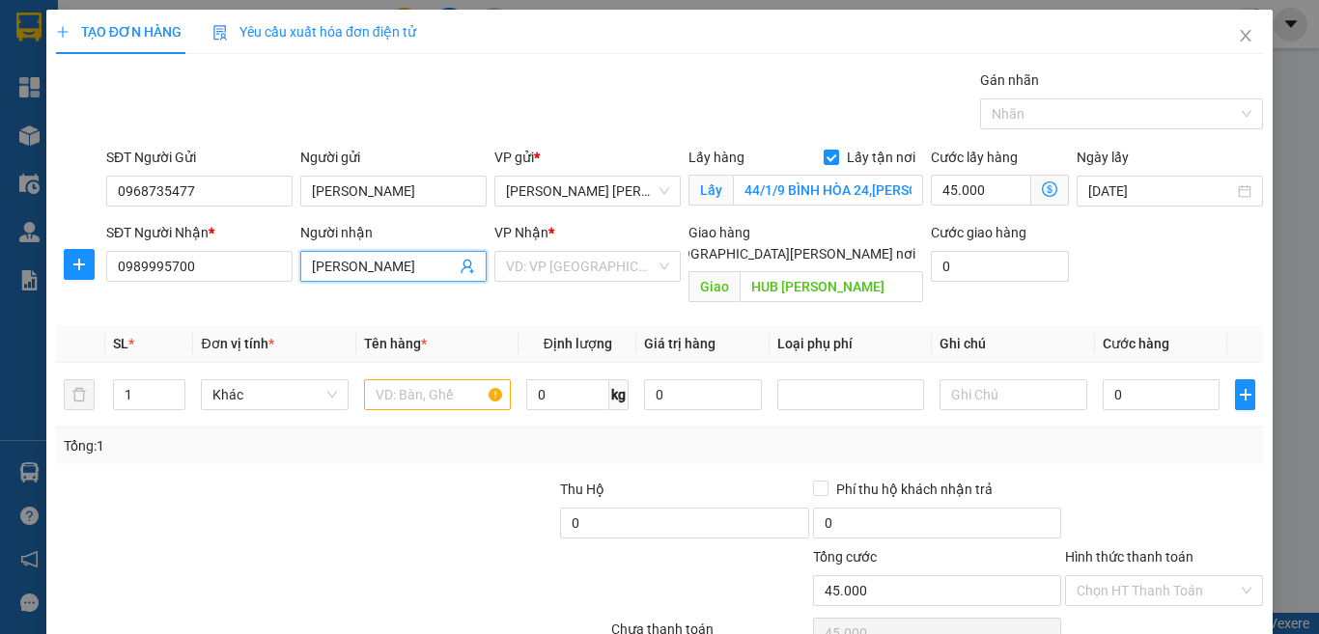
type input "[PERSON_NAME]"
click at [567, 269] on input "search" at bounding box center [581, 266] width 150 height 29
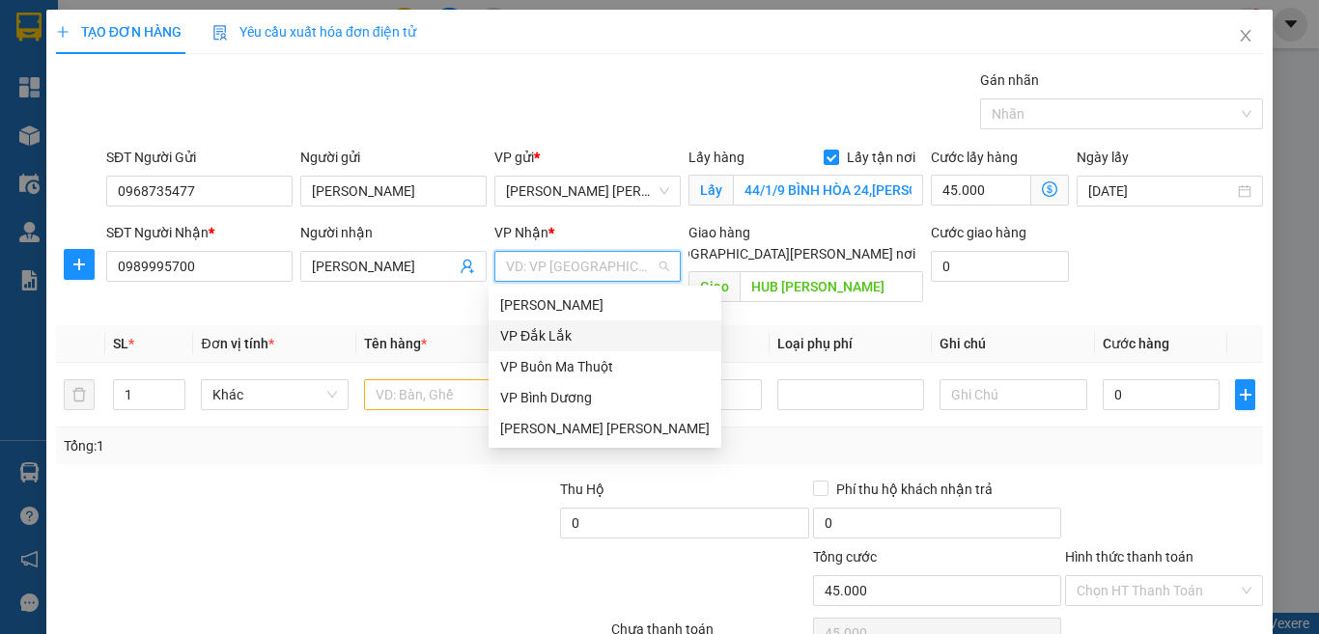
click at [548, 338] on div "VP Đắk Lắk" at bounding box center [605, 335] width 210 height 21
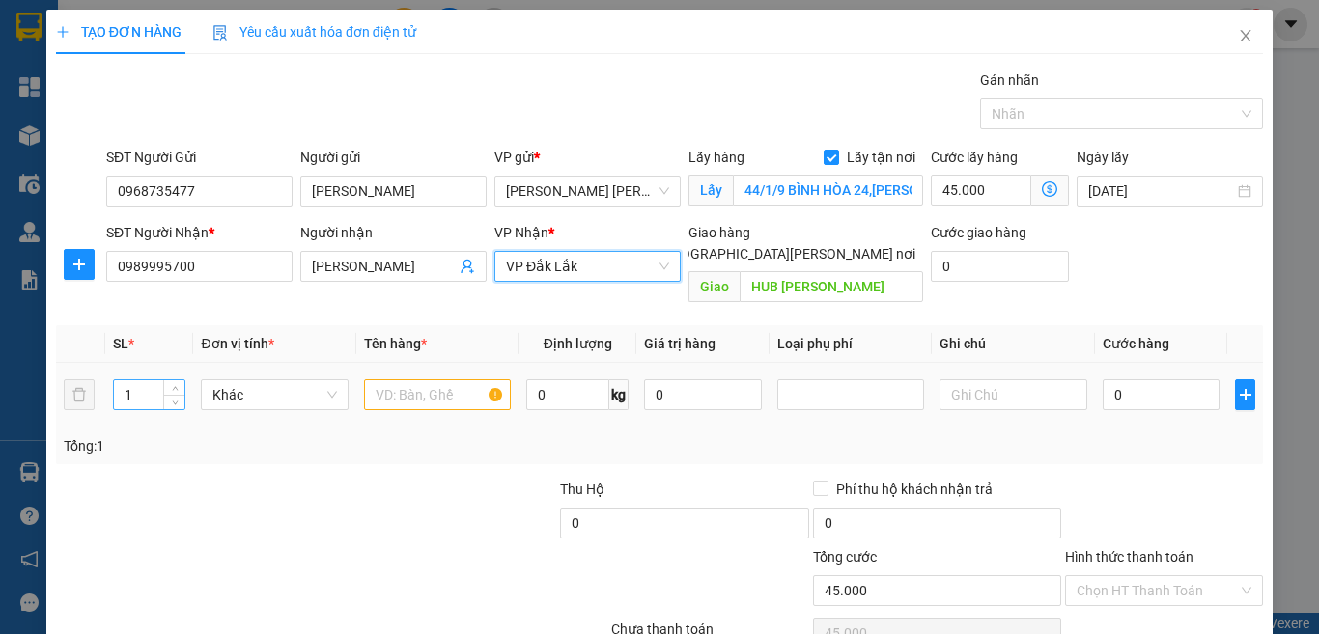
click at [169, 383] on span "up" at bounding box center [175, 389] width 12 height 12
type input "2"
click at [397, 379] on input "text" at bounding box center [437, 394] width 147 height 31
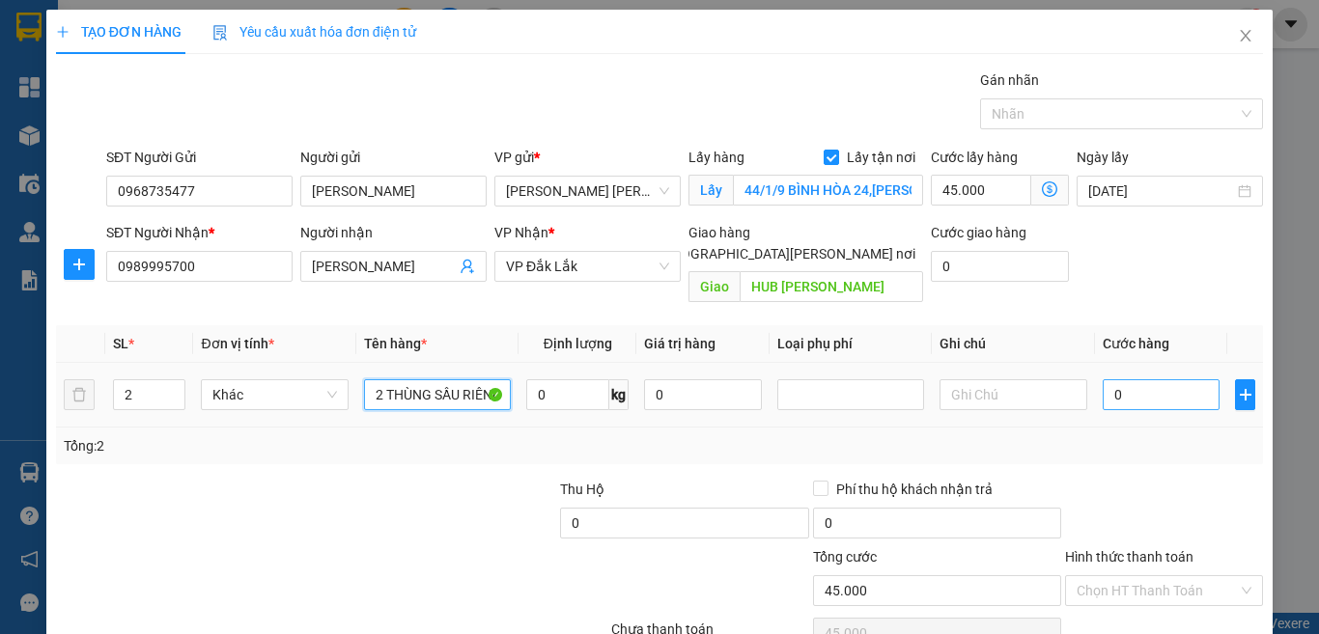
type input "2 THÙNG SẦU RIÊNG"
click at [1158, 379] on input "0" at bounding box center [1162, 394] width 118 height 31
type input "1"
type input "45.001"
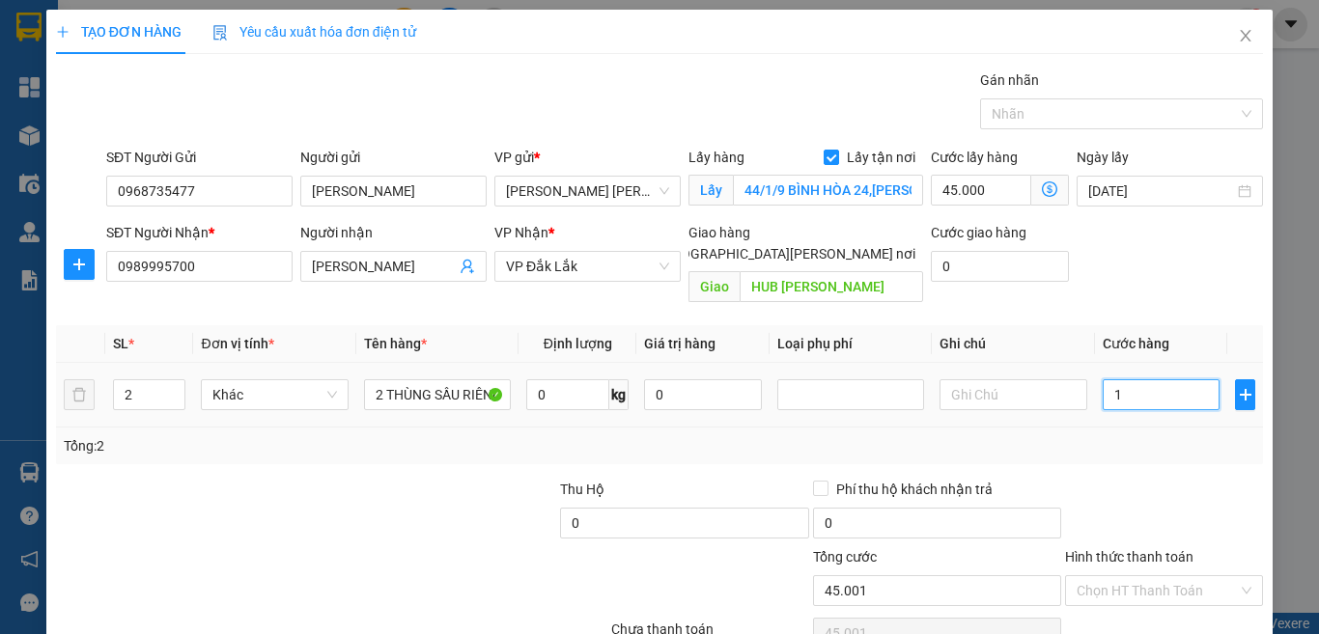
type input "15"
type input "45.015"
type input "150"
type input "45.150"
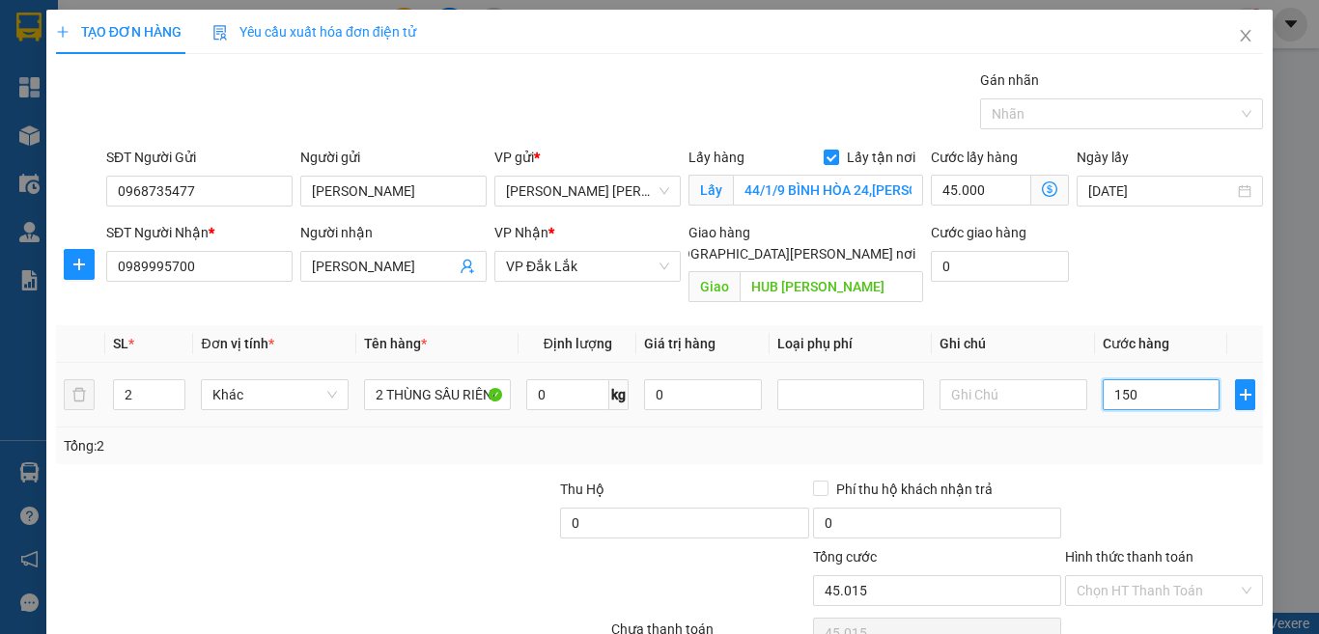
type input "45.150"
type input "15.000"
type input "60.000"
type input "150.000"
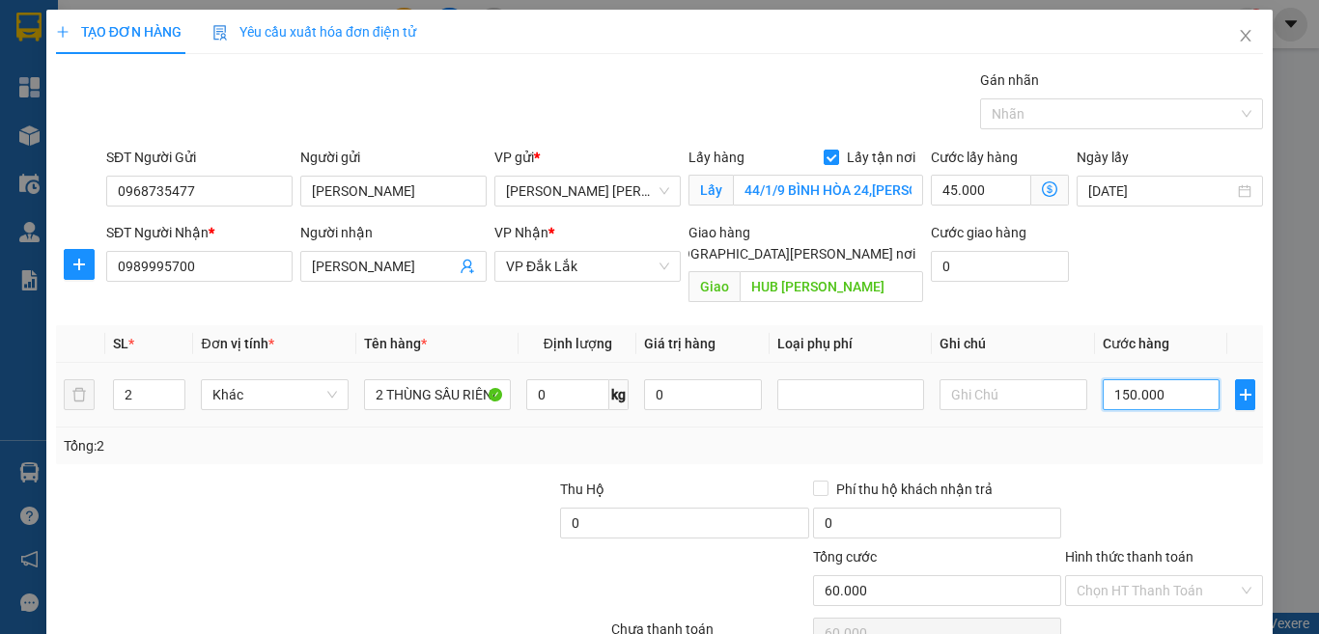
type input "195.000"
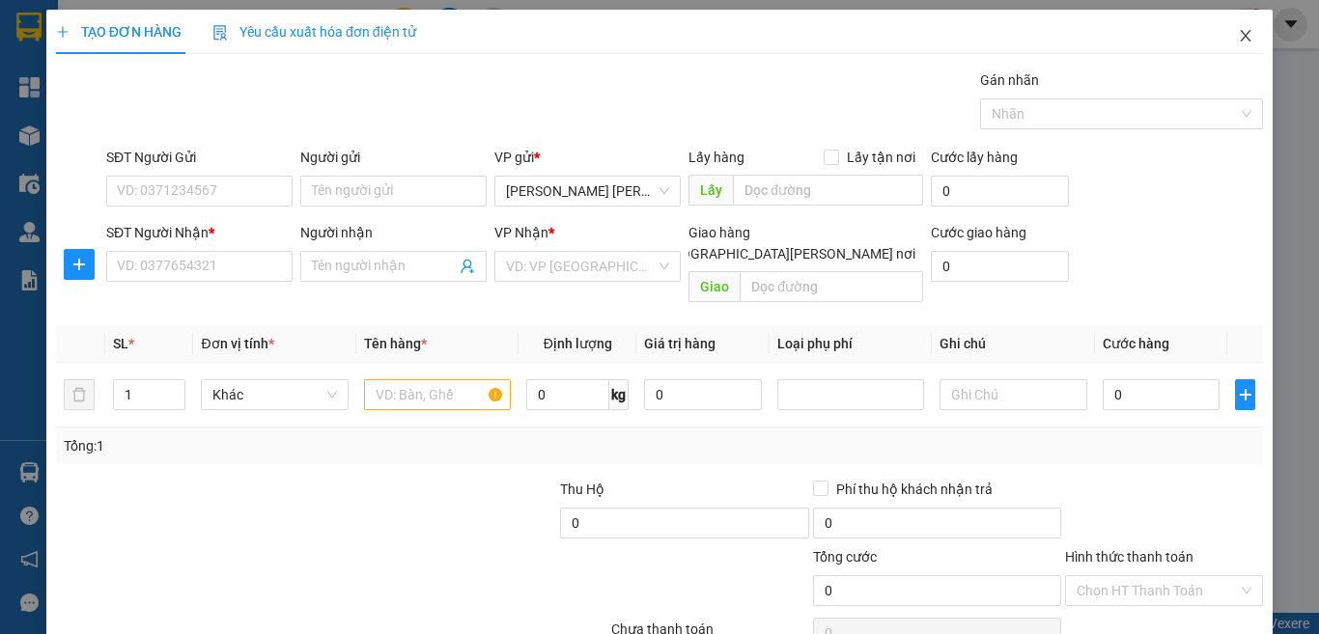
click at [1238, 34] on icon "close" at bounding box center [1245, 35] width 15 height 15
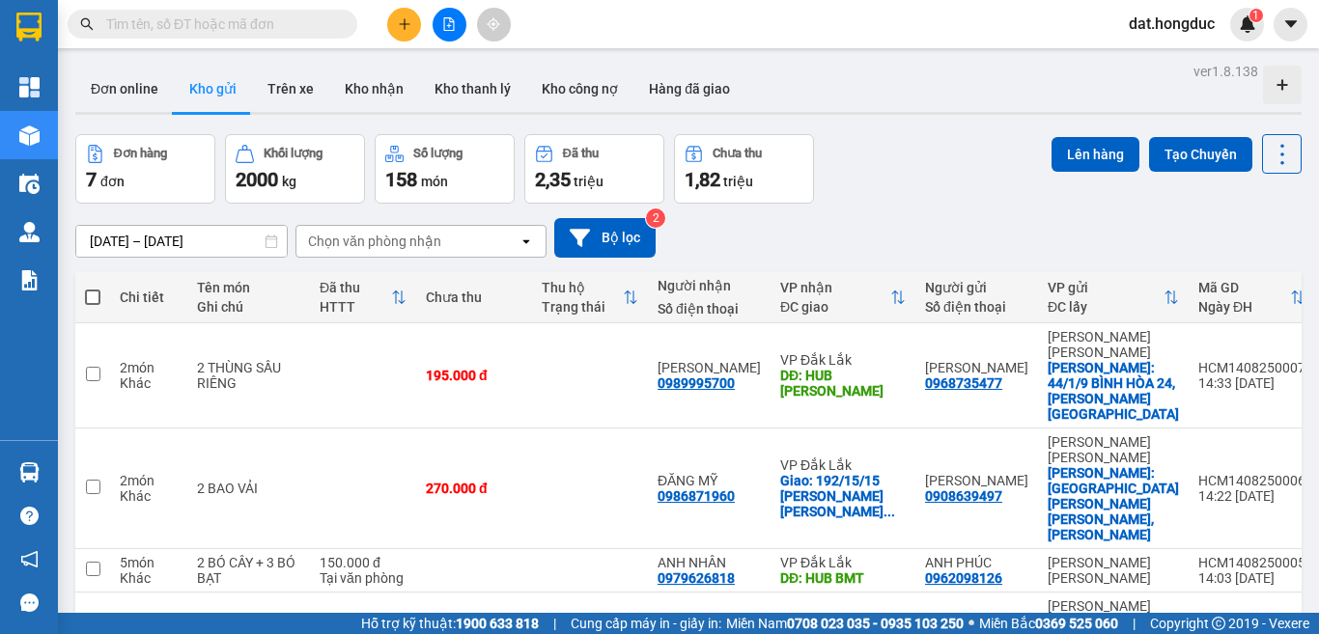
click at [85, 298] on span at bounding box center [92, 297] width 15 height 15
click at [93, 288] on input "checkbox" at bounding box center [93, 288] width 0 height 0
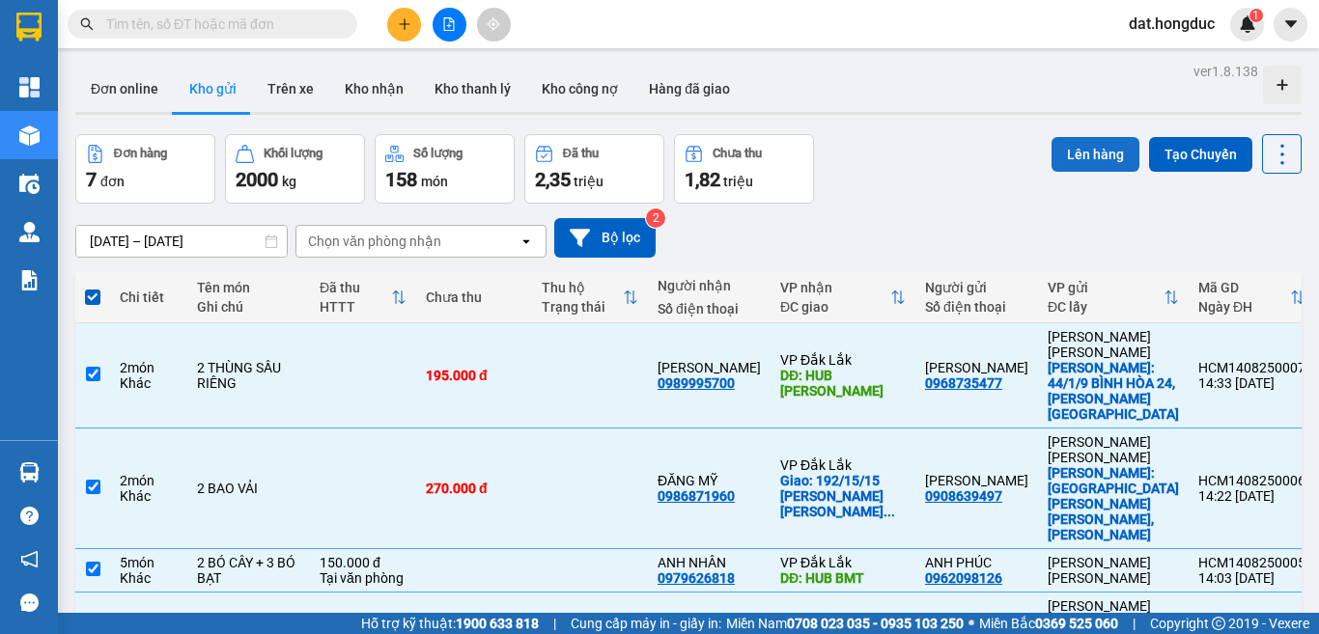
click at [1083, 156] on button "Lên hàng" at bounding box center [1096, 154] width 88 height 35
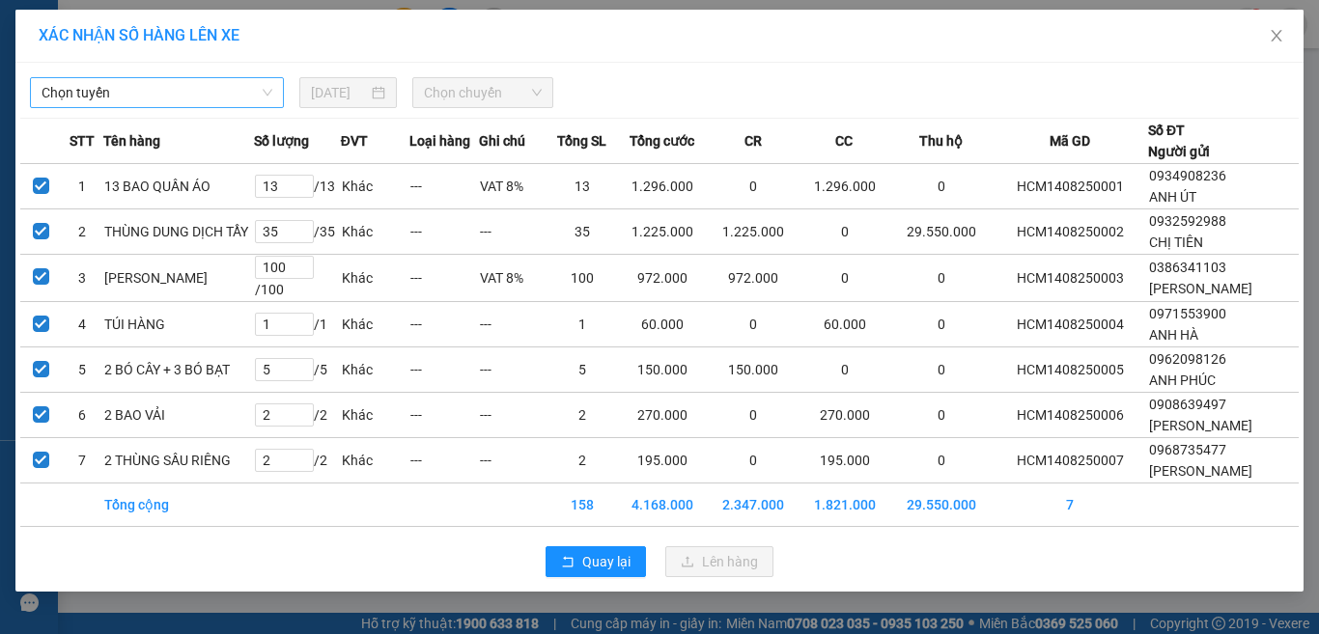
click at [139, 89] on span "Chọn tuyến" at bounding box center [157, 92] width 231 height 29
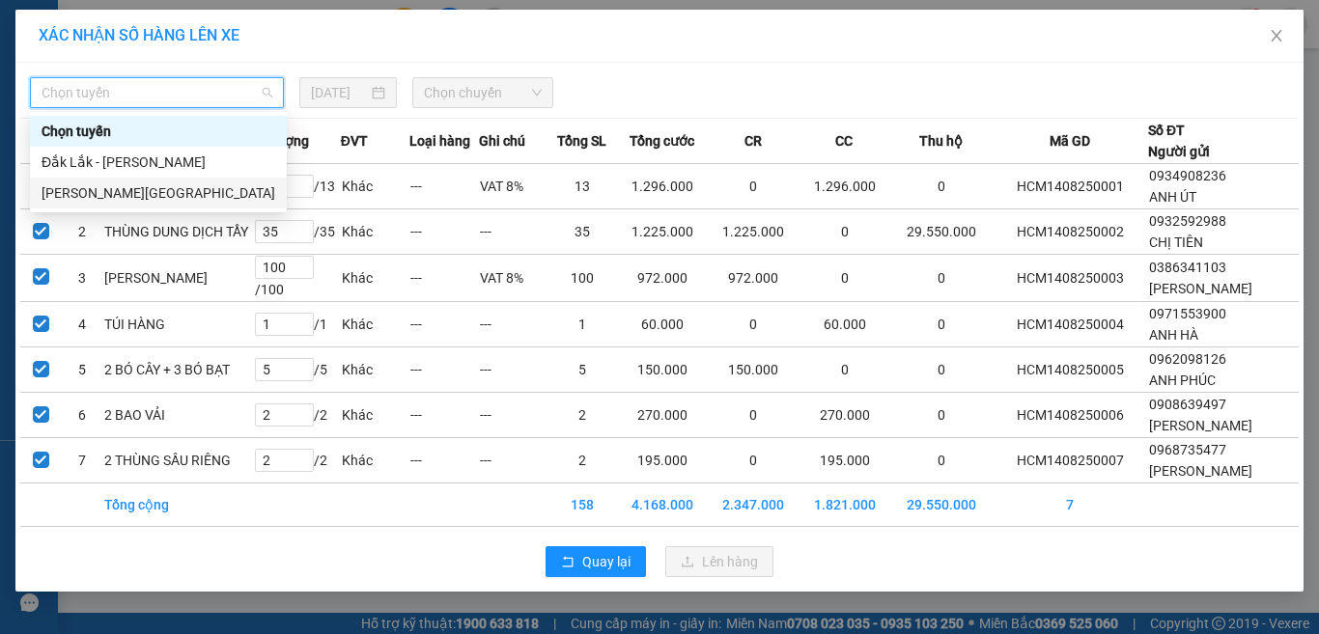
click at [118, 191] on div "[PERSON_NAME][GEOGRAPHIC_DATA]" at bounding box center [159, 192] width 234 height 21
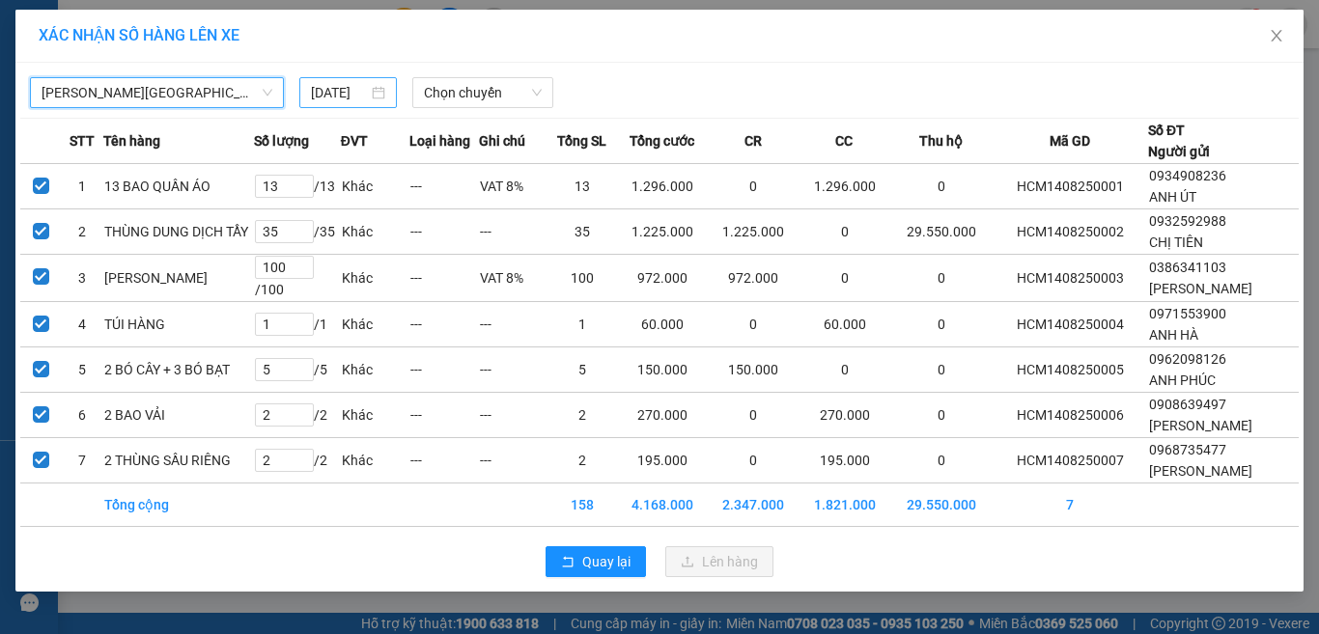
click at [348, 89] on input "[DATE]" at bounding box center [339, 92] width 56 height 21
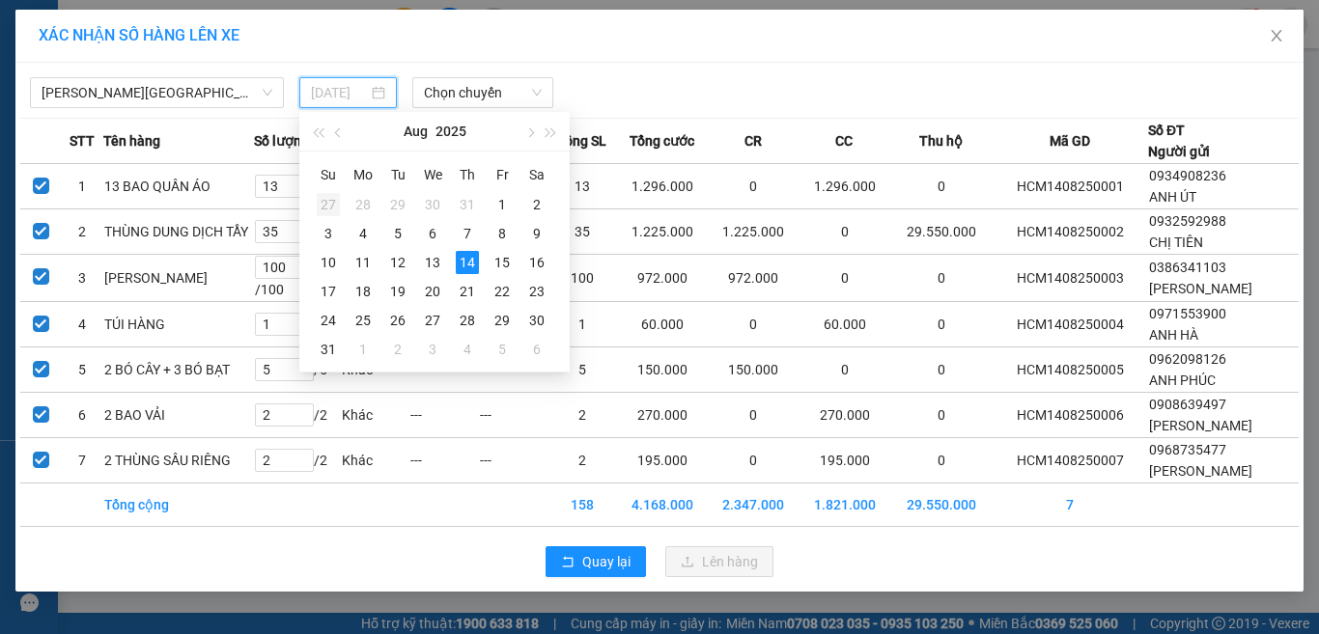
click at [332, 201] on div "27" at bounding box center [328, 204] width 23 height 23
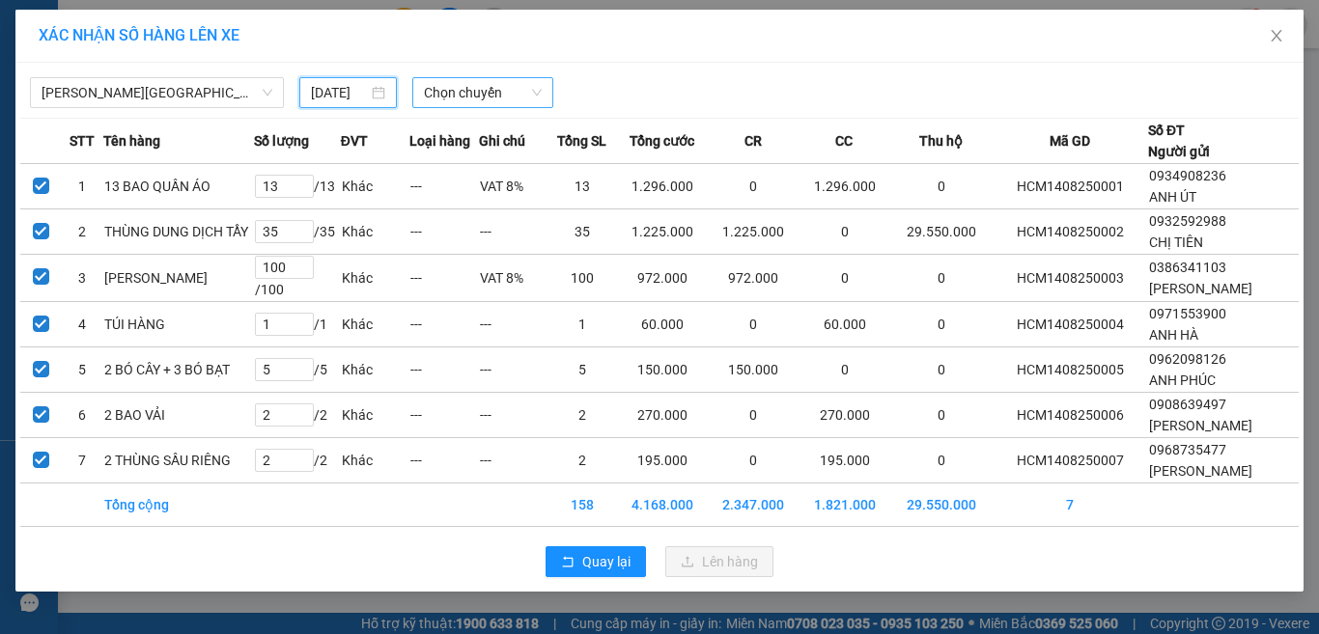
type input "[DATE]"
click at [495, 91] on span "Chọn chuyến" at bounding box center [483, 92] width 119 height 29
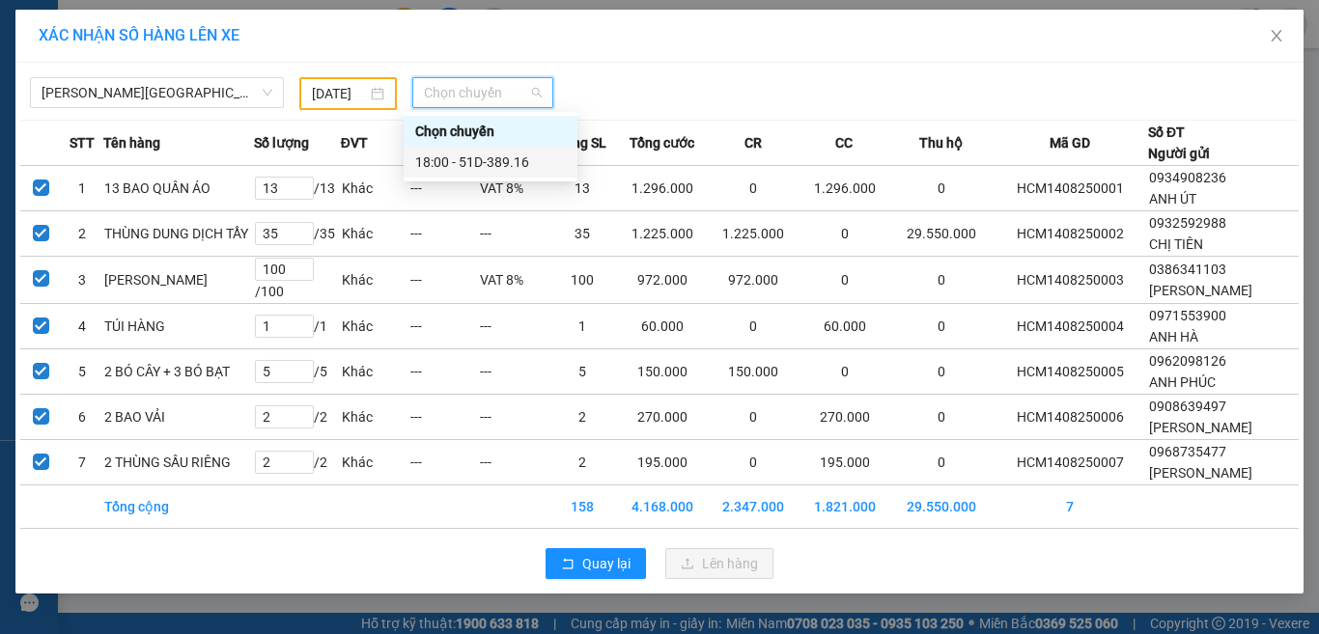
click at [479, 168] on div "18:00 - 51D-389.16" at bounding box center [490, 162] width 151 height 21
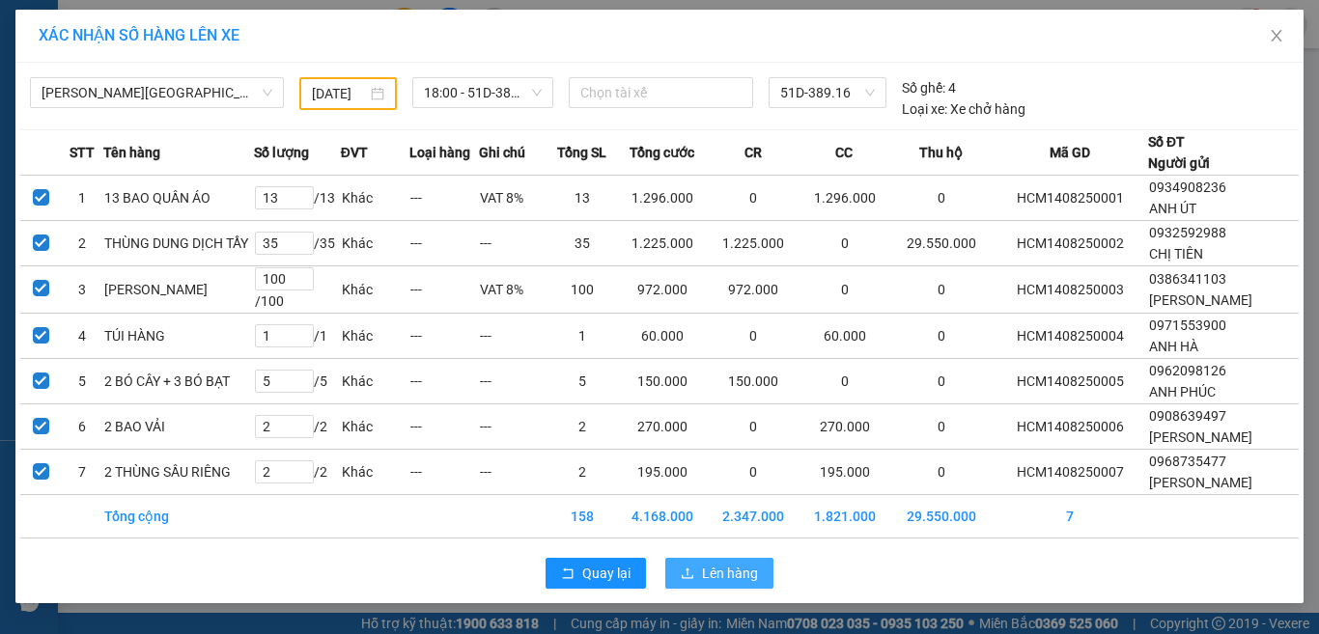
click at [711, 589] on button "Lên hàng" at bounding box center [719, 573] width 108 height 31
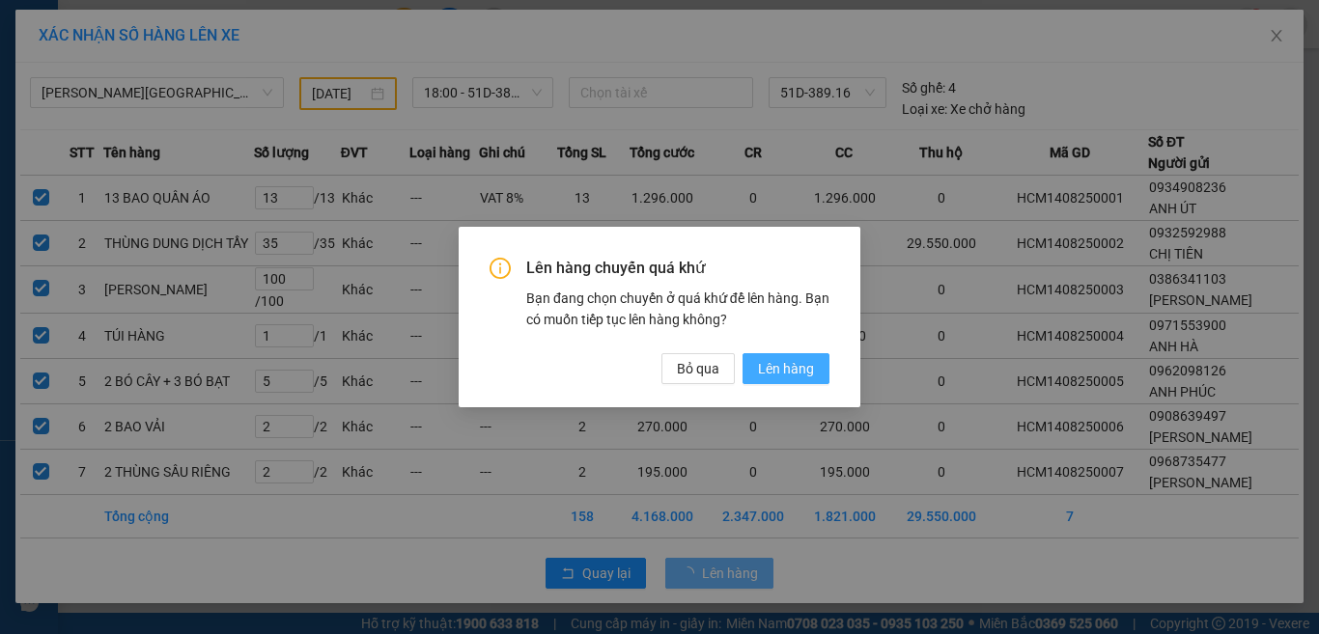
click at [789, 368] on span "Lên hàng" at bounding box center [786, 368] width 56 height 21
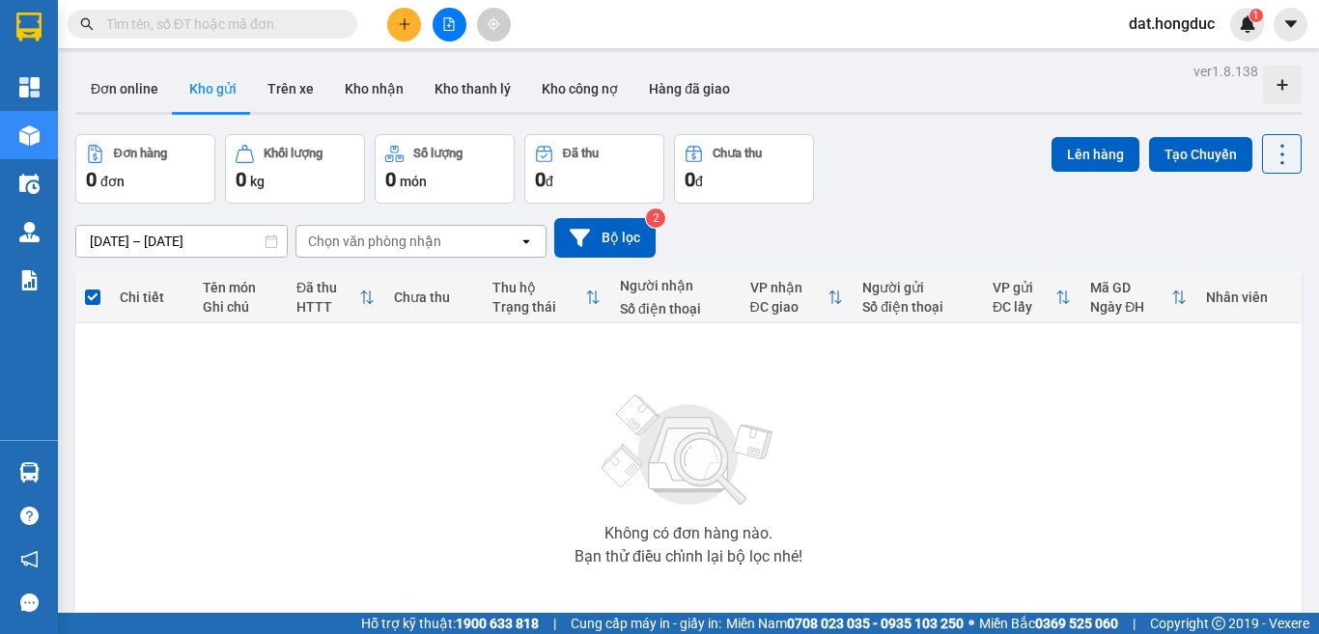
click at [467, 14] on div at bounding box center [449, 25] width 145 height 34
click at [458, 17] on button at bounding box center [450, 25] width 34 height 34
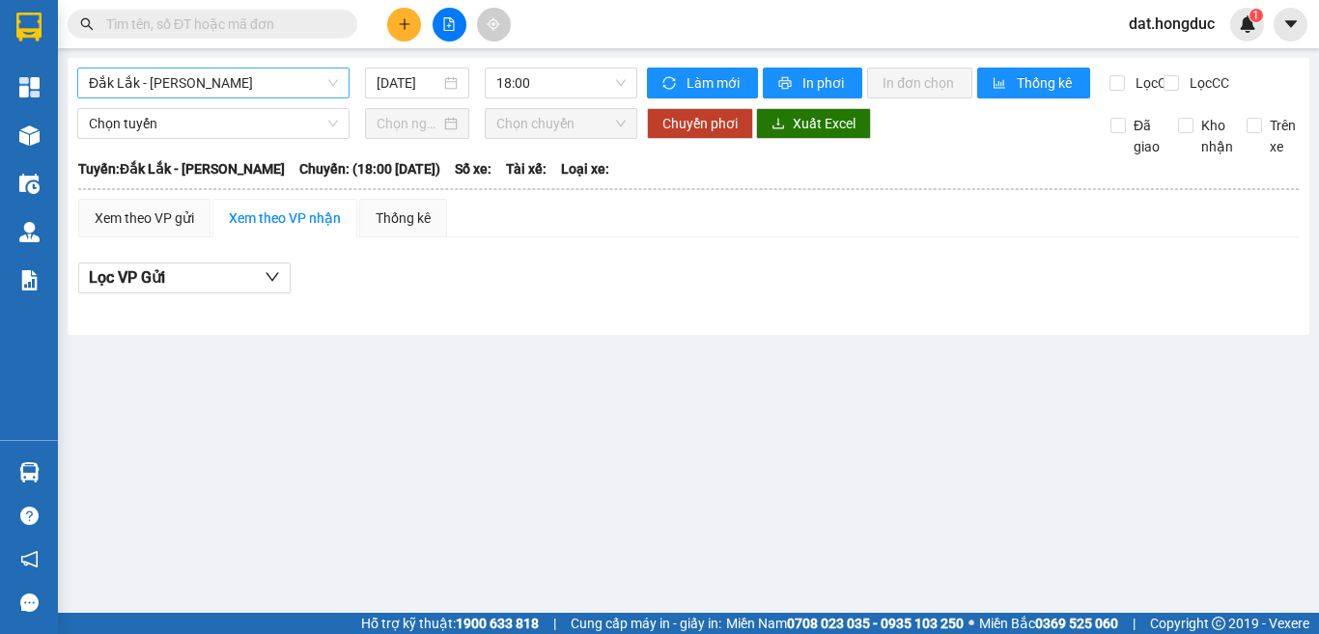
click at [222, 84] on span "Đắk Lắk - [PERSON_NAME]" at bounding box center [213, 83] width 249 height 29
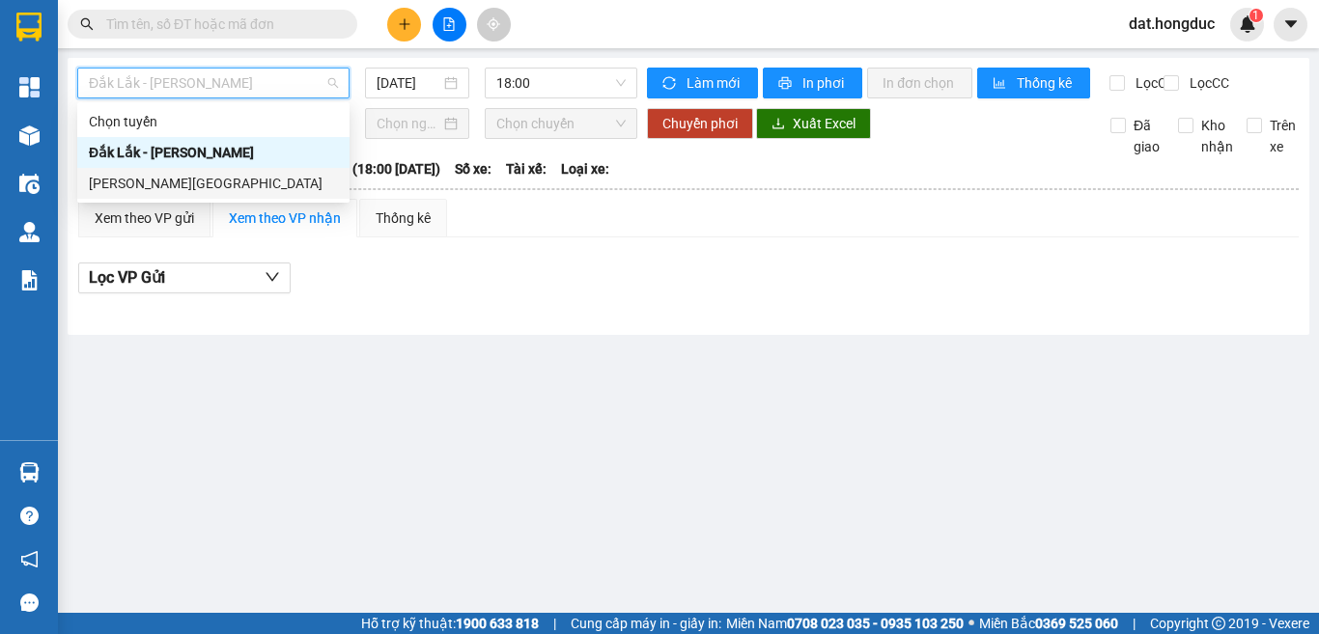
click at [156, 181] on div "[PERSON_NAME][GEOGRAPHIC_DATA]" at bounding box center [213, 183] width 249 height 21
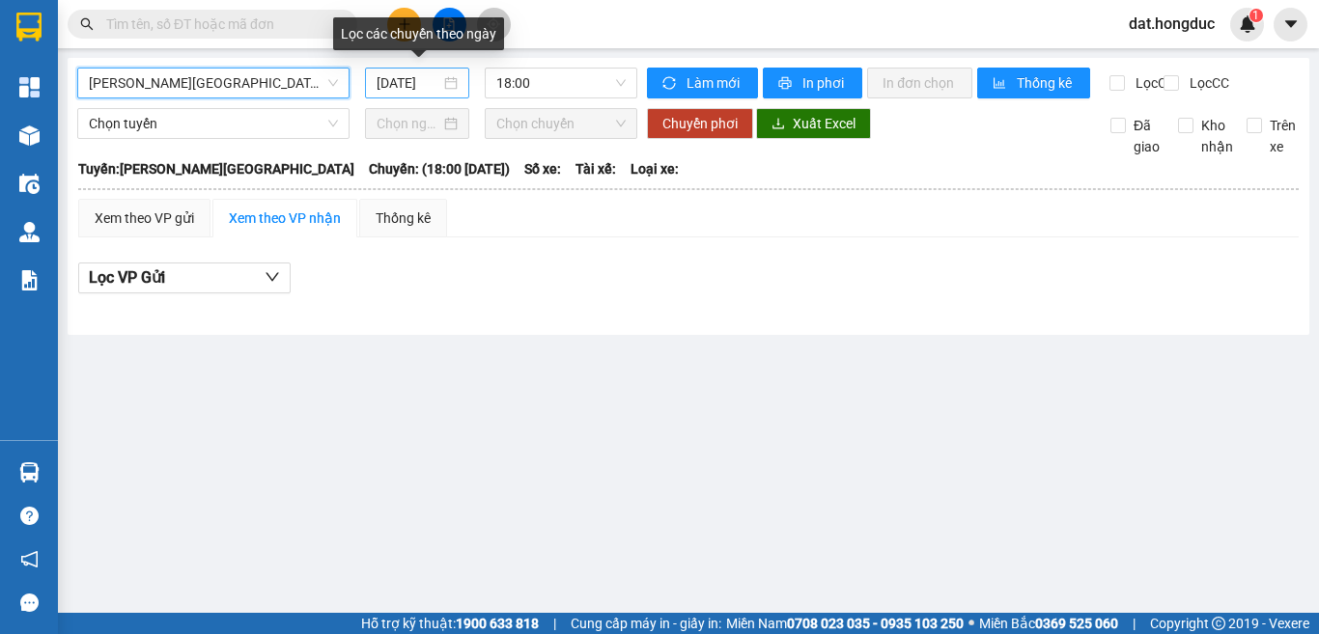
click at [433, 78] on input "[DATE]" at bounding box center [409, 82] width 64 height 21
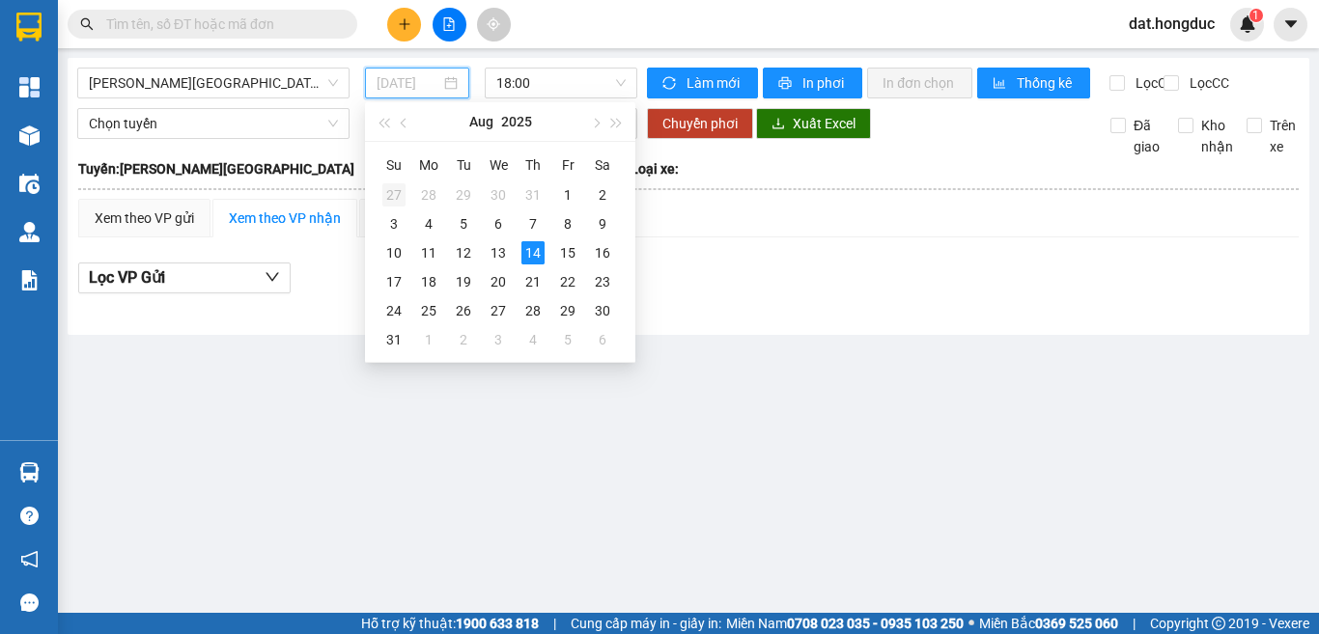
click at [391, 193] on div "27" at bounding box center [393, 194] width 23 height 23
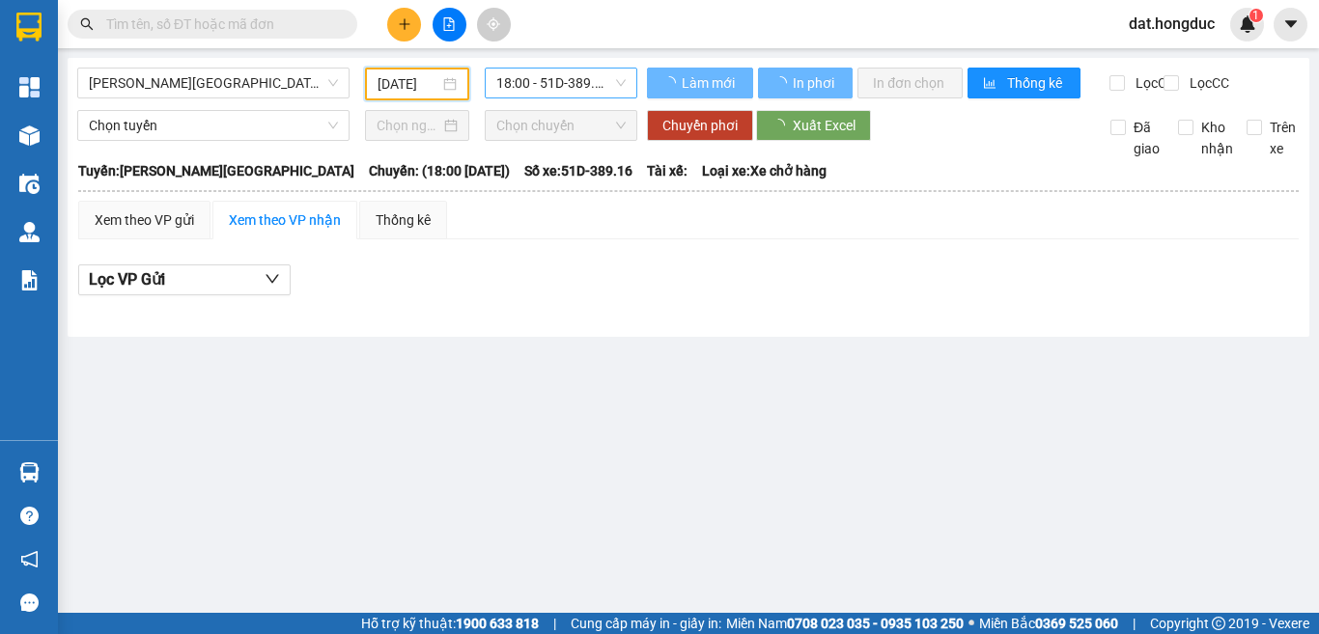
type input "[DATE]"
click at [140, 231] on div "Xem theo VP gửi" at bounding box center [144, 220] width 99 height 21
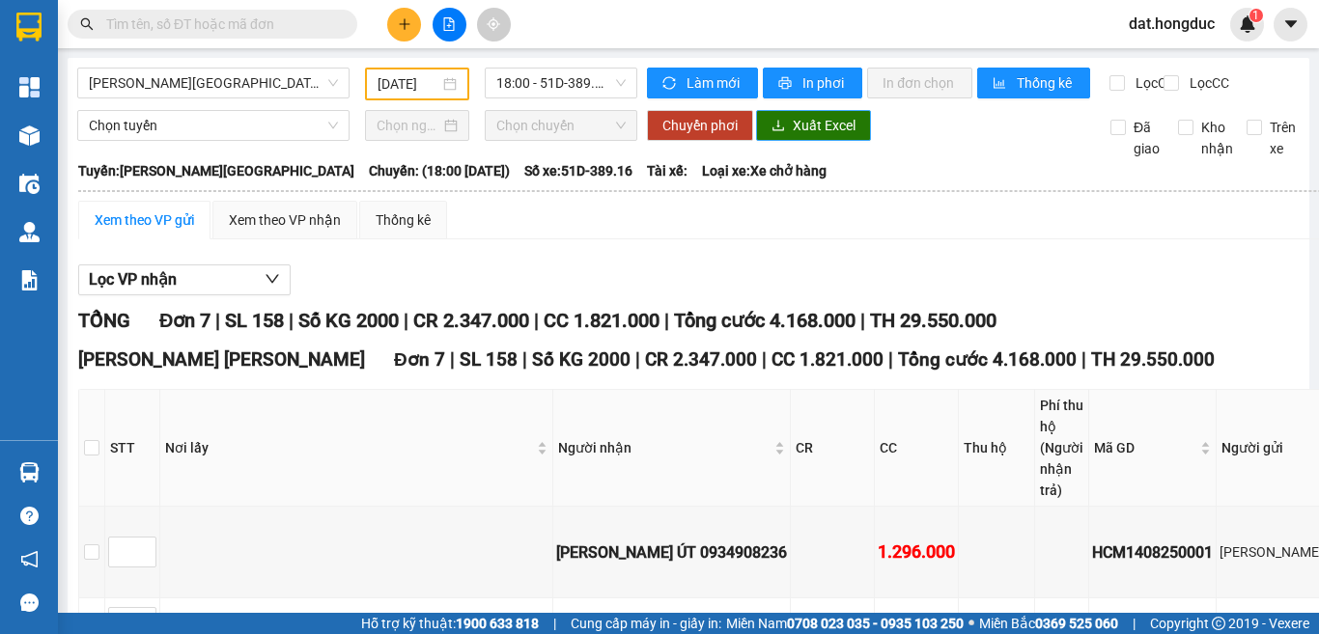
click at [831, 136] on span "Xuất Excel" at bounding box center [824, 125] width 63 height 21
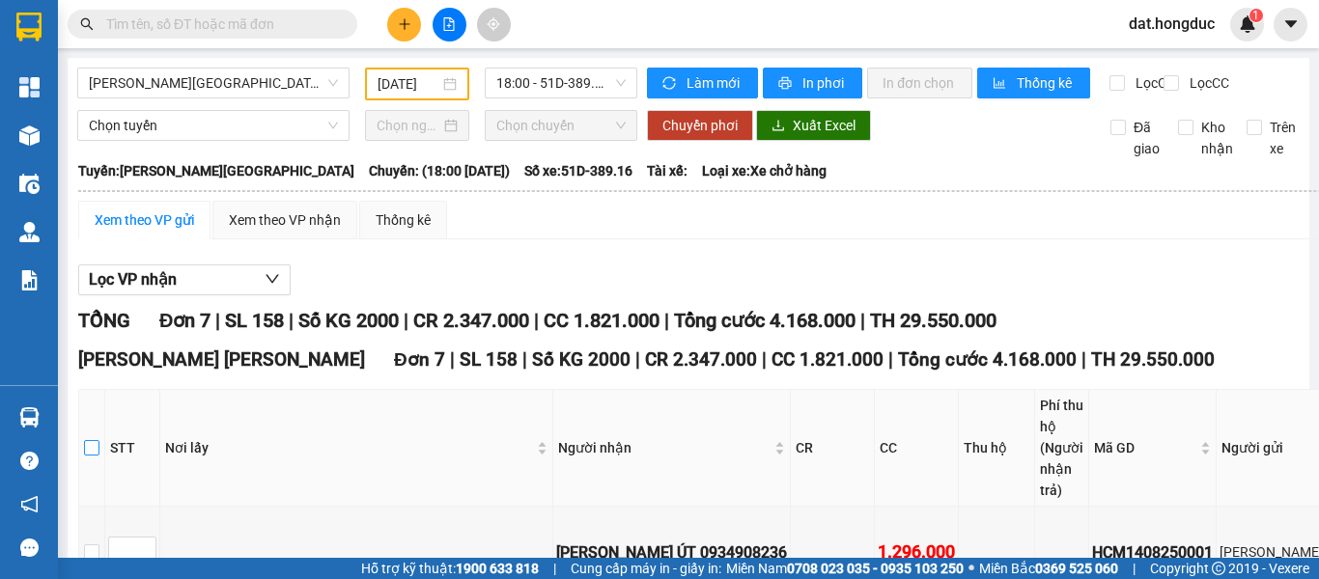
click at [93, 456] on input "checkbox" at bounding box center [91, 447] width 15 height 15
checkbox input "true"
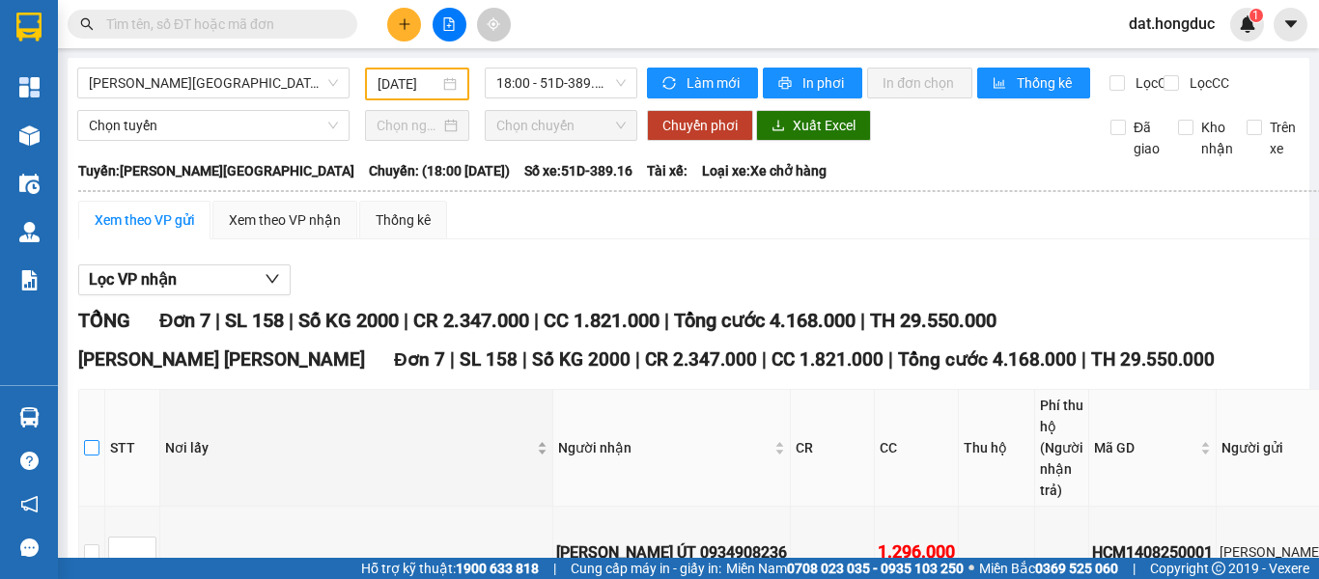
checkbox input "true"
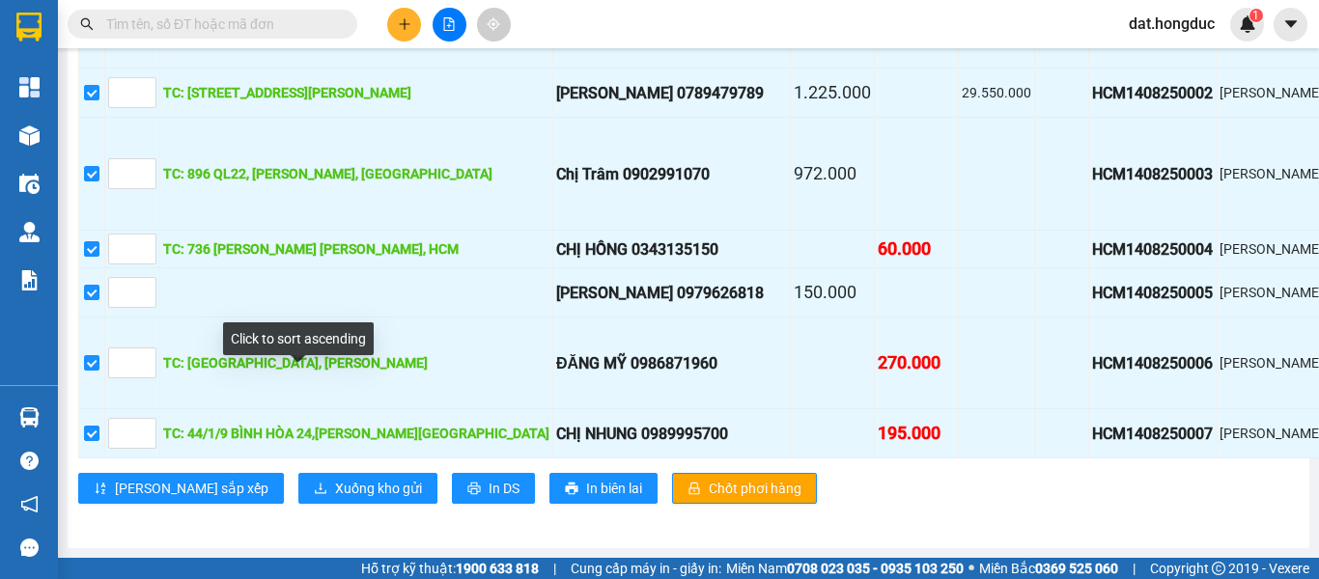
scroll to position [785, 0]
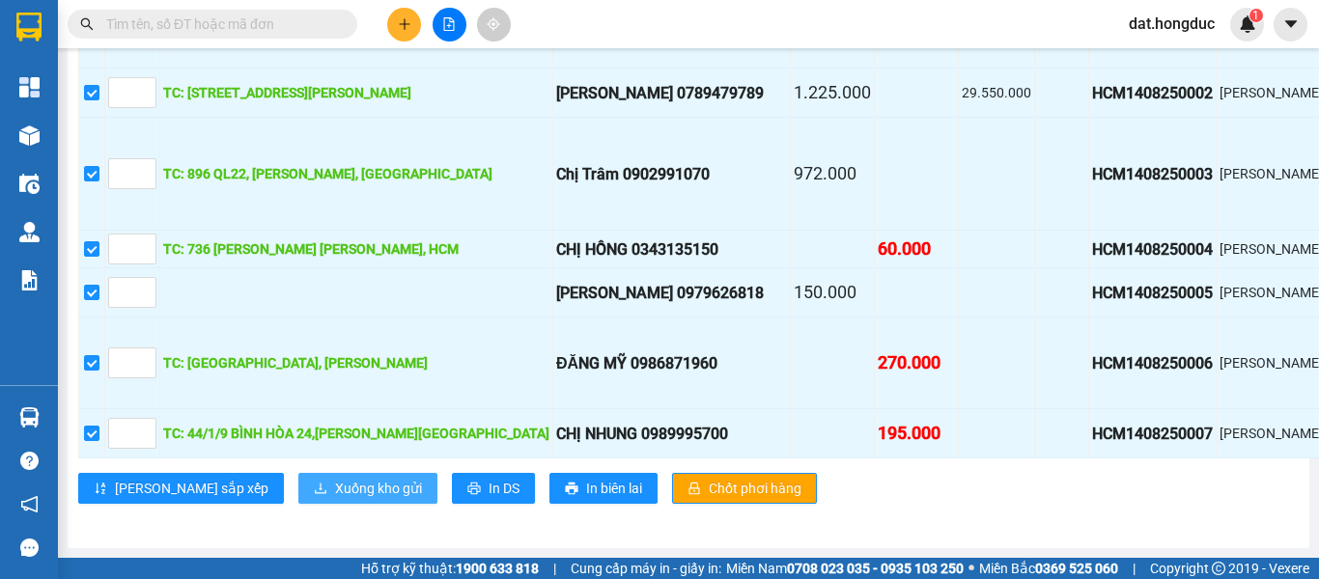
click at [335, 478] on span "Xuống kho gửi" at bounding box center [378, 488] width 87 height 21
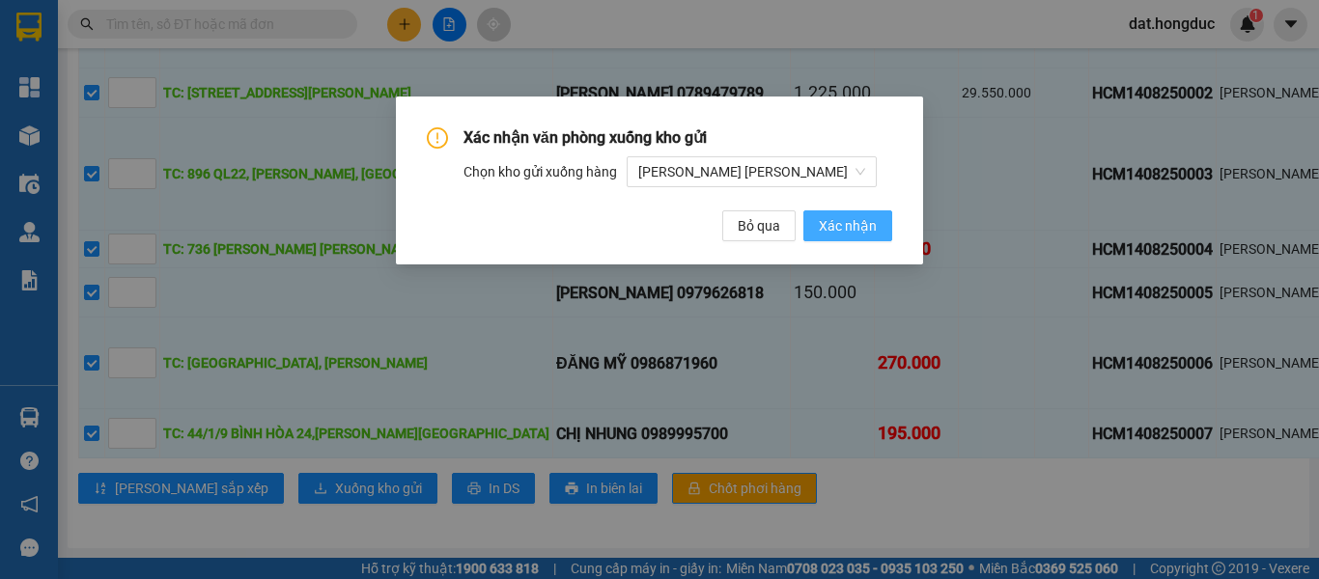
click at [822, 221] on span "Xác nhận" at bounding box center [848, 225] width 58 height 21
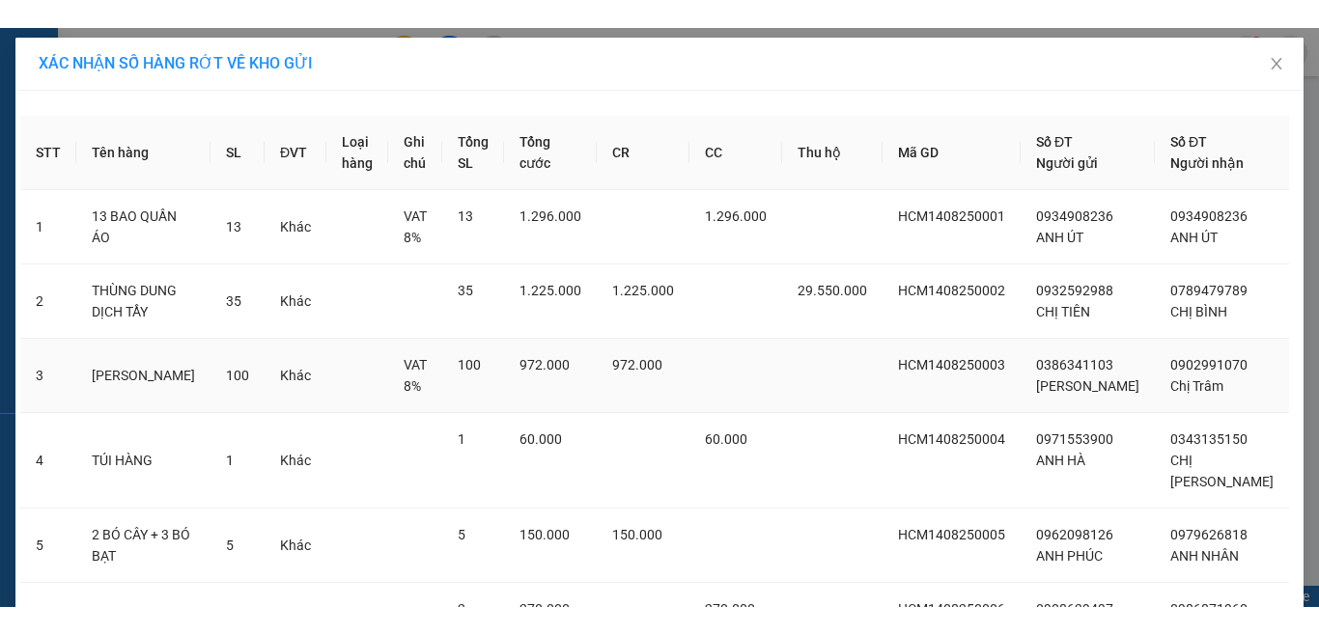
scroll to position [266, 0]
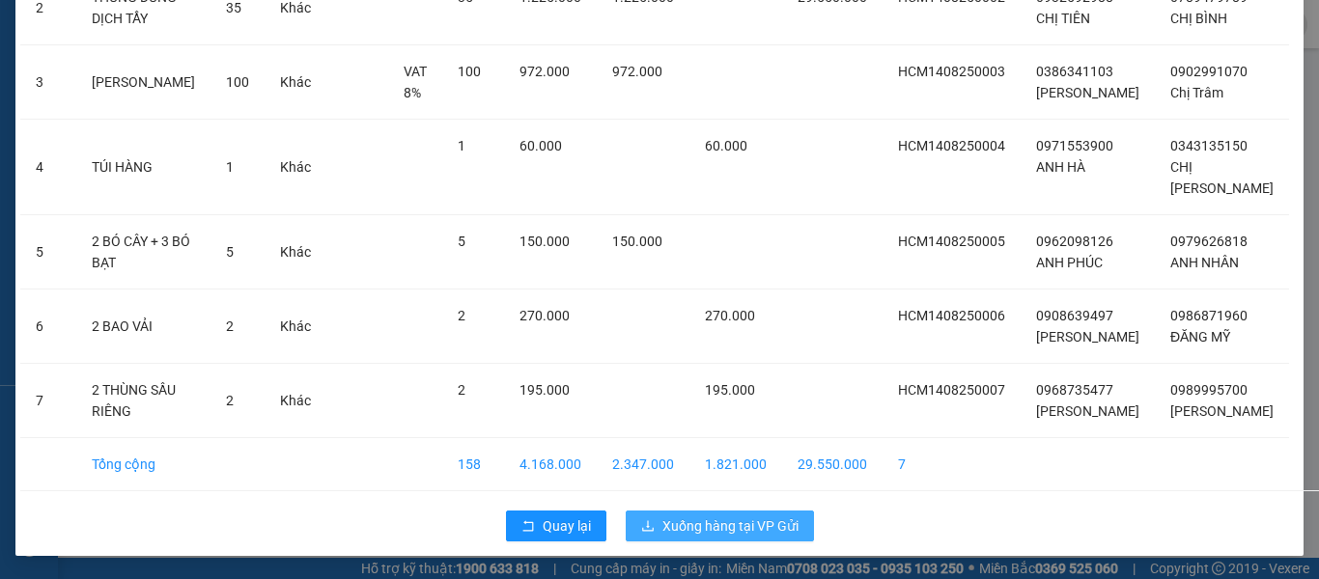
click at [691, 524] on span "Xuống hàng tại VP Gửi" at bounding box center [730, 526] width 136 height 21
